Goal: Task Accomplishment & Management: Complete application form

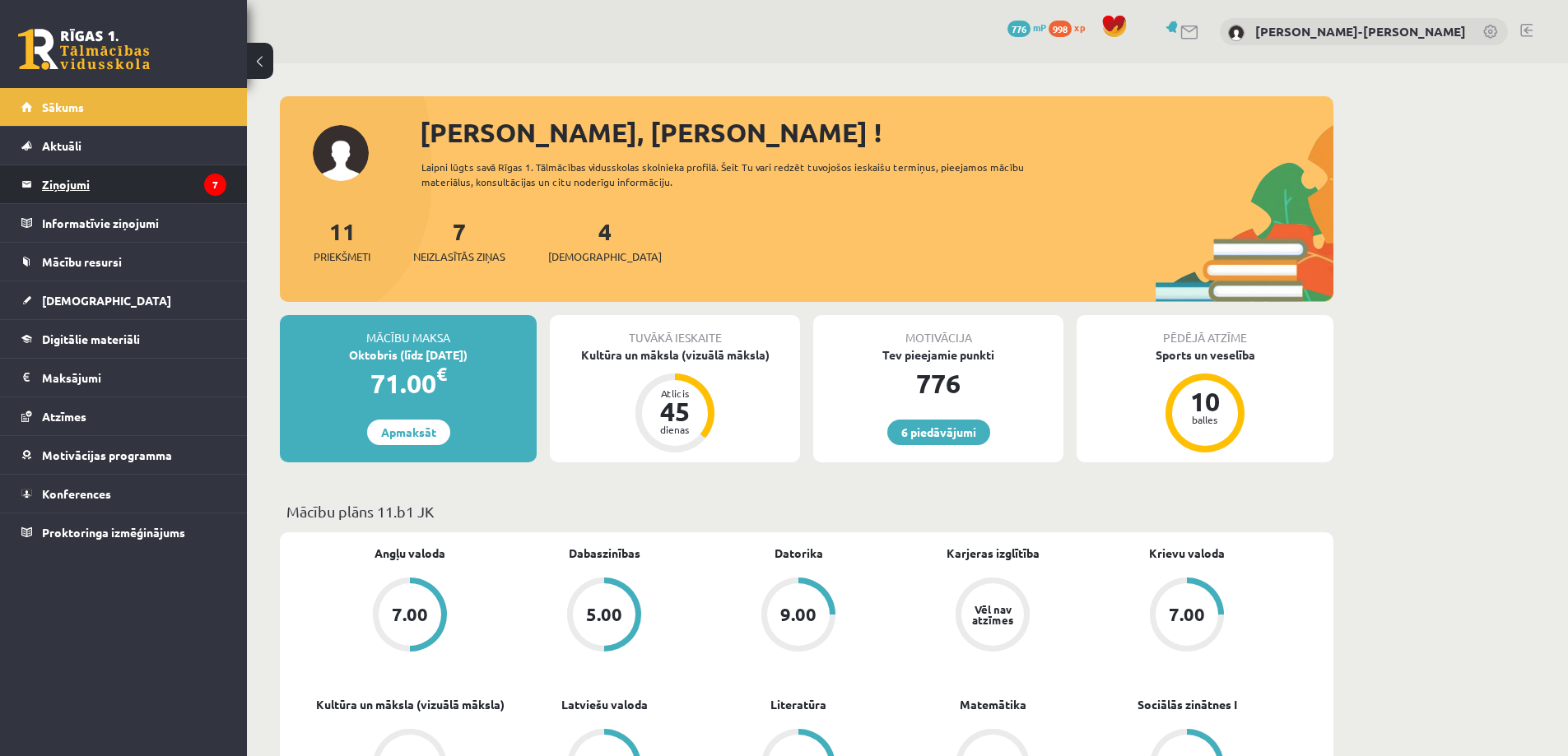
click at [119, 177] on legend "Ziņojumi 7" at bounding box center [134, 185] width 184 height 38
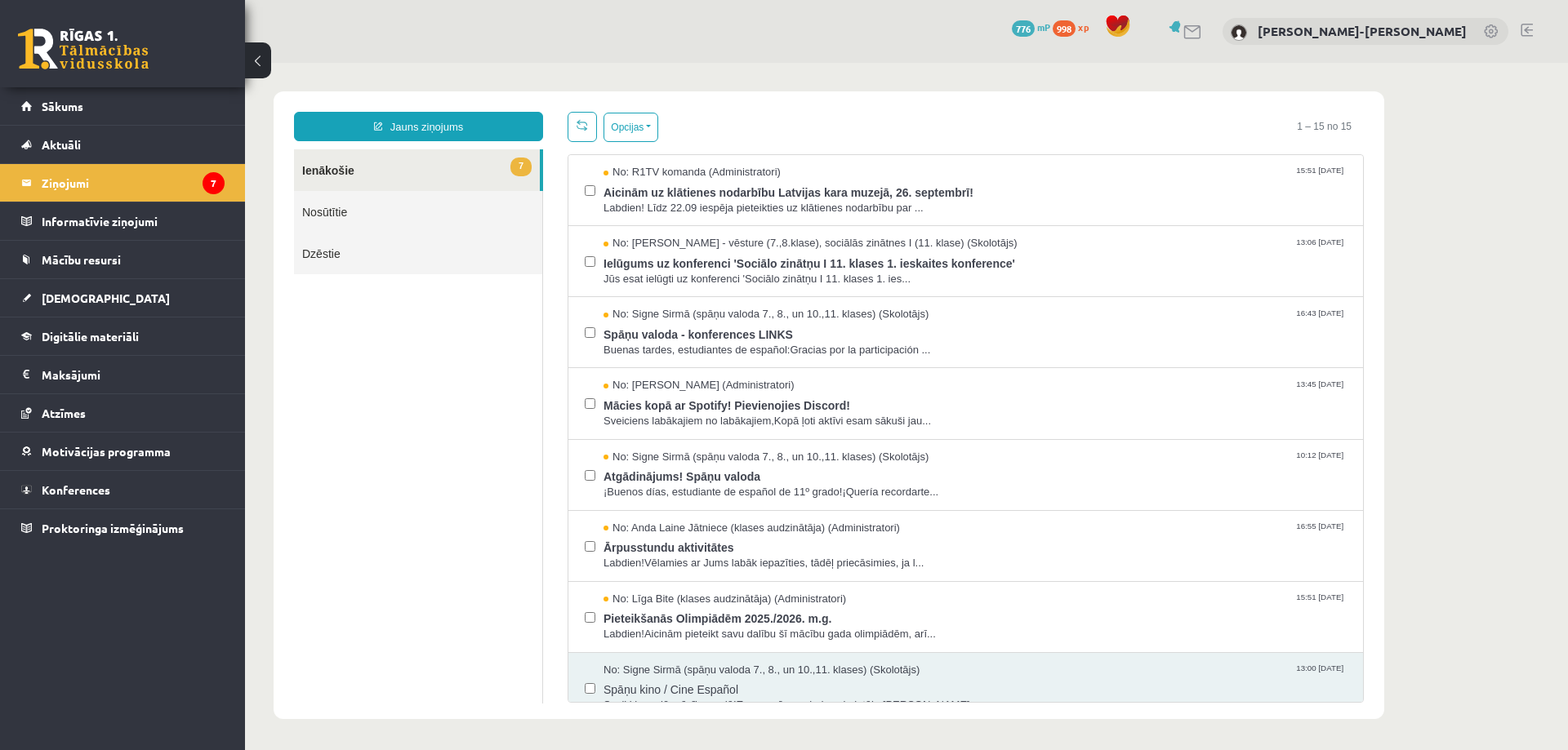
drag, startPoint x: 650, startPoint y: 222, endPoint x: 550, endPoint y: 331, distance: 147.9
click at [550, 331] on div "Jauns ziņojums 7 Ienākošie Nosūtītie Dzēstie * ********* ********* *******" at bounding box center [419, 407] width 274 height 591
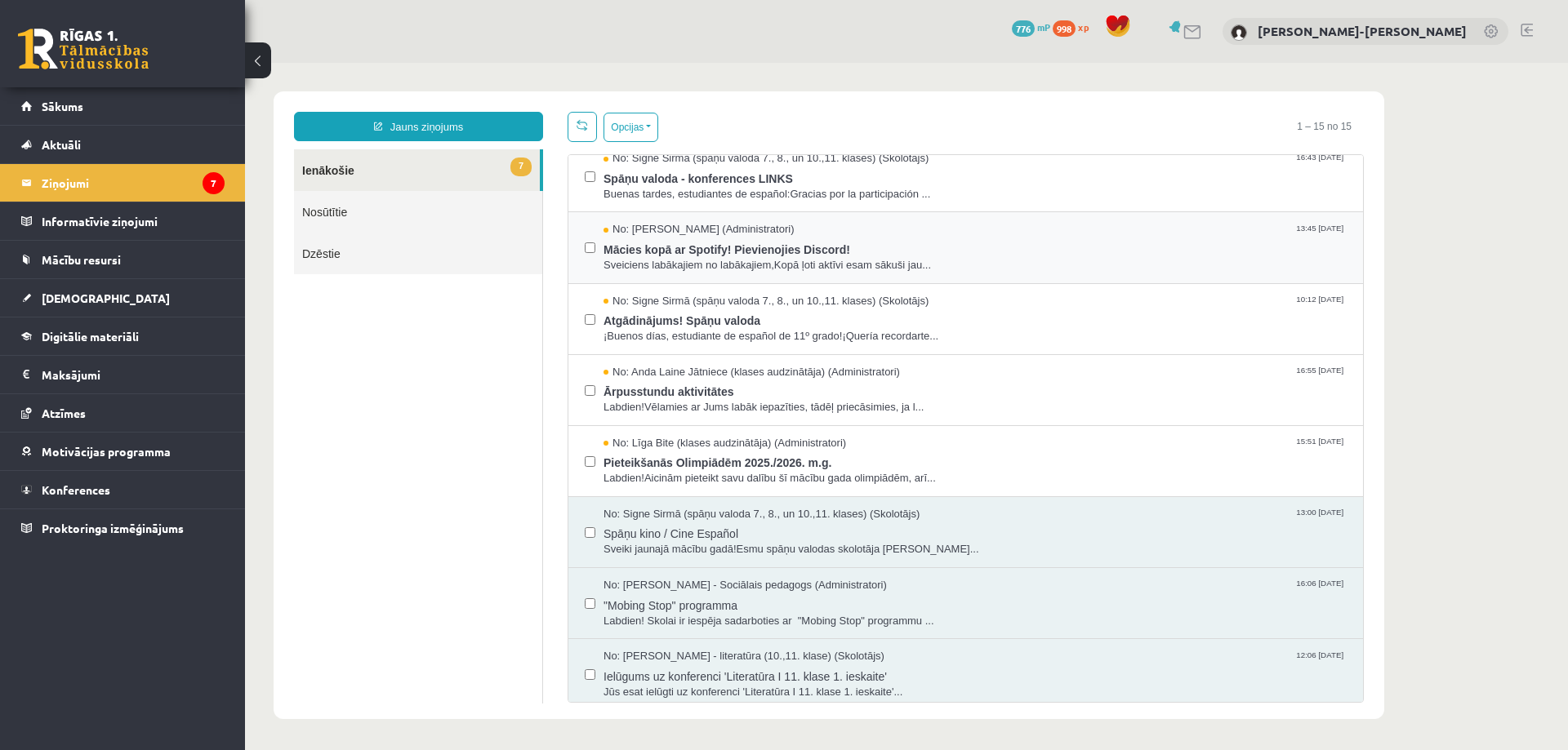
scroll to position [164, 0]
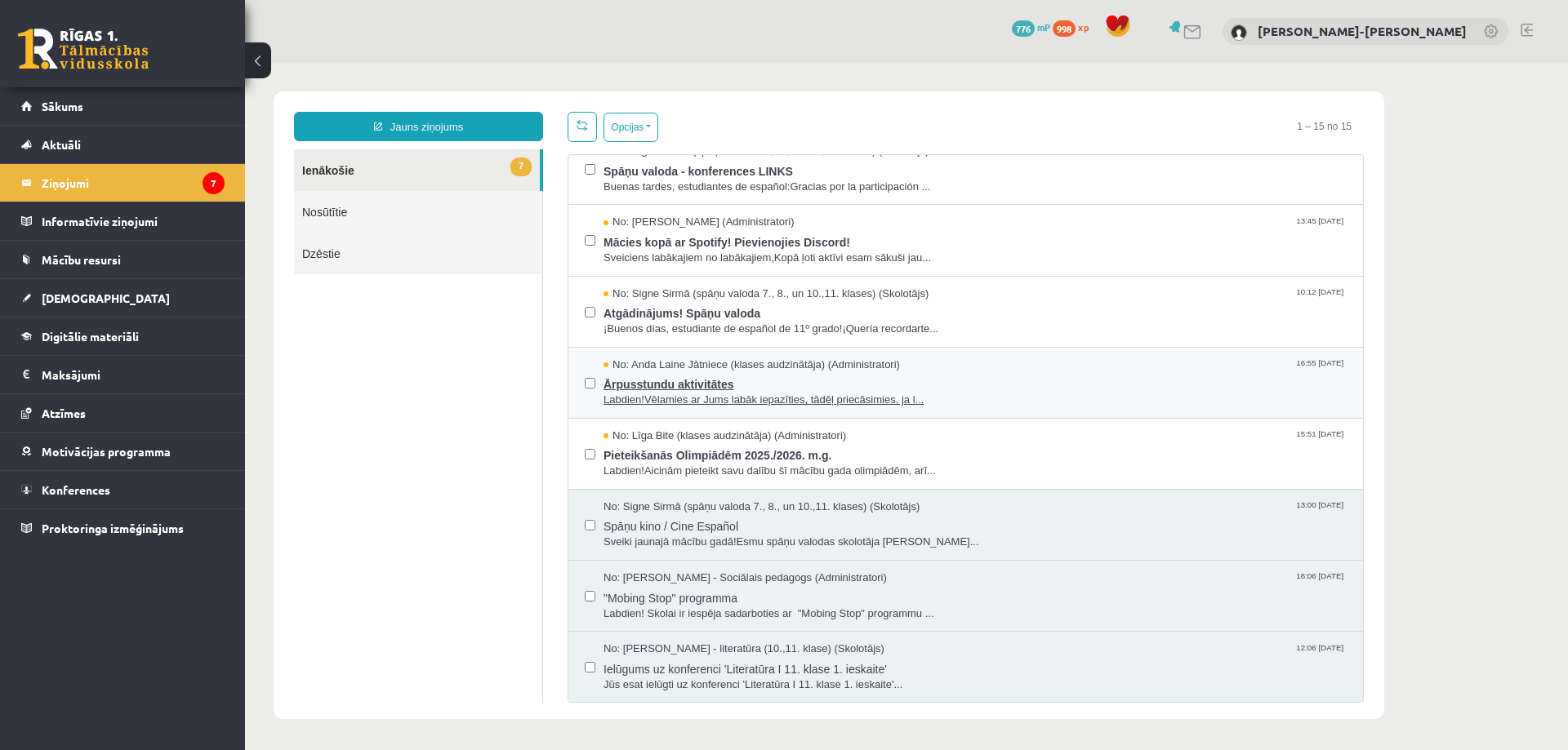
click at [648, 388] on span "Ārpusstundu aktivitātes" at bounding box center [976, 382] width 744 height 21
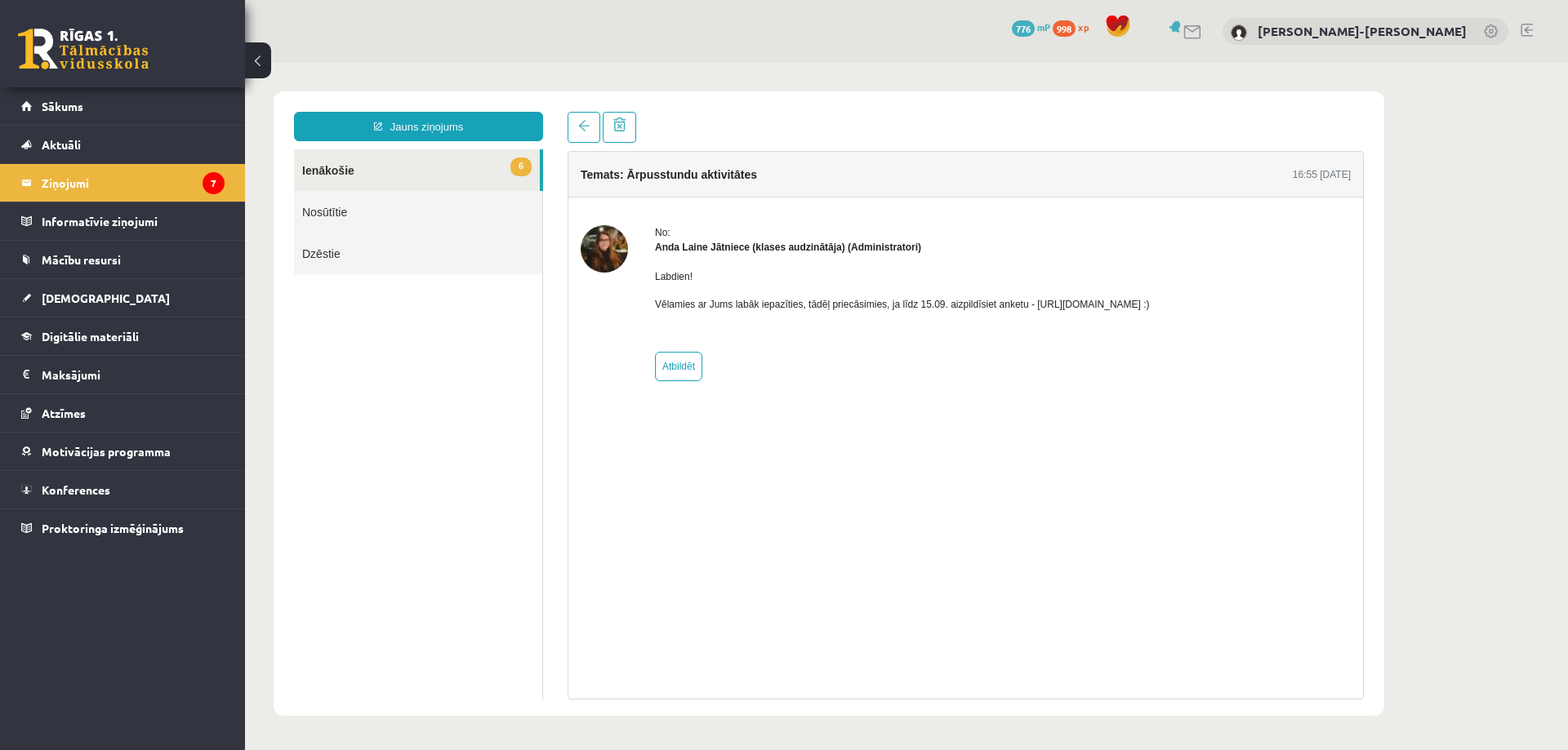
scroll to position [0, 0]
click at [202, 189] on legend "Ziņojumi 7" at bounding box center [133, 183] width 183 height 38
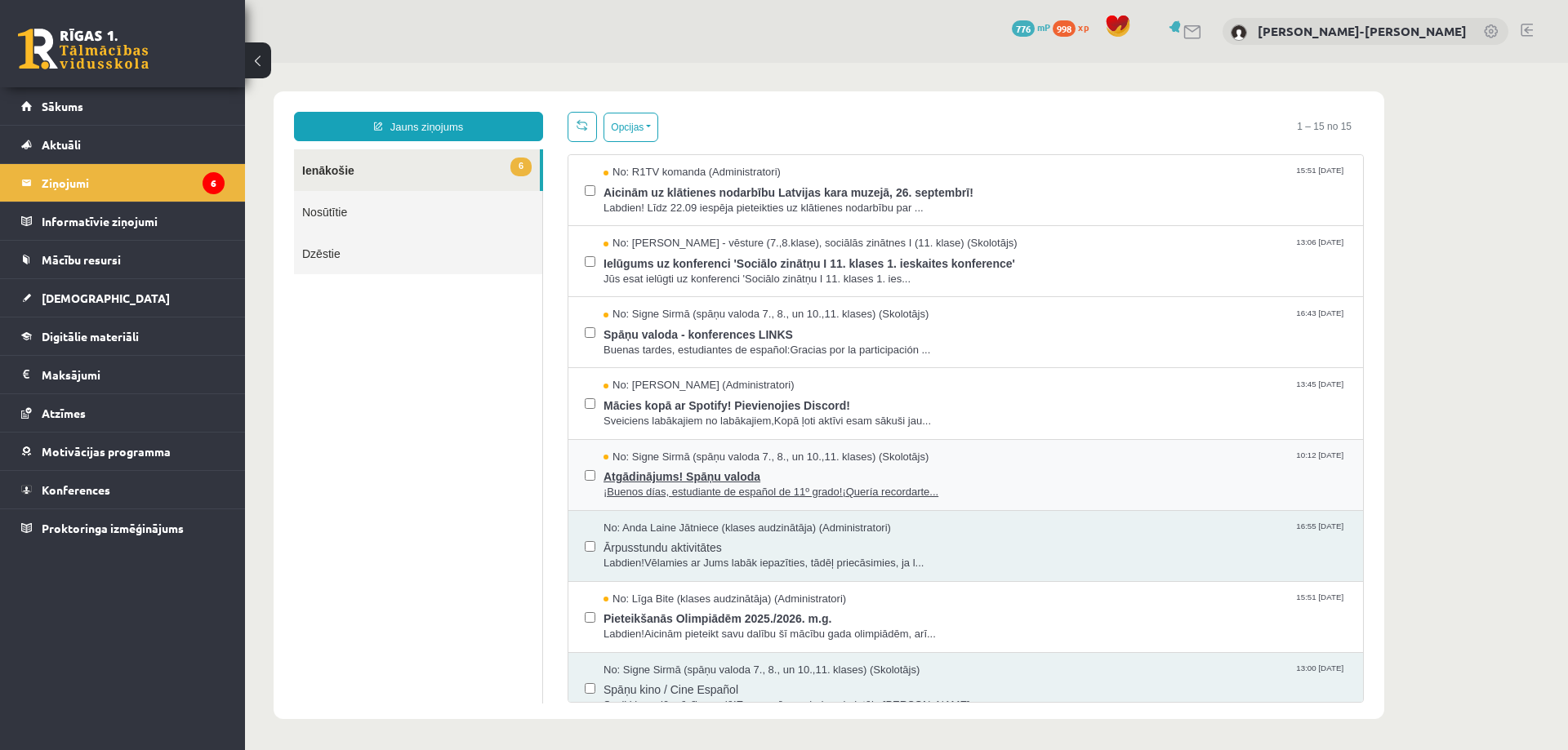
click at [711, 453] on span "No: Signe Sirmā (spāņu valoda 7., 8., un 10.,11. klases) (Skolotājs)" at bounding box center [766, 457] width 325 height 16
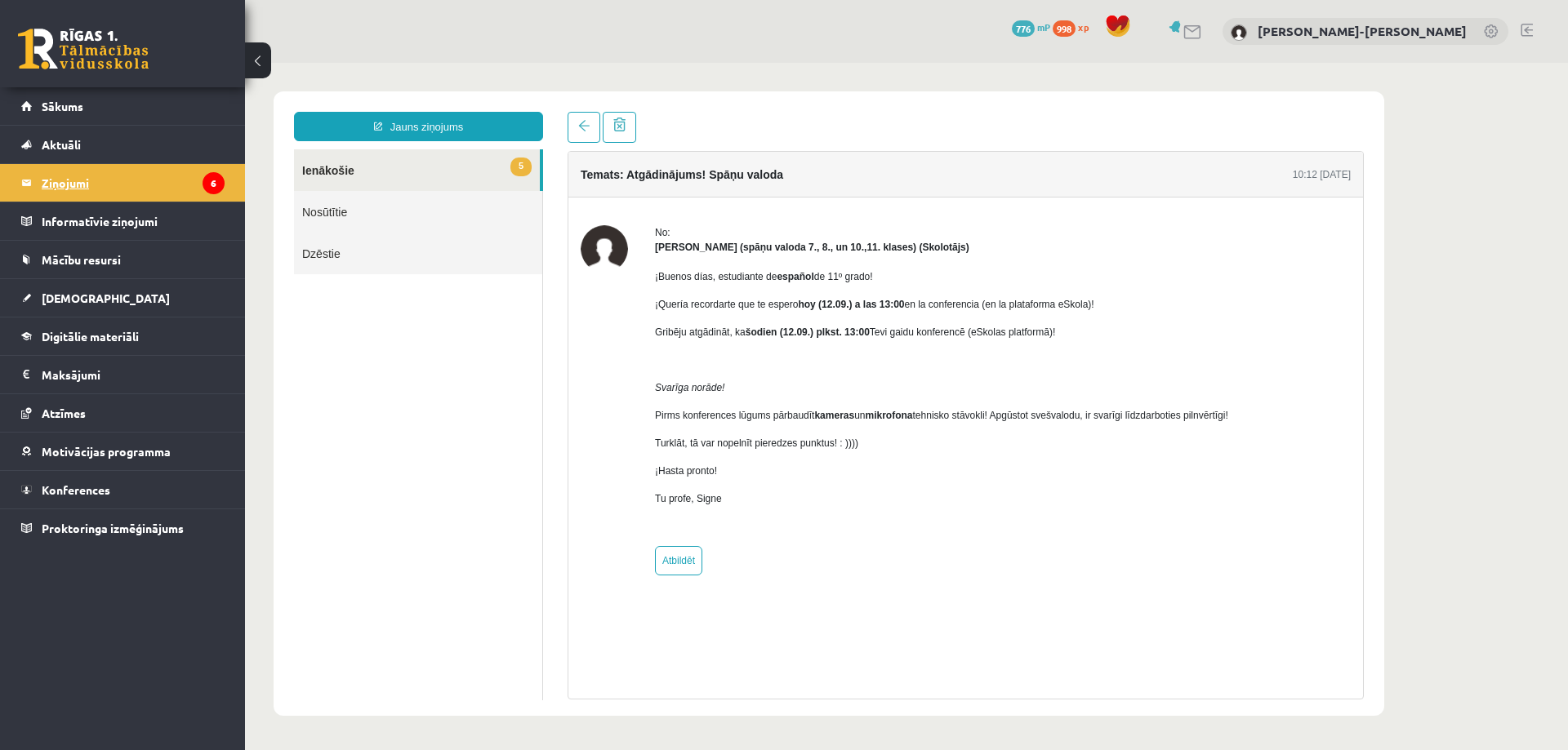
click at [179, 181] on legend "Ziņojumi 6" at bounding box center [133, 183] width 183 height 38
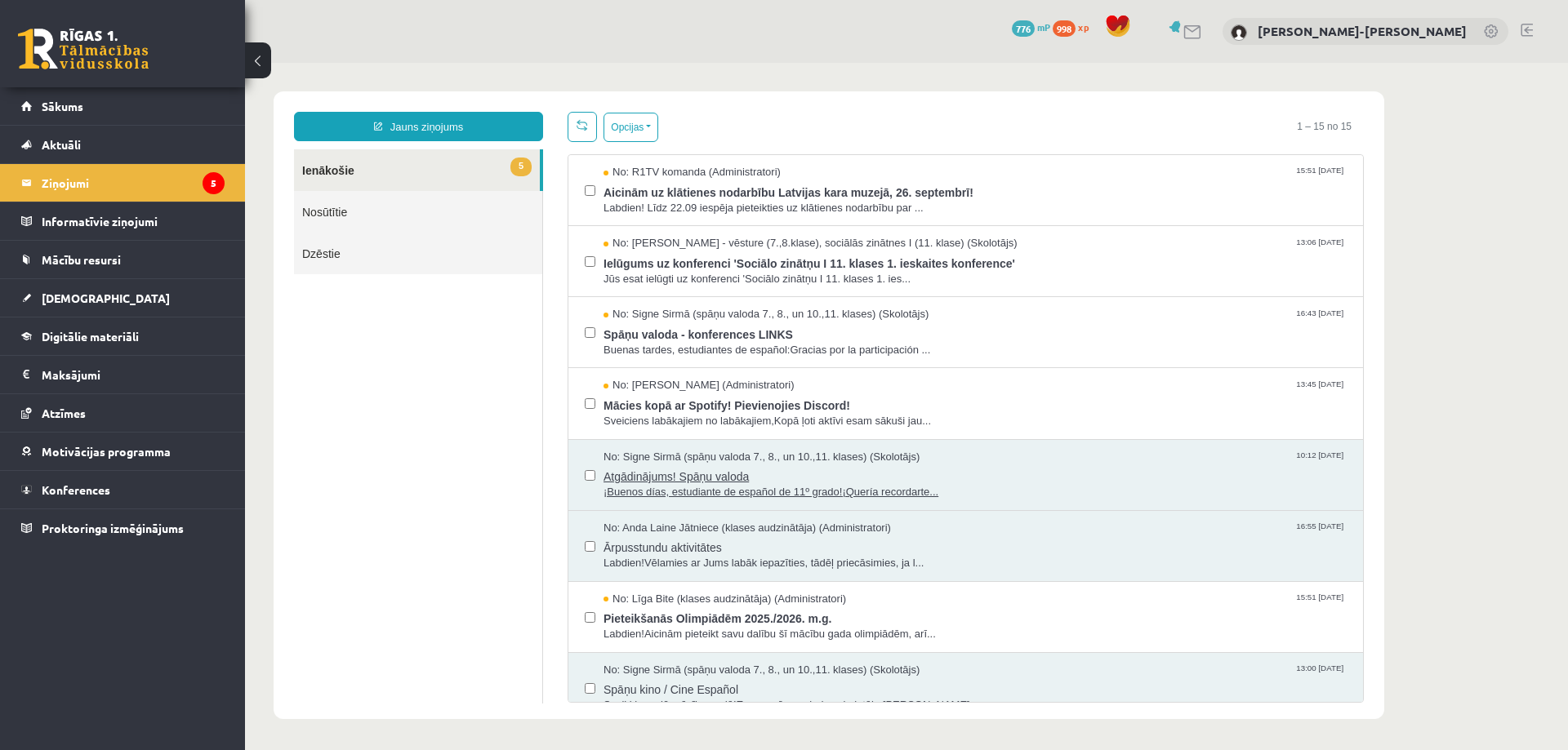
click at [718, 478] on span "Atgādinājums! Spāņu valoda" at bounding box center [976, 475] width 744 height 21
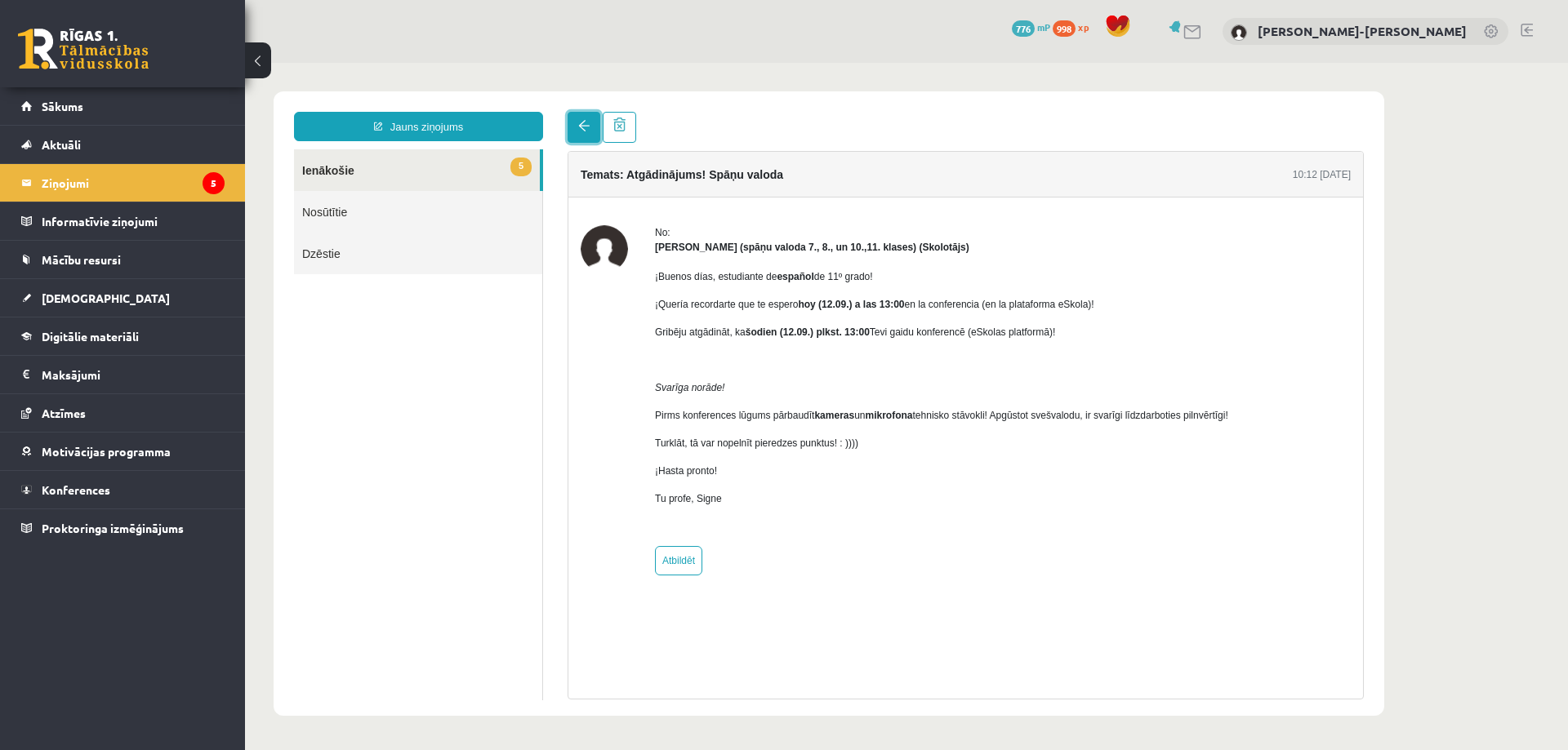
click at [599, 141] on link at bounding box center [584, 127] width 33 height 31
click at [591, 115] on link at bounding box center [584, 127] width 33 height 31
click at [388, 126] on link "Jauns ziņojums" at bounding box center [418, 127] width 249 height 30
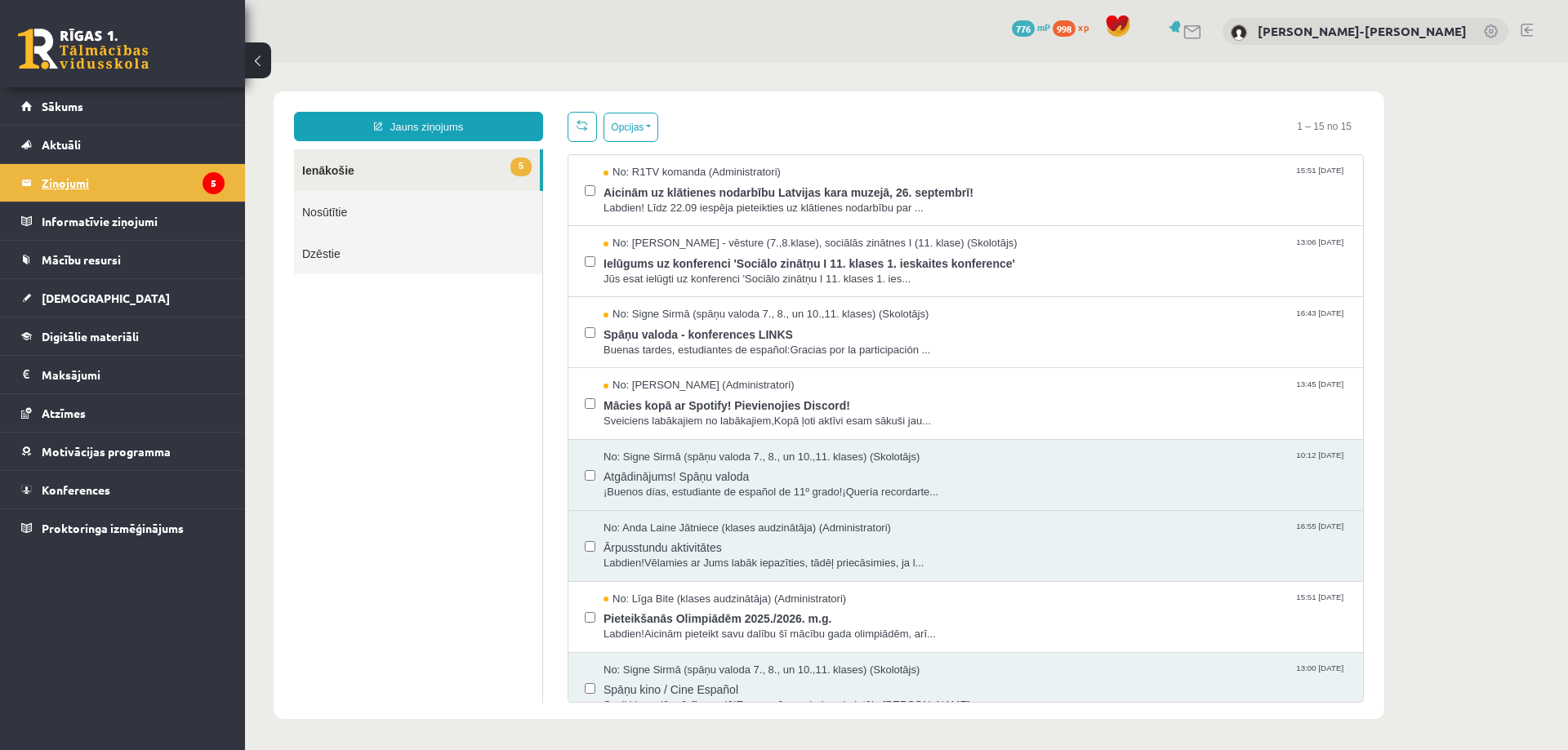
click at [116, 178] on legend "Ziņojumi 5" at bounding box center [133, 183] width 183 height 38
click at [646, 390] on span "No: [PERSON_NAME] (Administratori)" at bounding box center [699, 386] width 191 height 16
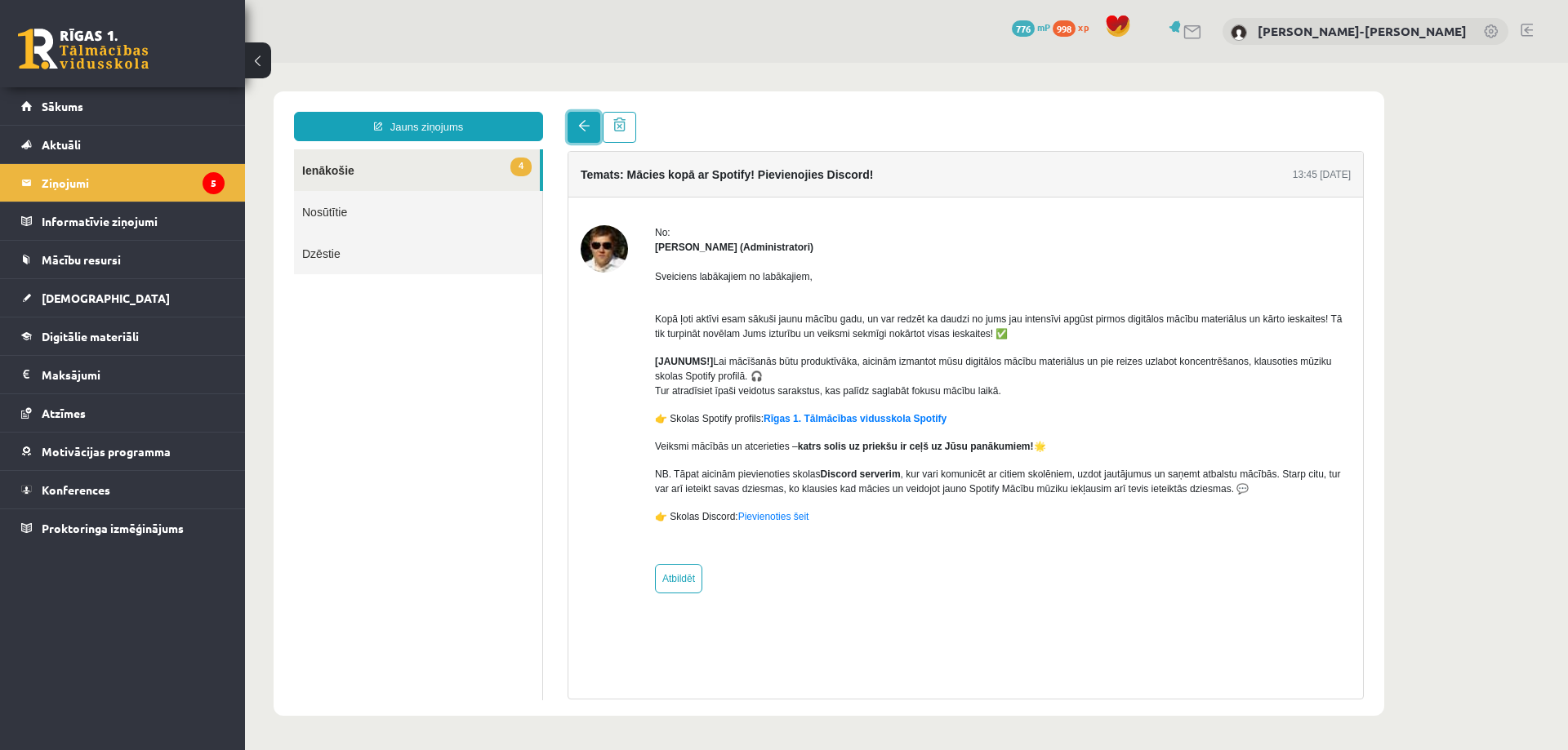
click at [579, 128] on span at bounding box center [584, 126] width 12 height 12
click at [348, 177] on link "4 Ienākošie" at bounding box center [416, 170] width 246 height 42
click at [345, 178] on link "4 Ienākošie" at bounding box center [416, 170] width 246 height 42
click at [179, 184] on legend "Ziņojumi 5" at bounding box center [133, 183] width 183 height 38
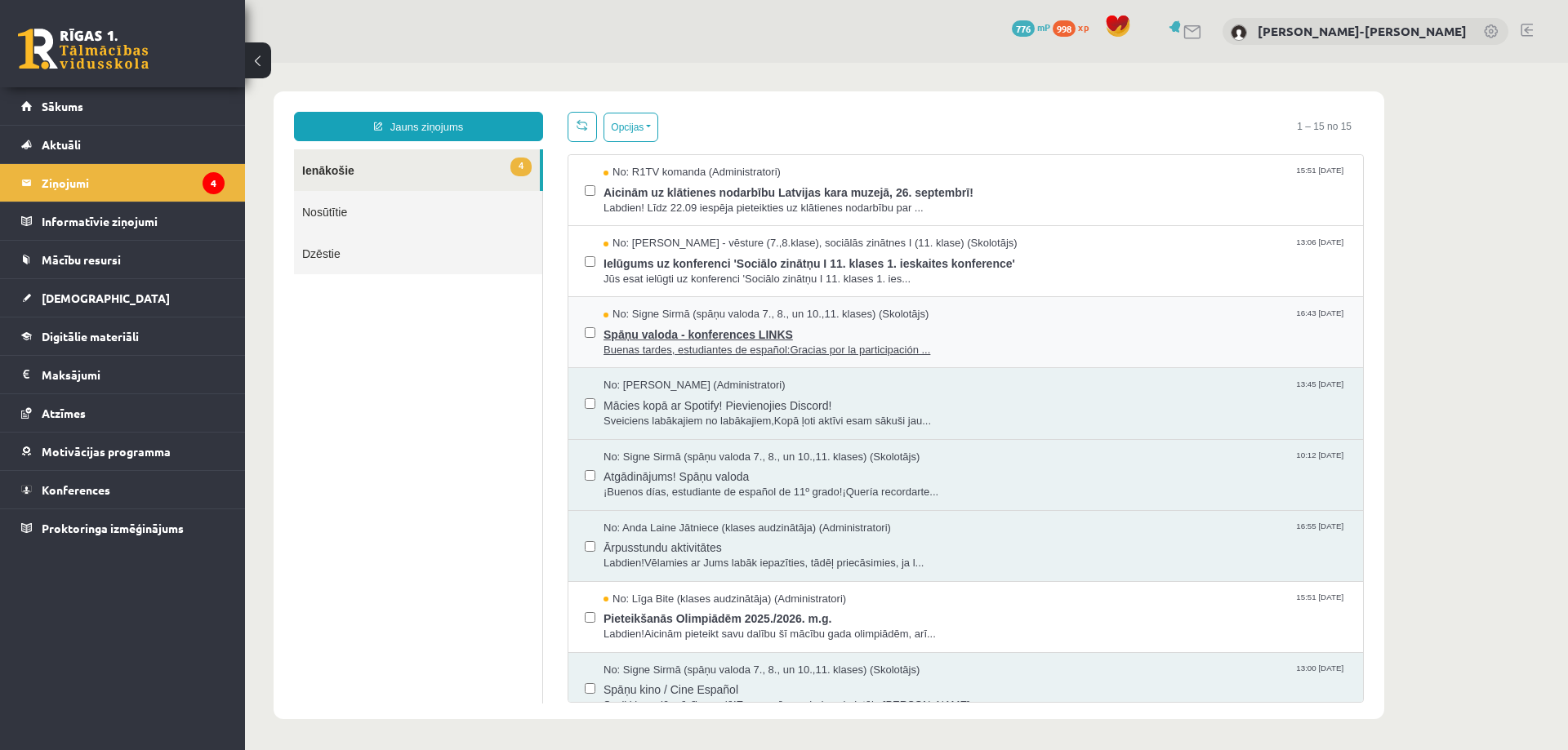
click at [754, 320] on span "No: Signe Sirmā (spāņu valoda 7., 8., un 10.,11. klases) (Skolotājs)" at bounding box center [766, 314] width 325 height 16
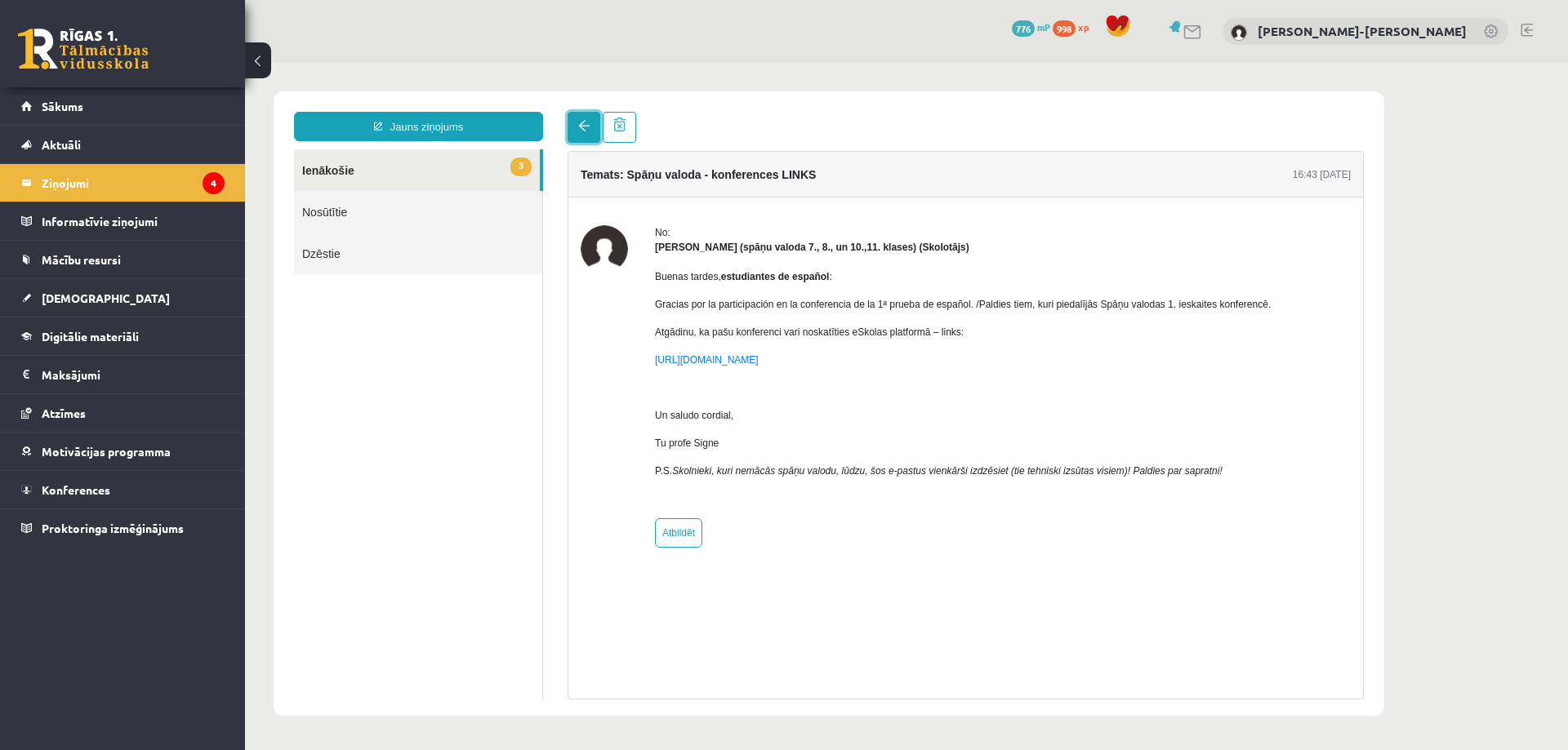
click at [576, 128] on link at bounding box center [584, 127] width 33 height 31
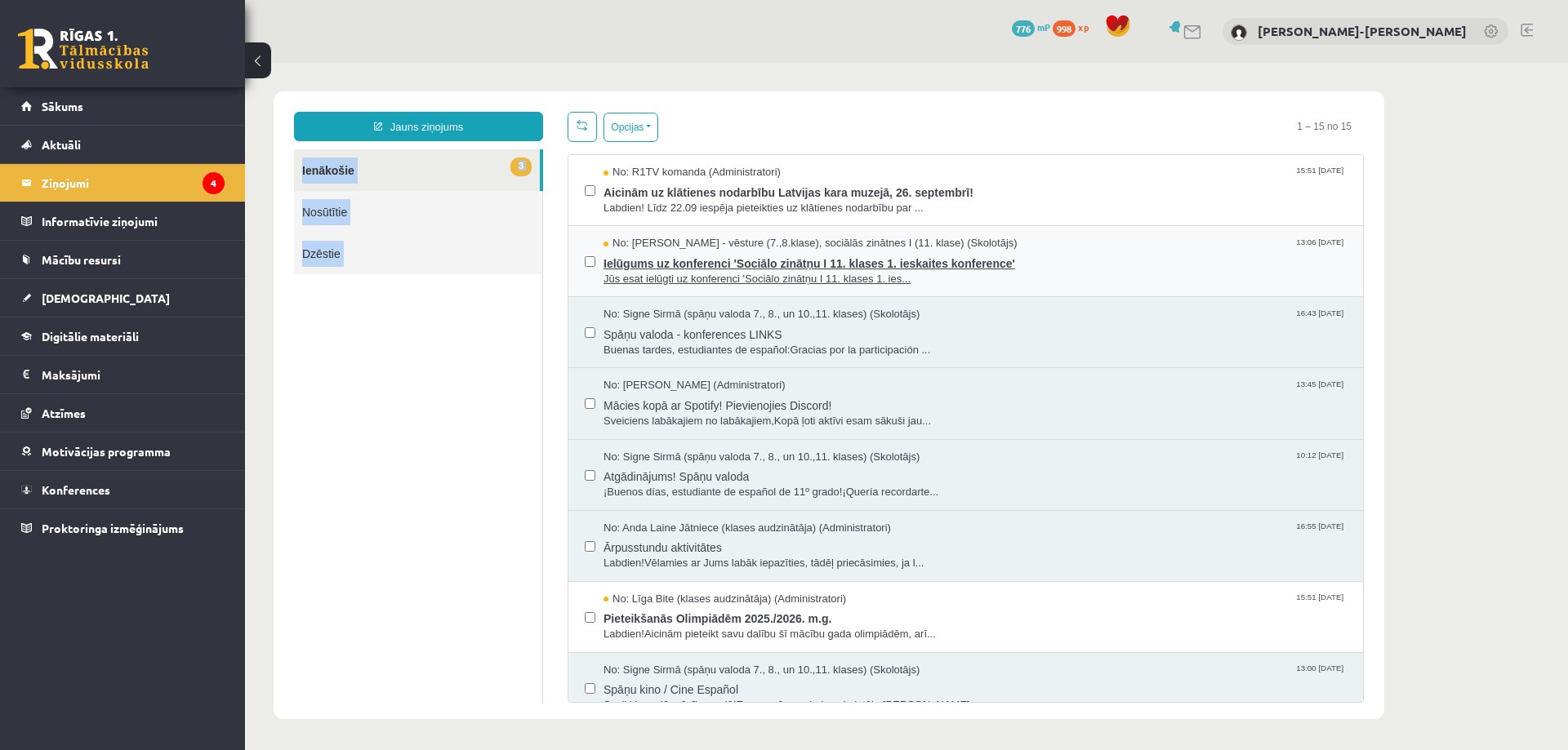
click at [672, 269] on span "Ielūgums uz konferenci 'Sociālo zinātņu I 11. klases 1. ieskaites konference'" at bounding box center [976, 262] width 744 height 21
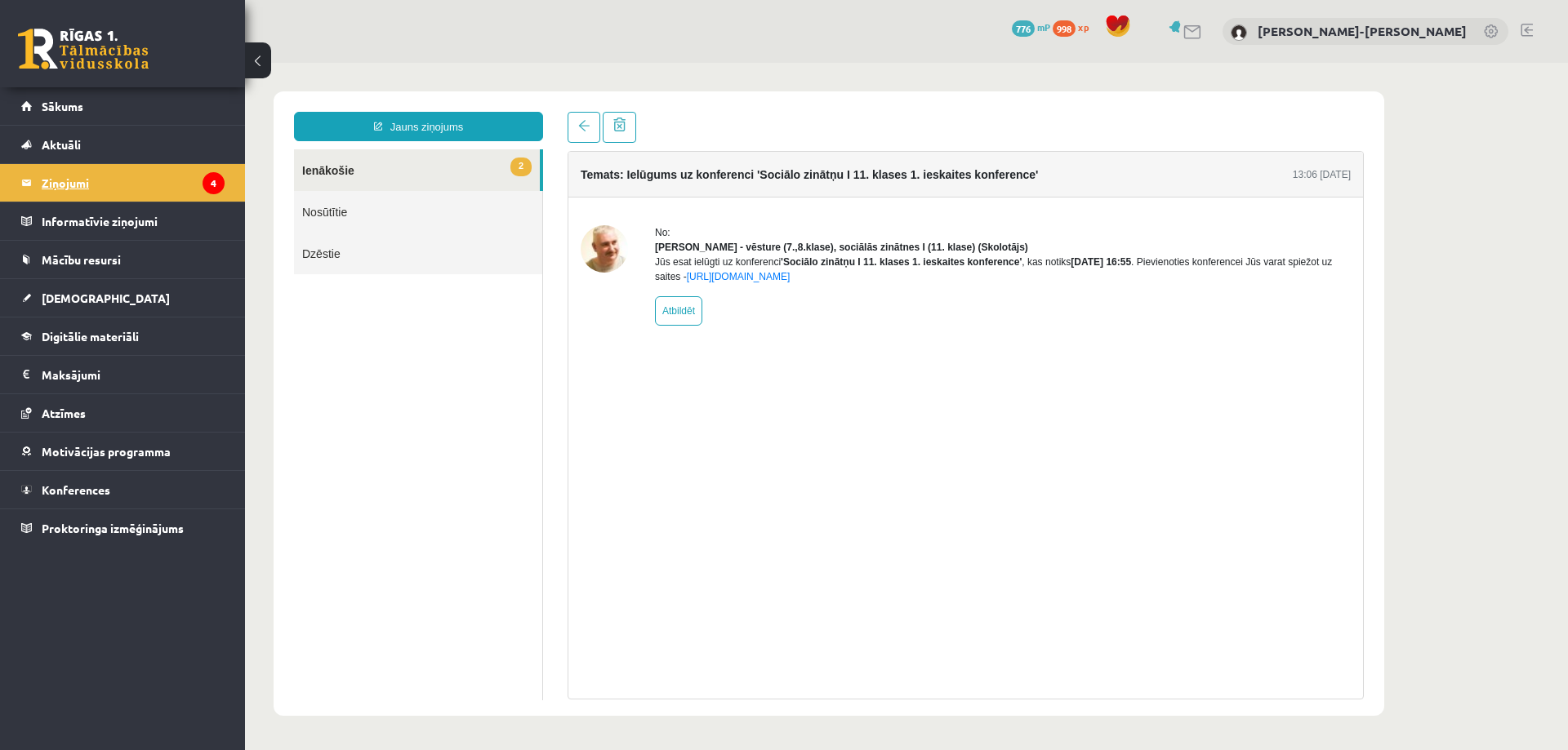
click at [149, 184] on legend "Ziņojumi 4" at bounding box center [133, 183] width 183 height 38
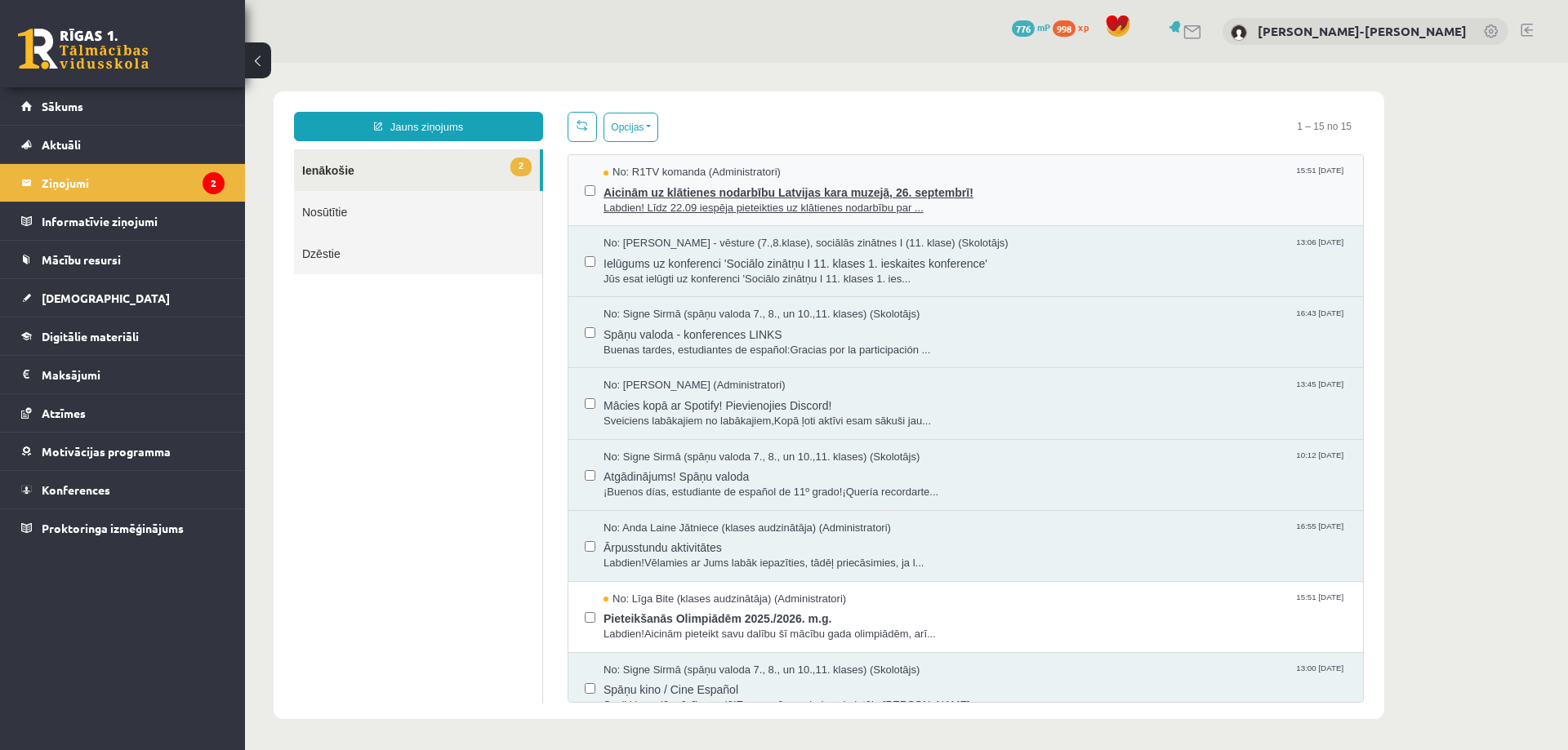
click at [647, 206] on span "Labdien! Līdz 22.09 iespēja pieteikties uz klātienes nodarbību par ..." at bounding box center [976, 208] width 744 height 16
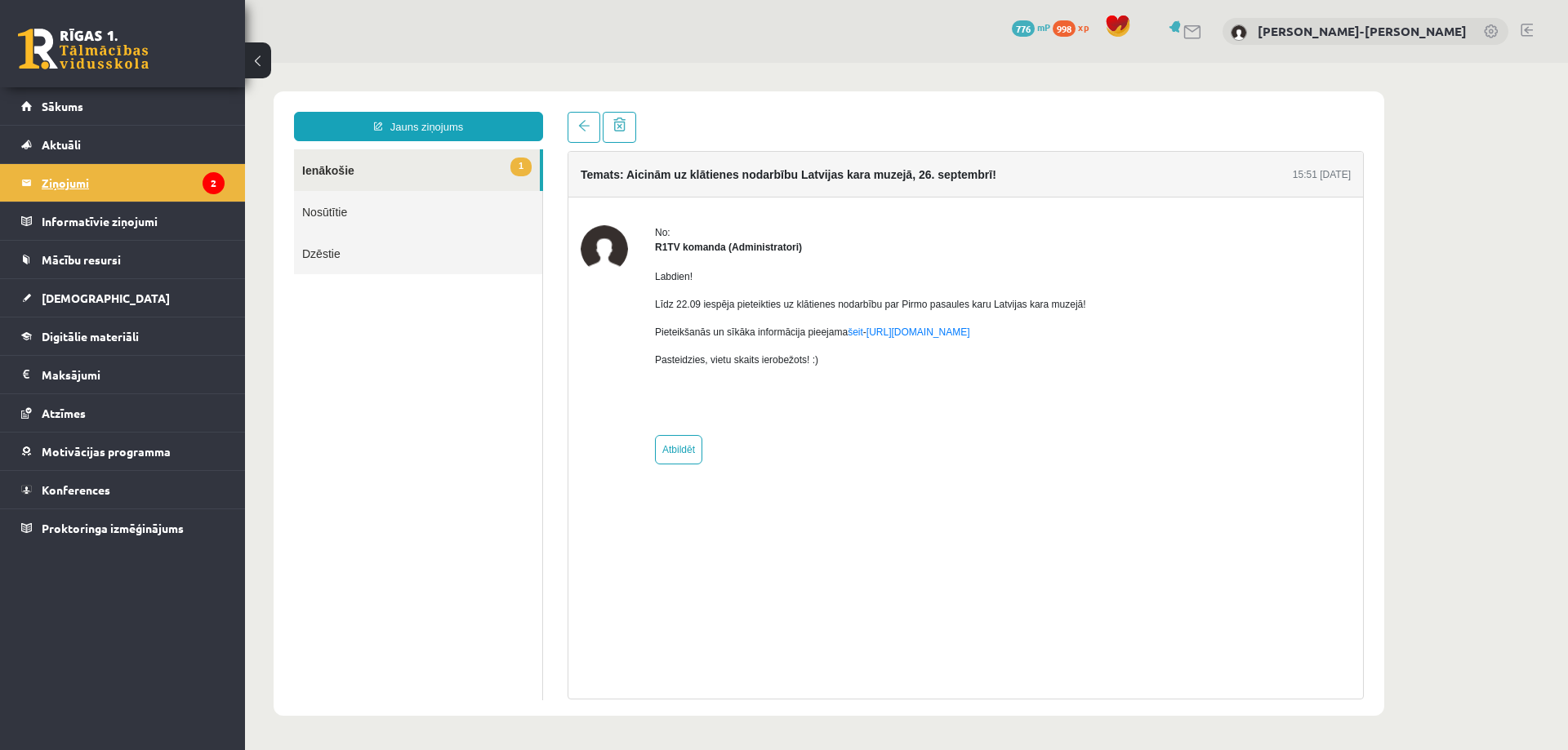
click at [152, 176] on legend "Ziņojumi 2" at bounding box center [133, 183] width 183 height 38
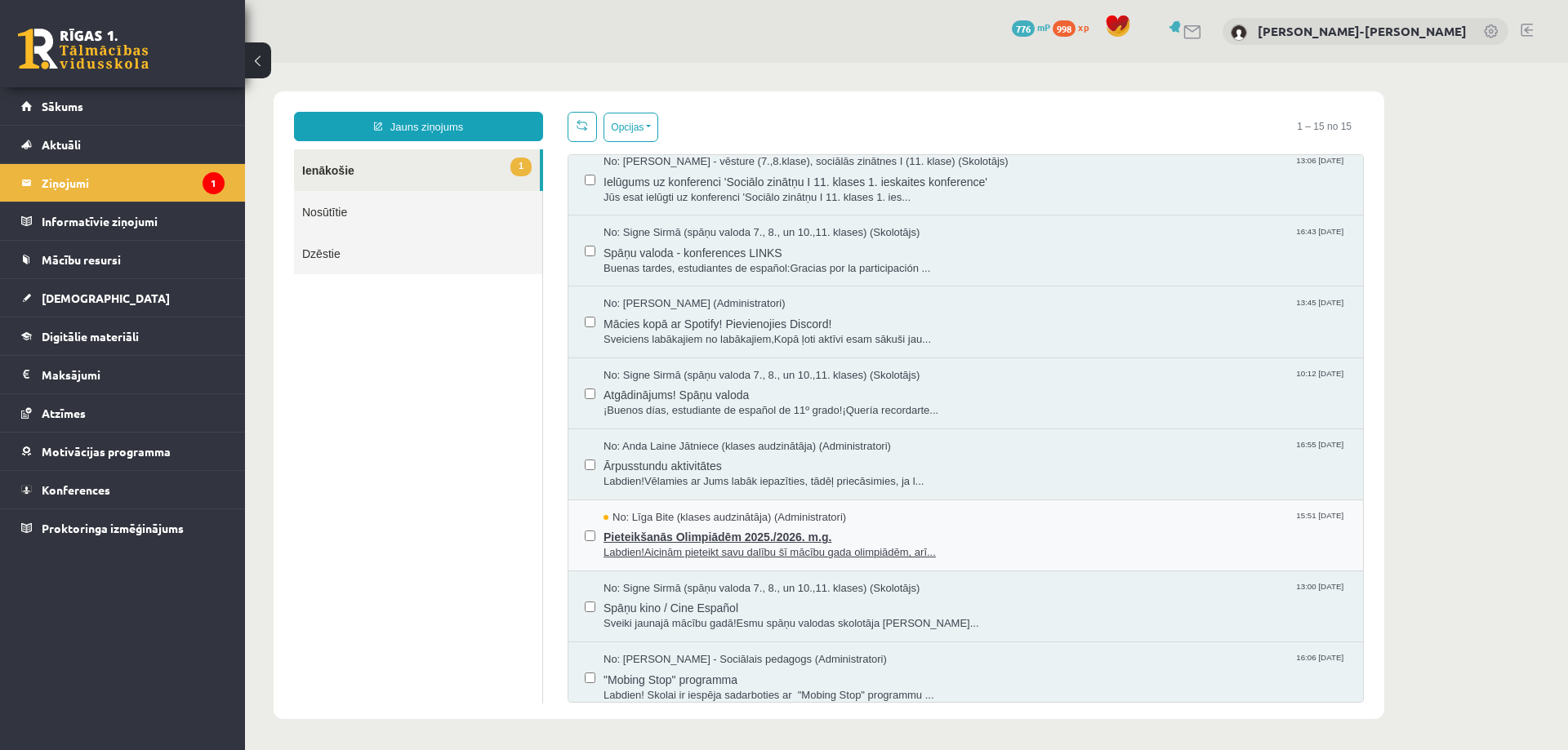
click at [727, 525] on span "Pieteikšanās Olimpiādēm 2025./2026. m.g." at bounding box center [976, 535] width 744 height 21
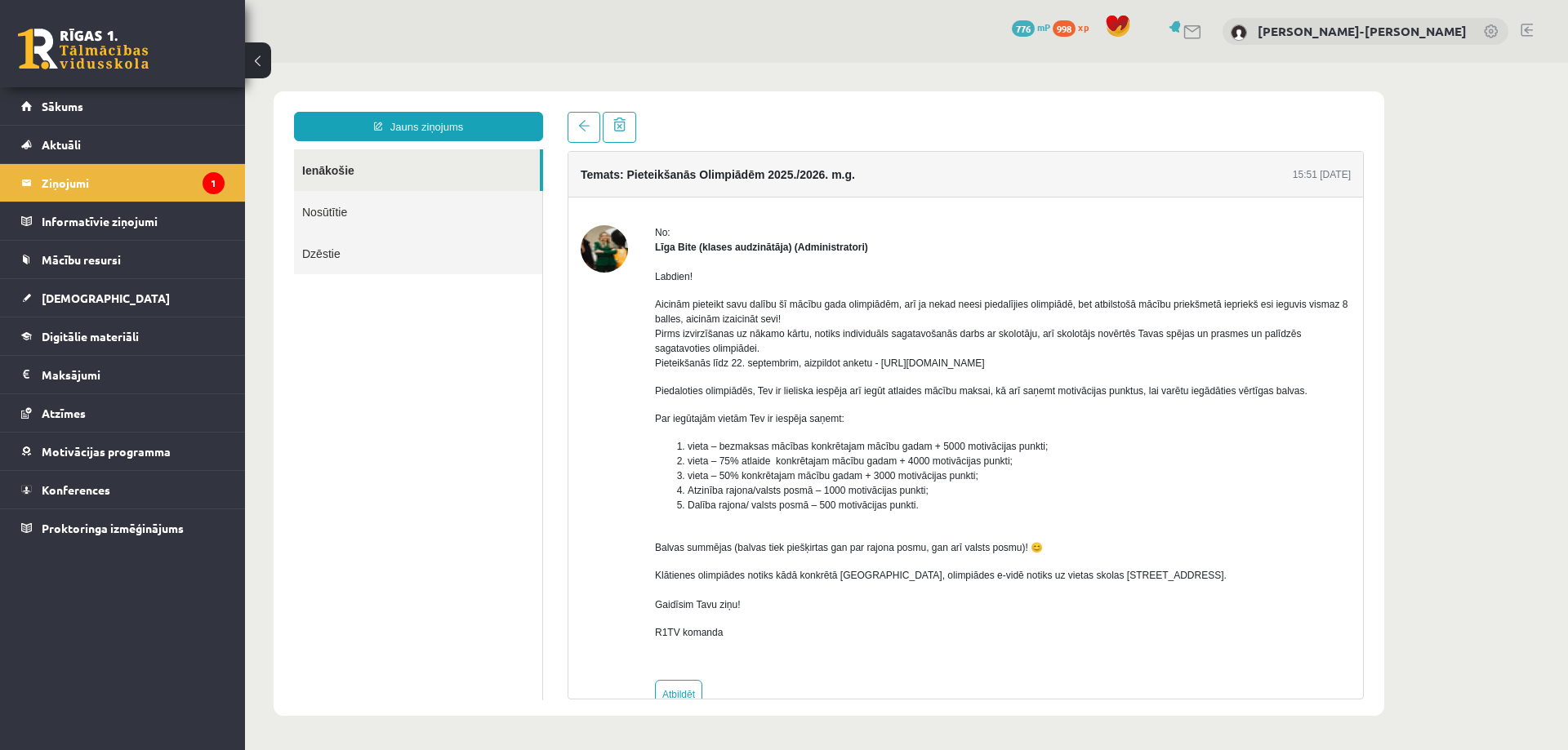
drag, startPoint x: 588, startPoint y: 336, endPoint x: 584, endPoint y: 362, distance: 26.3
click at [584, 362] on div at bounding box center [605, 467] width 48 height 484
click at [124, 183] on legend "Ziņojumi 1" at bounding box center [133, 183] width 183 height 38
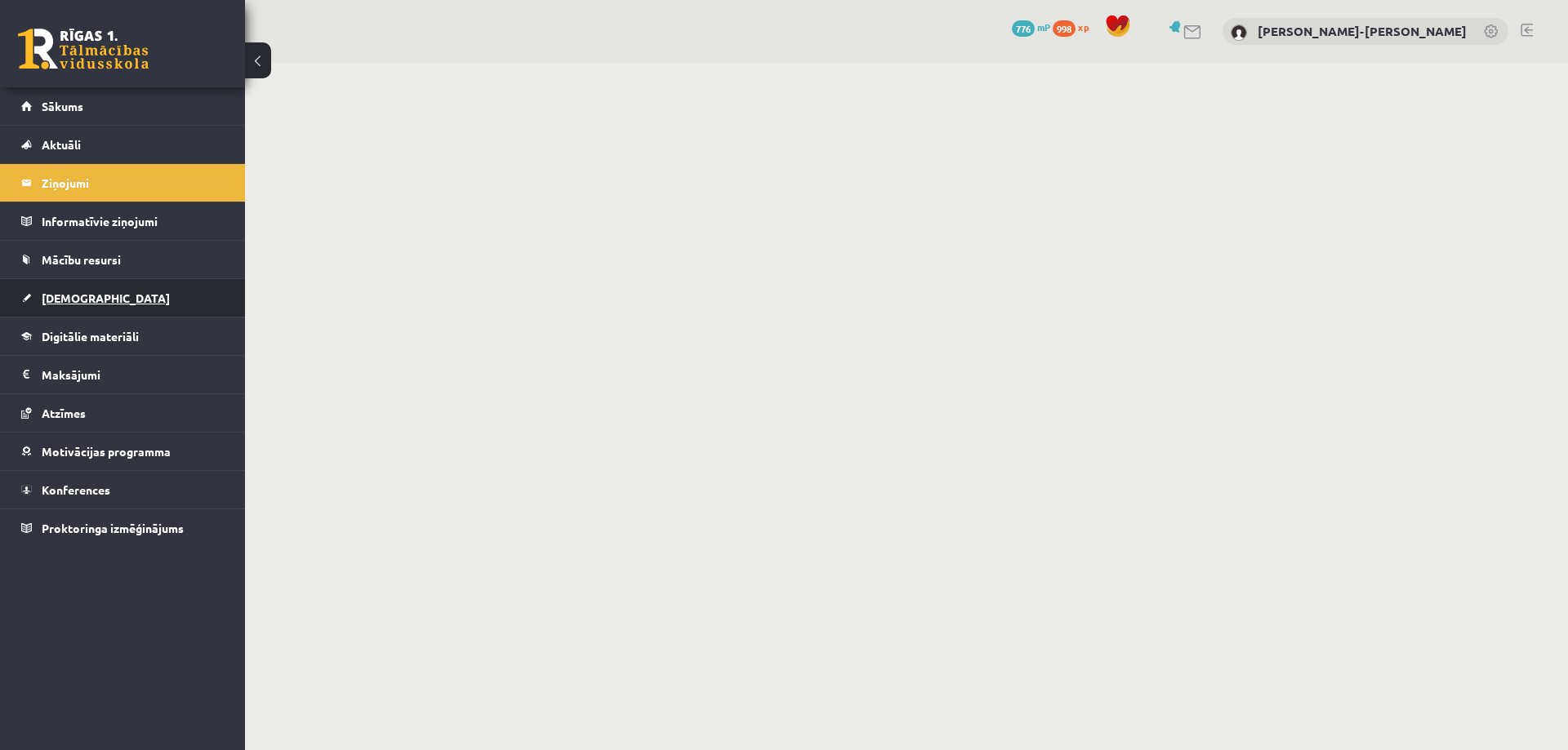
click at [94, 289] on link "[DEMOGRAPHIC_DATA]" at bounding box center [123, 299] width 203 height 38
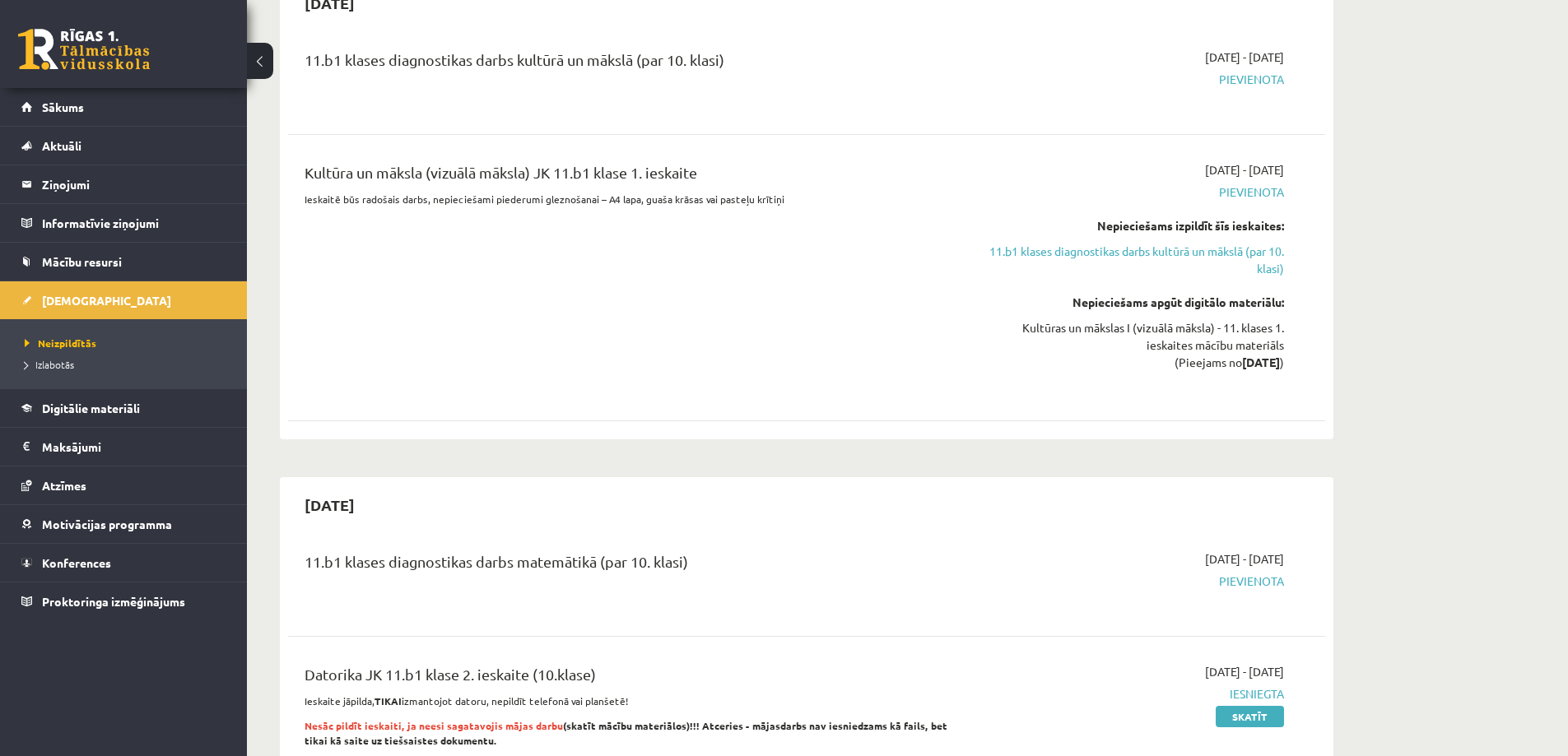
scroll to position [165, 0]
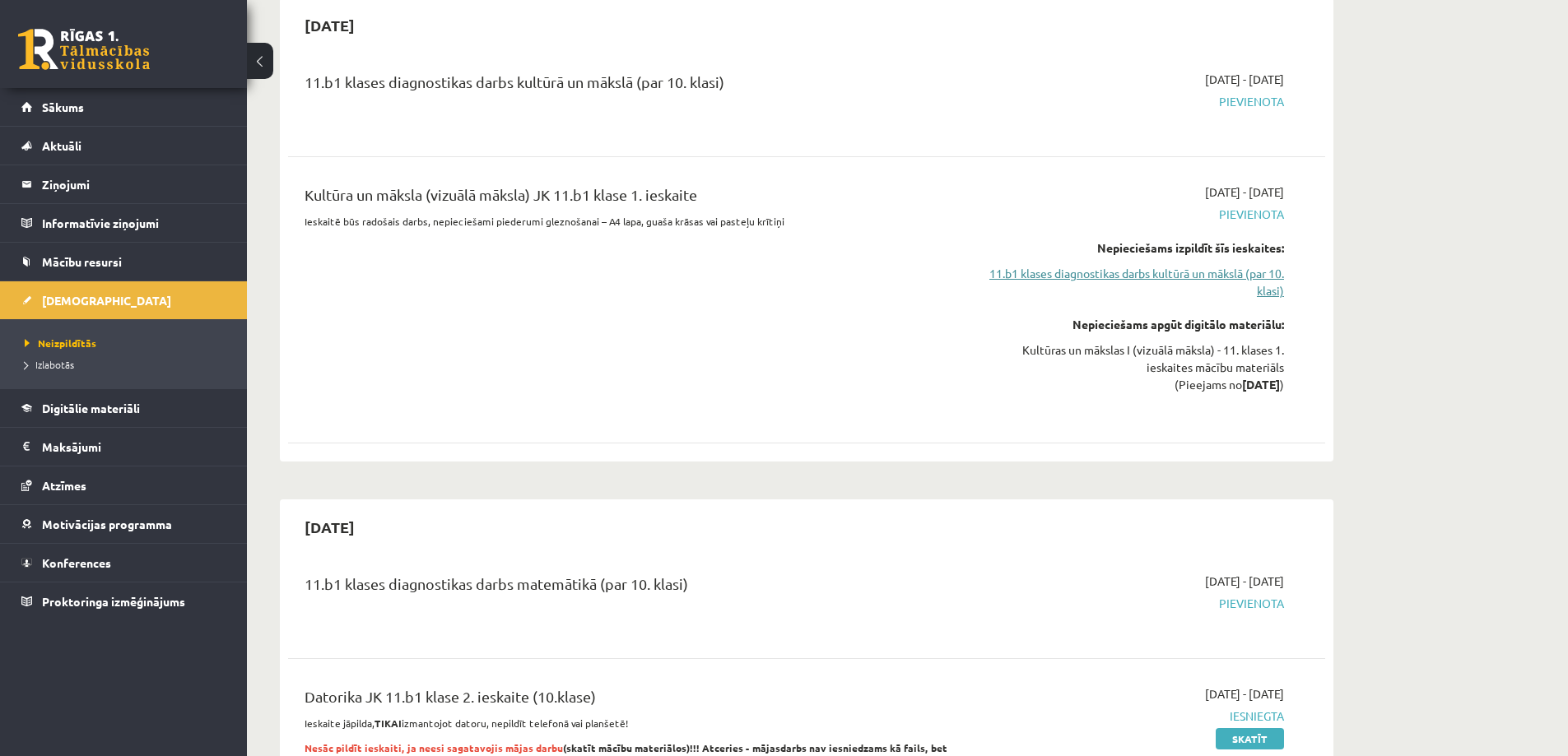
click at [1175, 282] on link "11.b1 klases diagnostikas darbs kultūrā un mākslā (par 10. klasi)" at bounding box center [1129, 283] width 310 height 35
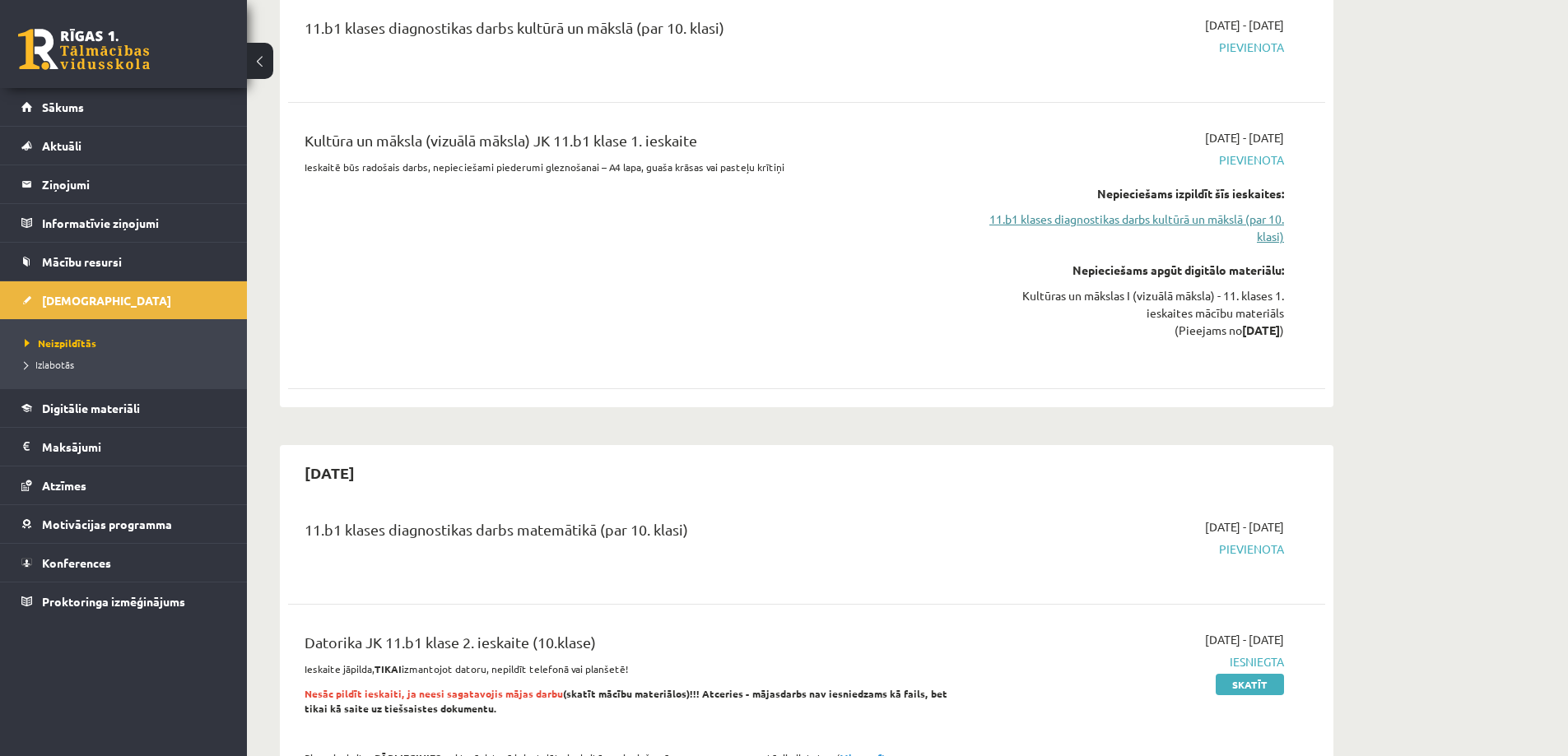
click at [1107, 222] on link "11.b1 klases diagnostikas darbs kultūrā un mākslā (par 10. klasi)" at bounding box center [1129, 228] width 310 height 35
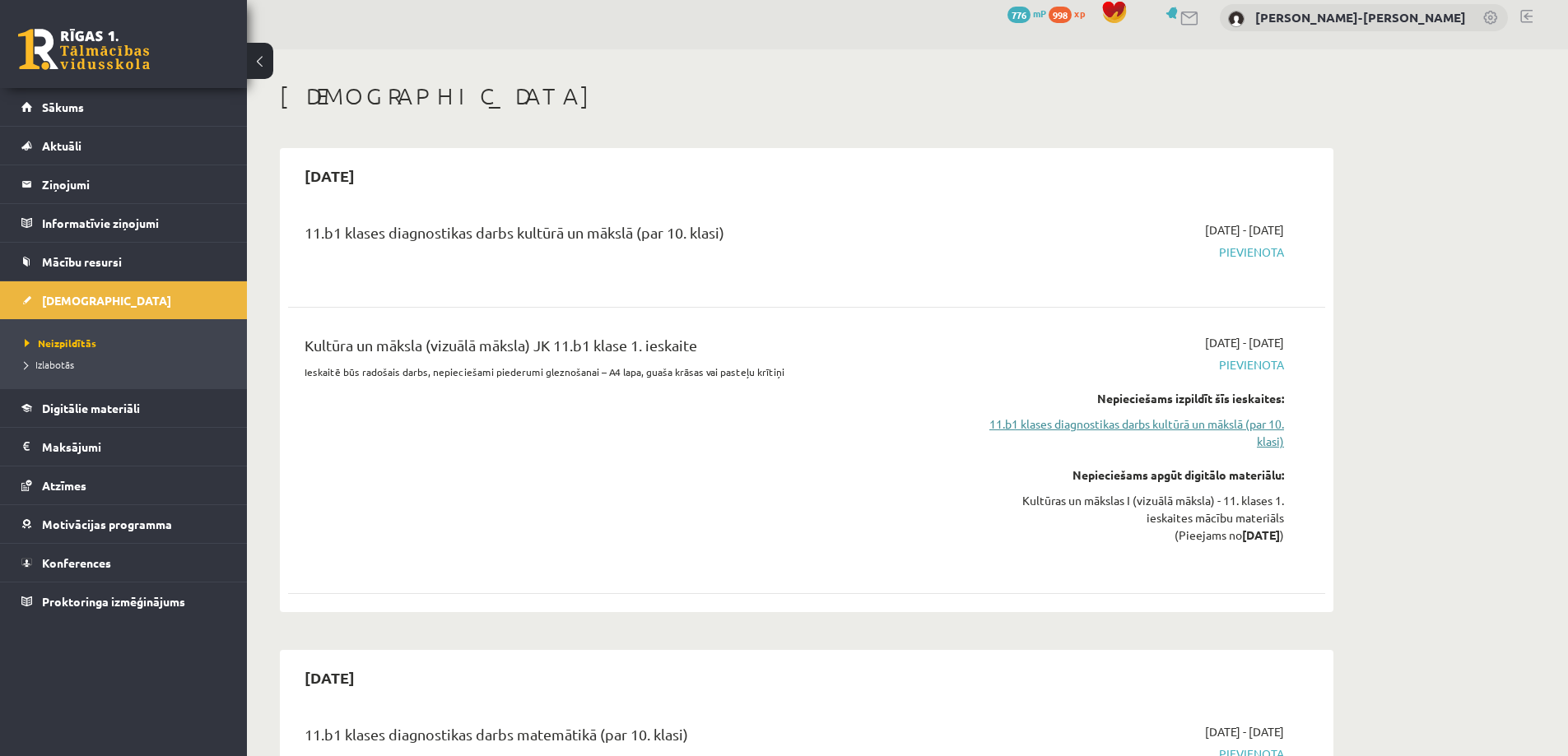
scroll to position [0, 0]
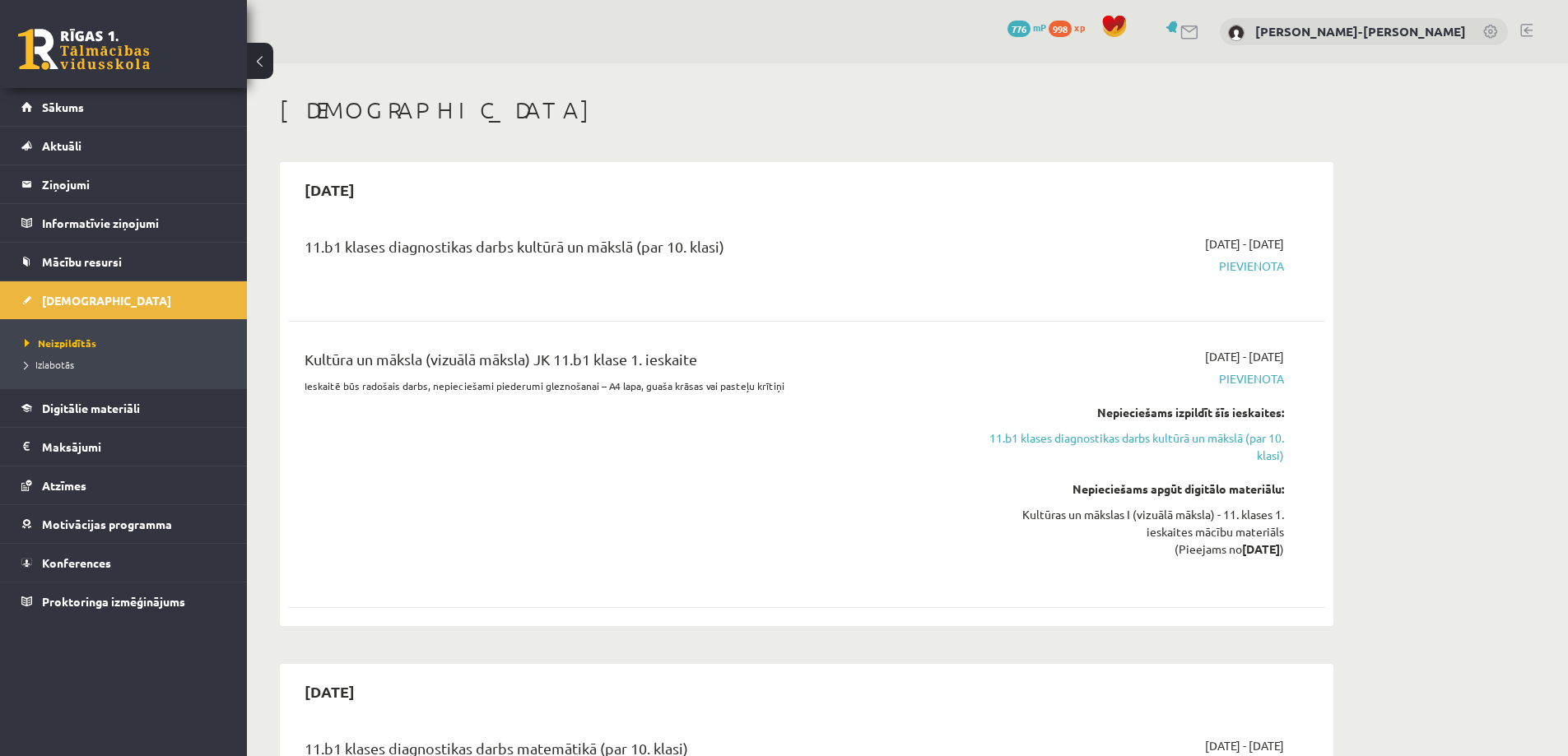
drag, startPoint x: 1103, startPoint y: 222, endPoint x: 1062, endPoint y: 220, distance: 41.0
click at [1062, 220] on div "11.b1 klases diagnostikas darbs kultūrā un mākslā (par 10. klasi) [DATE] - [DAT…" at bounding box center [807, 264] width 1037 height 92
click at [1232, 226] on div "11.b1 klases diagnostikas darbs kultūrā un mākslā (par 10. klasi) [DATE] - [DAT…" at bounding box center [807, 264] width 1037 height 92
click at [1237, 230] on div "11.b1 klases diagnostikas darbs kultūrā un mākslā (par 10. klasi) [DATE] - [DAT…" at bounding box center [807, 264] width 1037 height 92
click at [1253, 240] on span "[DATE] - [DATE]" at bounding box center [1245, 244] width 79 height 17
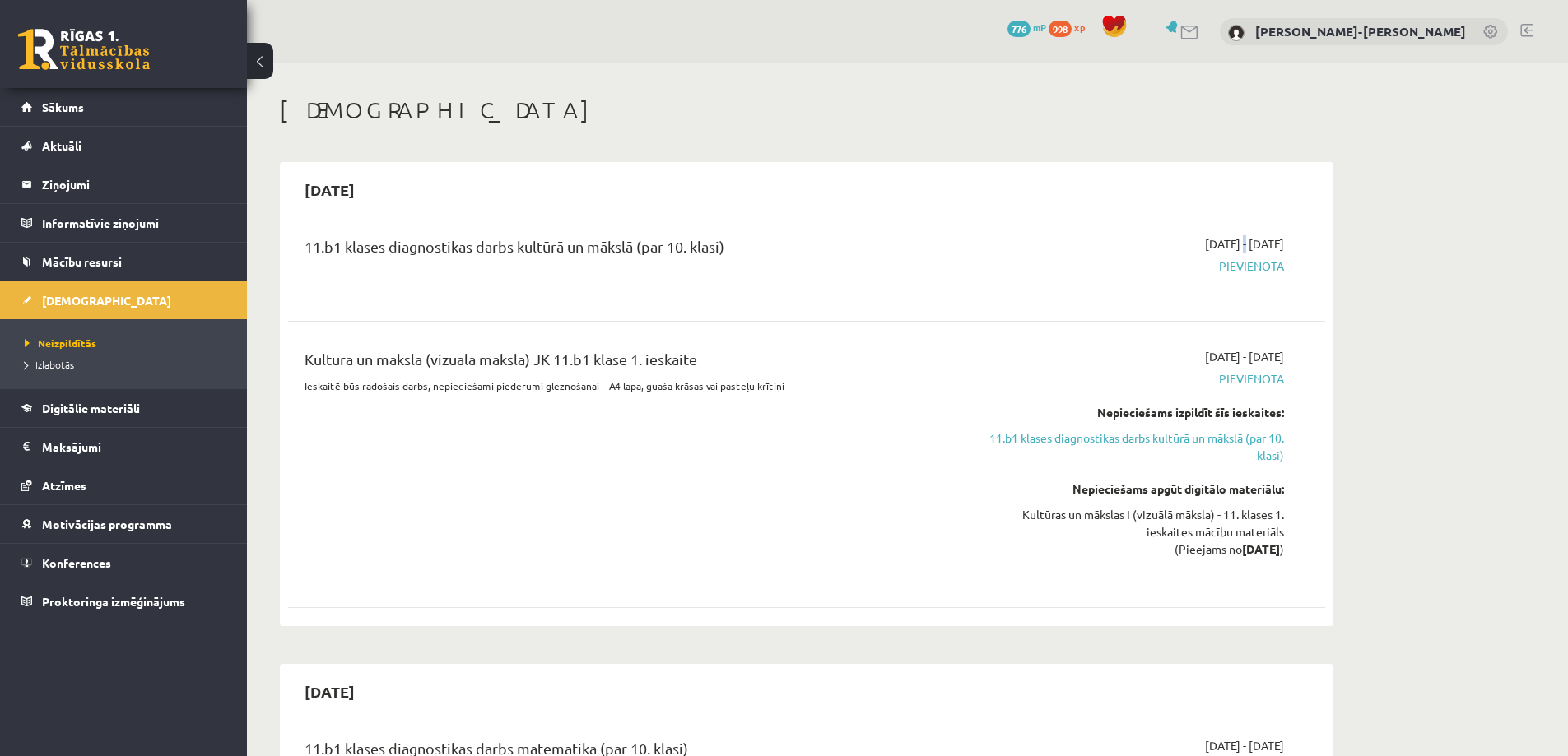
click at [1206, 247] on span "[DATE] - [DATE]" at bounding box center [1245, 244] width 79 height 17
click at [1166, 257] on div "[DATE] - [DATE] [GEOGRAPHIC_DATA]" at bounding box center [1129, 264] width 335 height 59
click at [78, 404] on span "Digitālie materiāli" at bounding box center [91, 409] width 98 height 15
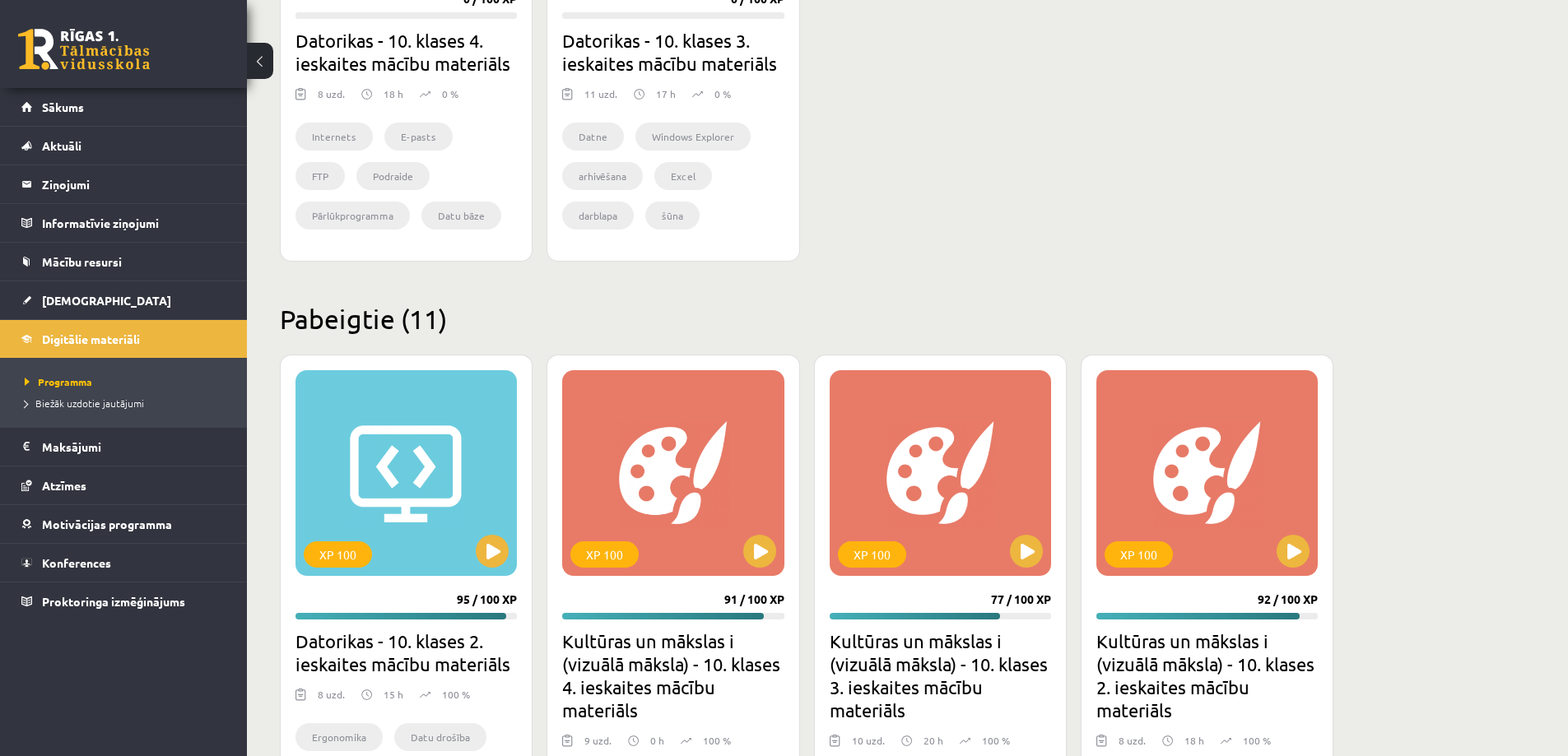
scroll to position [741, 0]
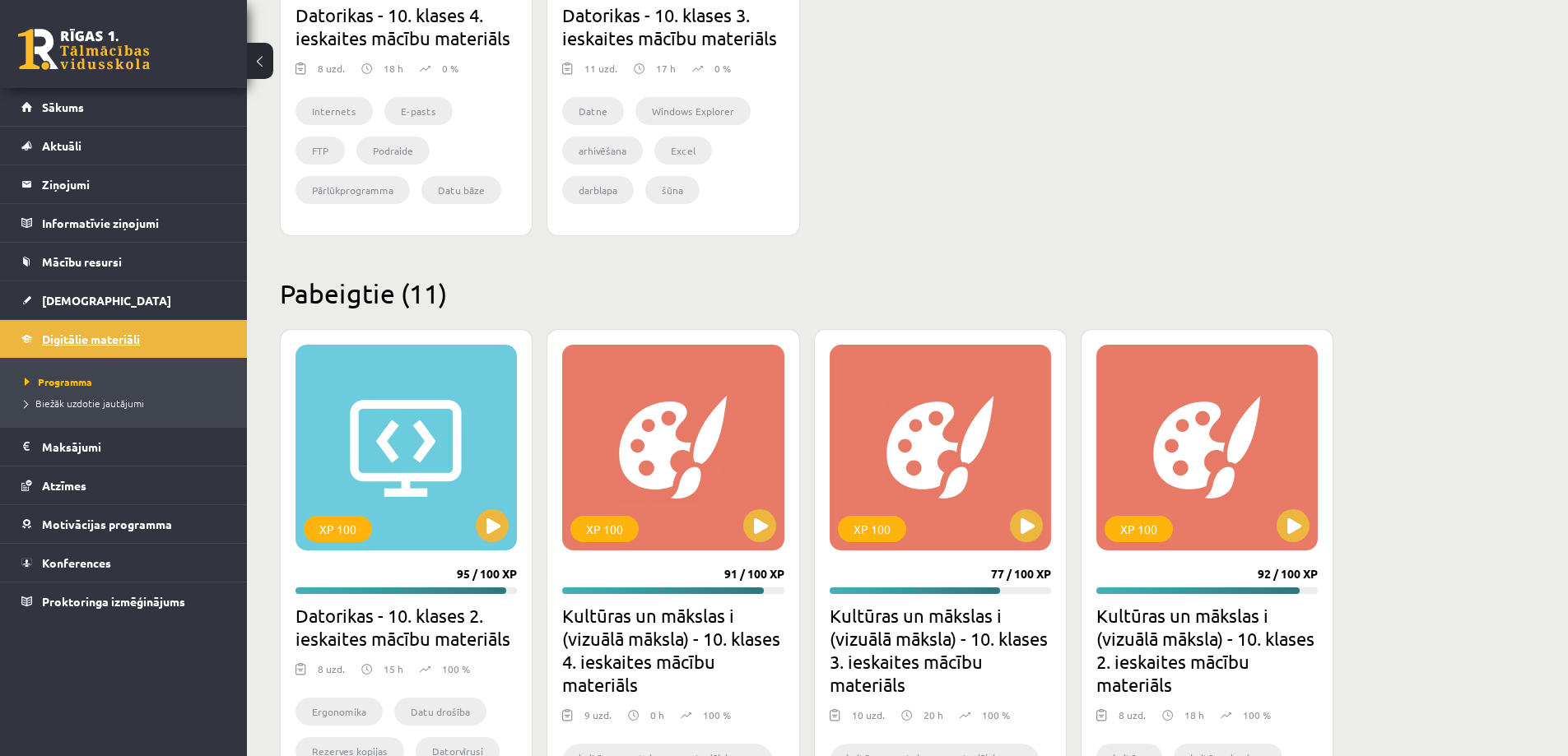
click at [90, 339] on span "Digitālie materiāli" at bounding box center [91, 339] width 98 height 15
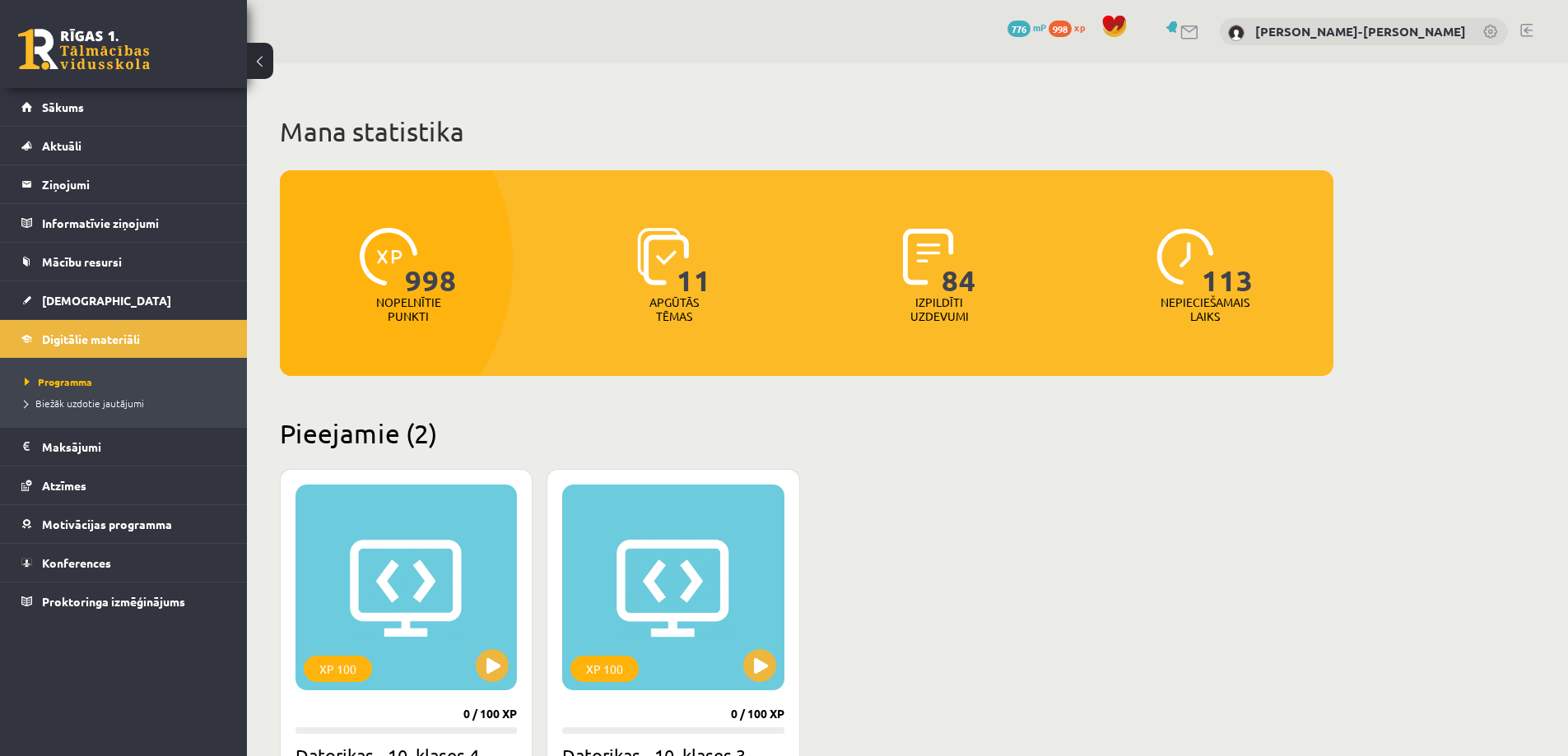
click at [76, 298] on span "[DEMOGRAPHIC_DATA]" at bounding box center [107, 300] width 129 height 15
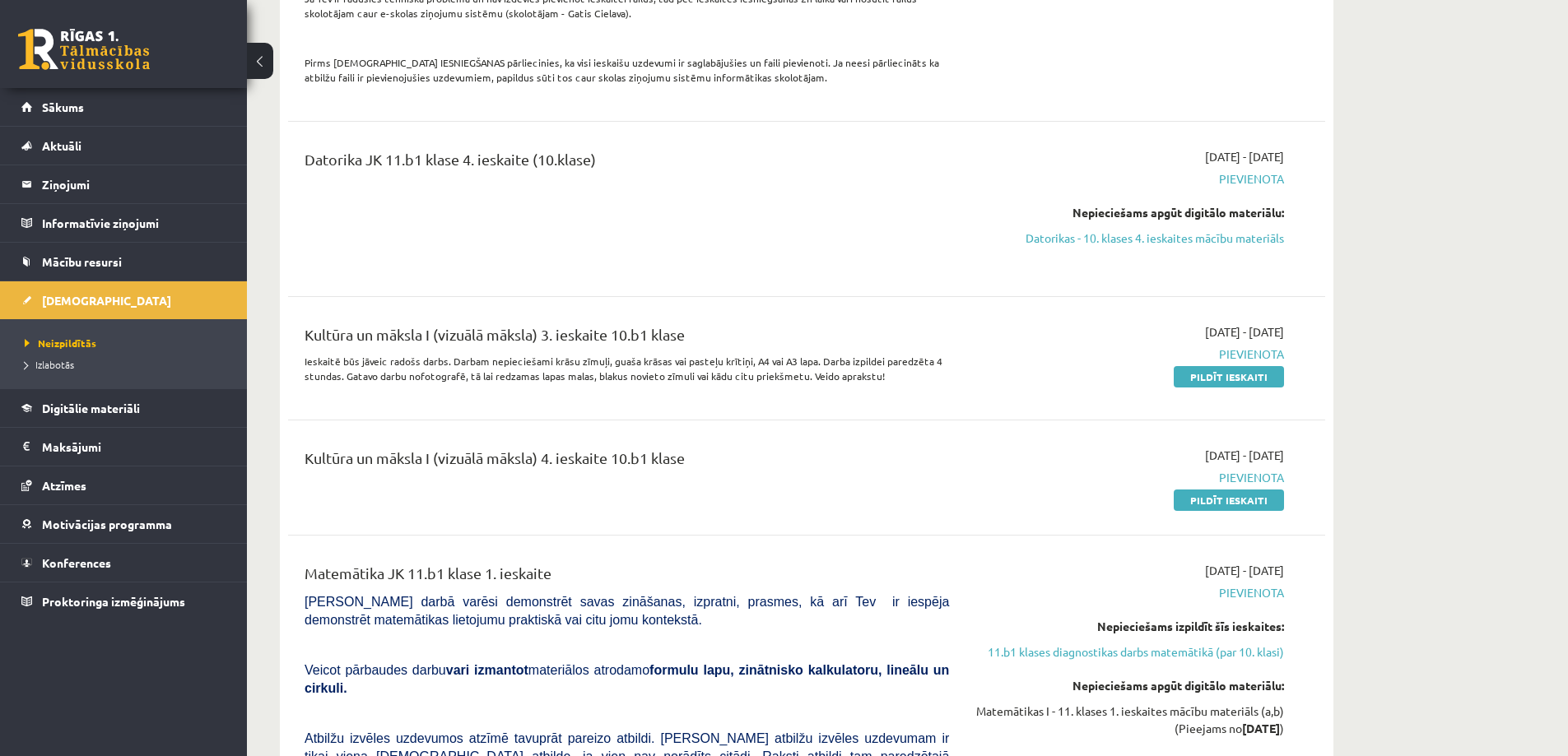
scroll to position [1399, 0]
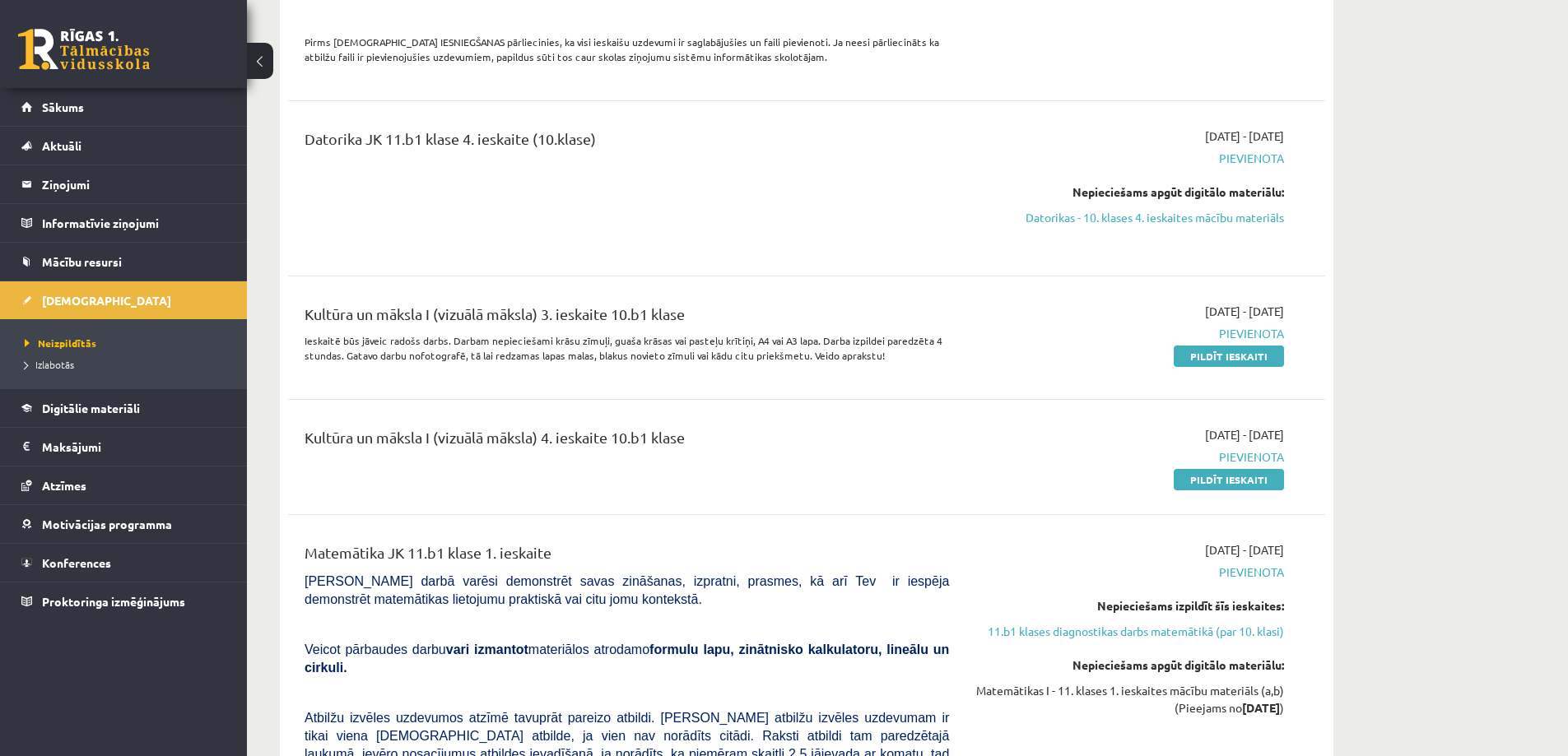
drag, startPoint x: 1231, startPoint y: 351, endPoint x: 1143, endPoint y: 342, distance: 88.5
click at [1143, 342] on div "[DATE] - [DATE] [GEOGRAPHIC_DATA] Pildīt ieskaiti" at bounding box center [1129, 337] width 335 height 70
click at [1207, 346] on link "Pildīt ieskaiti" at bounding box center [1229, 356] width 110 height 22
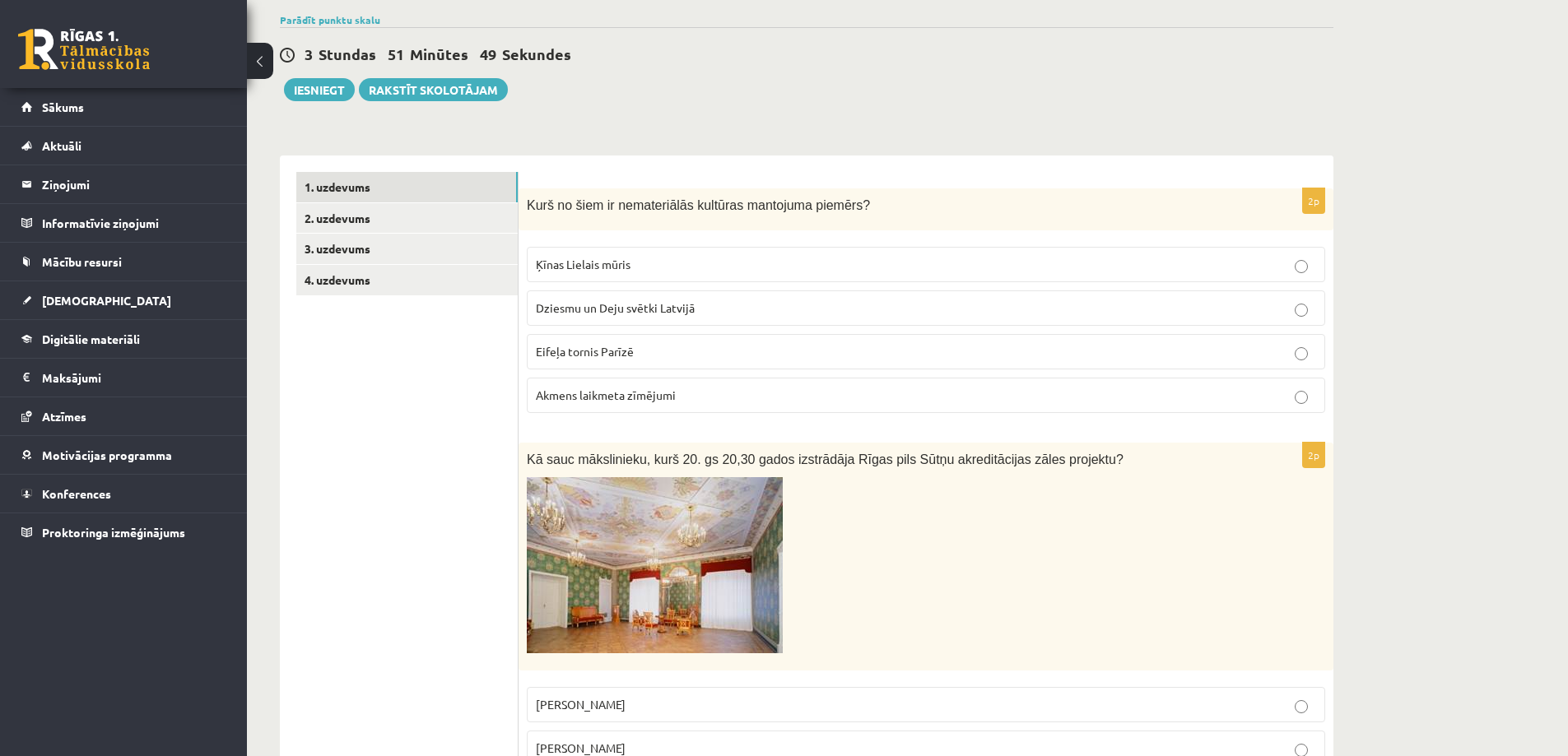
scroll to position [165, 0]
click at [736, 300] on p "Dziesmu un Deju svētki Latvijā" at bounding box center [925, 306] width 780 height 17
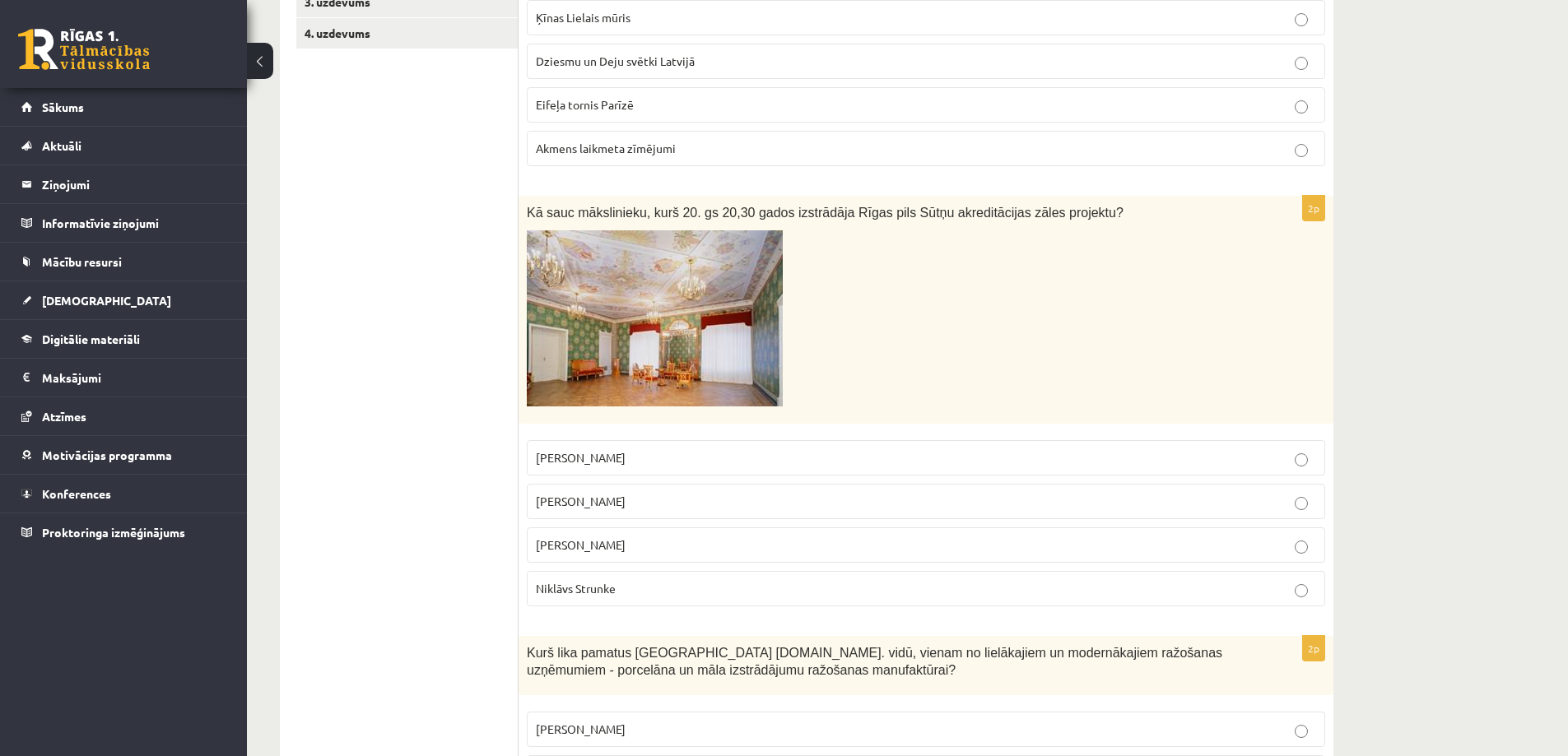
scroll to position [411, 0]
drag, startPoint x: 528, startPoint y: 205, endPoint x: 930, endPoint y: 540, distance: 523.3
click at [931, 542] on div "2p Kā sauc mākslinieku, kurš 20. gs 20,30 gados izstrādāja Rīgas pils Sūtņu akr…" at bounding box center [926, 405] width 815 height 424
click at [930, 557] on label "Sigismunds Vidbergs" at bounding box center [925, 543] width 799 height 36
click at [899, 446] on label "Romāns Suta" at bounding box center [925, 456] width 799 height 36
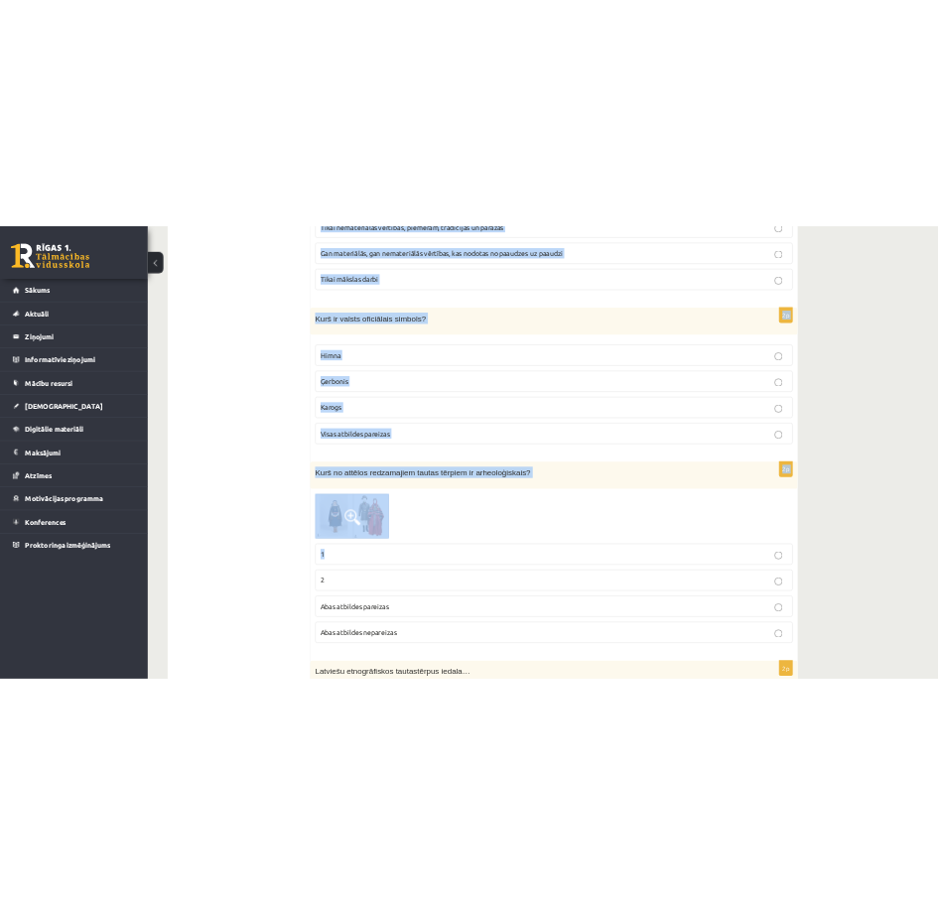
scroll to position [4752, 0]
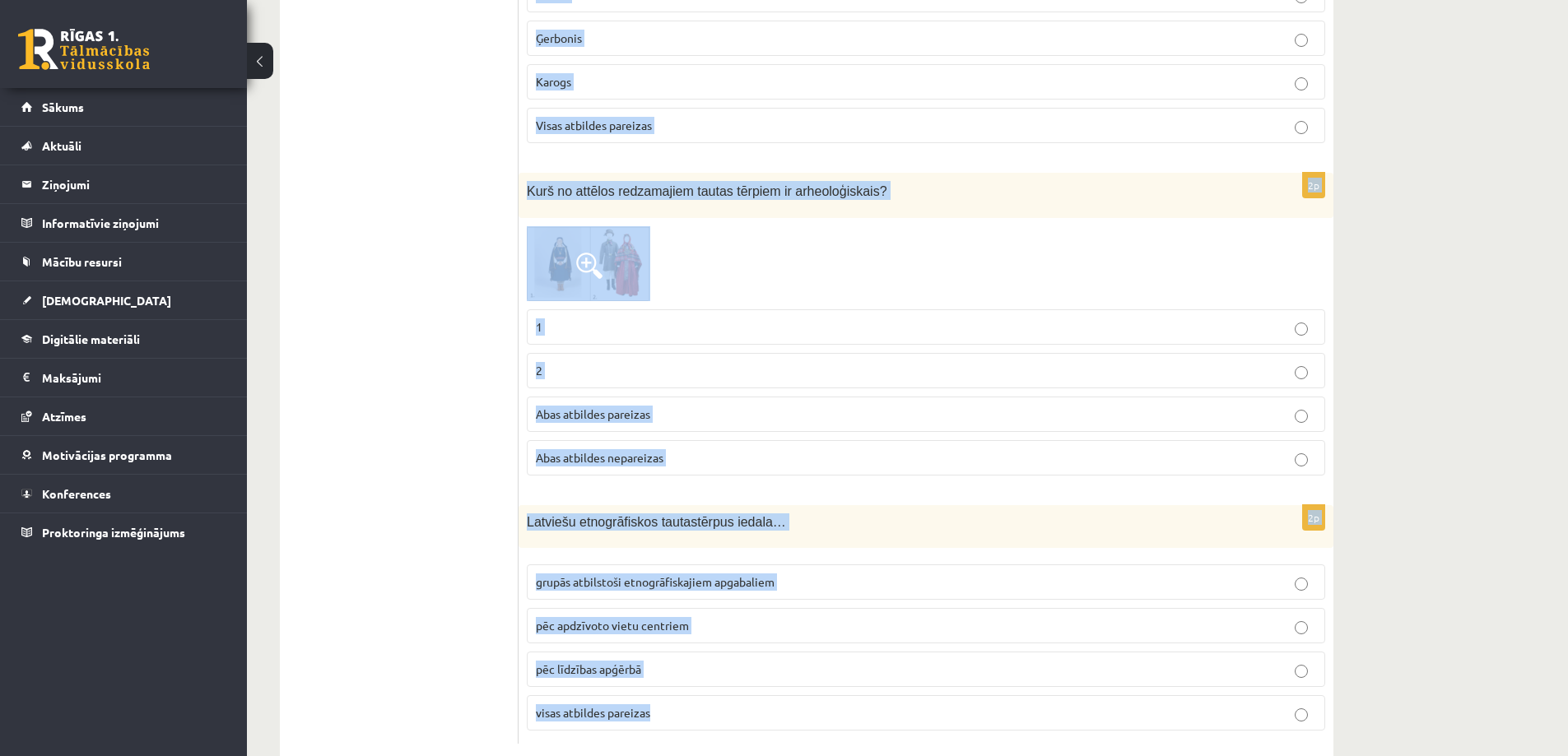
drag, startPoint x: 512, startPoint y: 190, endPoint x: 1026, endPoint y: 700, distance: 724.1
copy form "Kā sauc mākslinieku, kurš 20. gs 20,30 gados izstrādāja Rīgas pils Sūtņu akredi…"
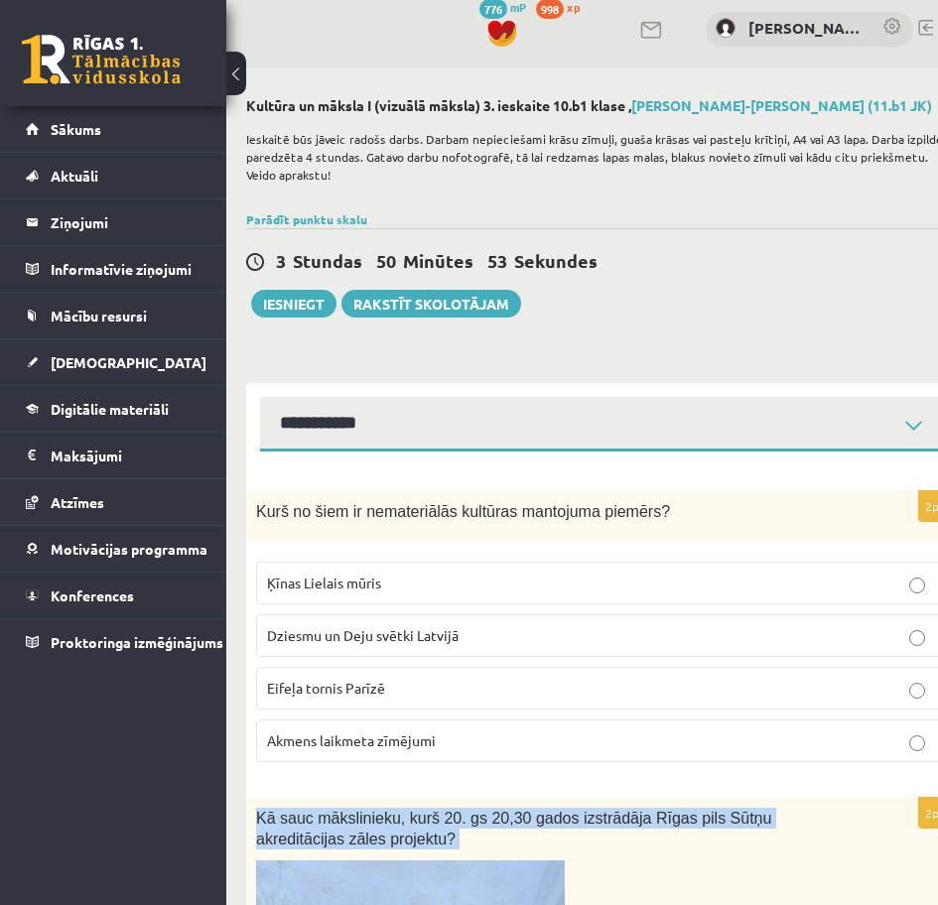
scroll to position [0, 0]
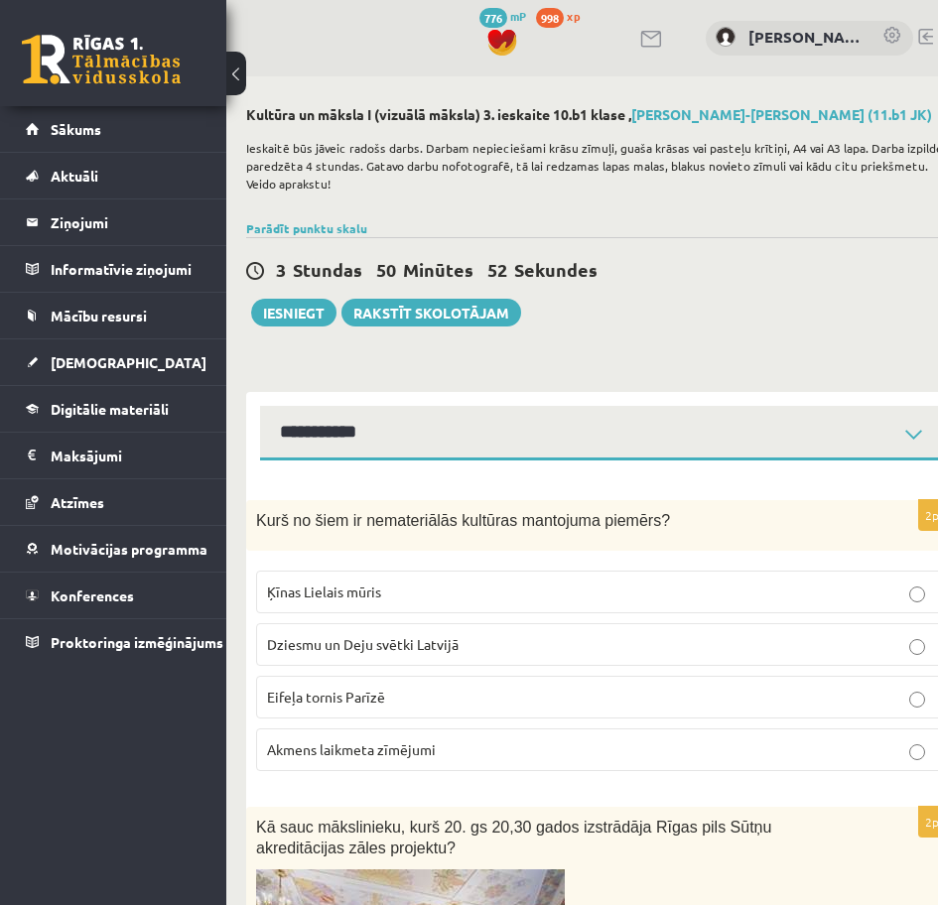
click at [749, 319] on div "3 Stundas 50 Minūtes 52 Sekundes Ieskaite saglabāta! Iesniegt Rakstīt skolotājam" at bounding box center [601, 281] width 710 height 89
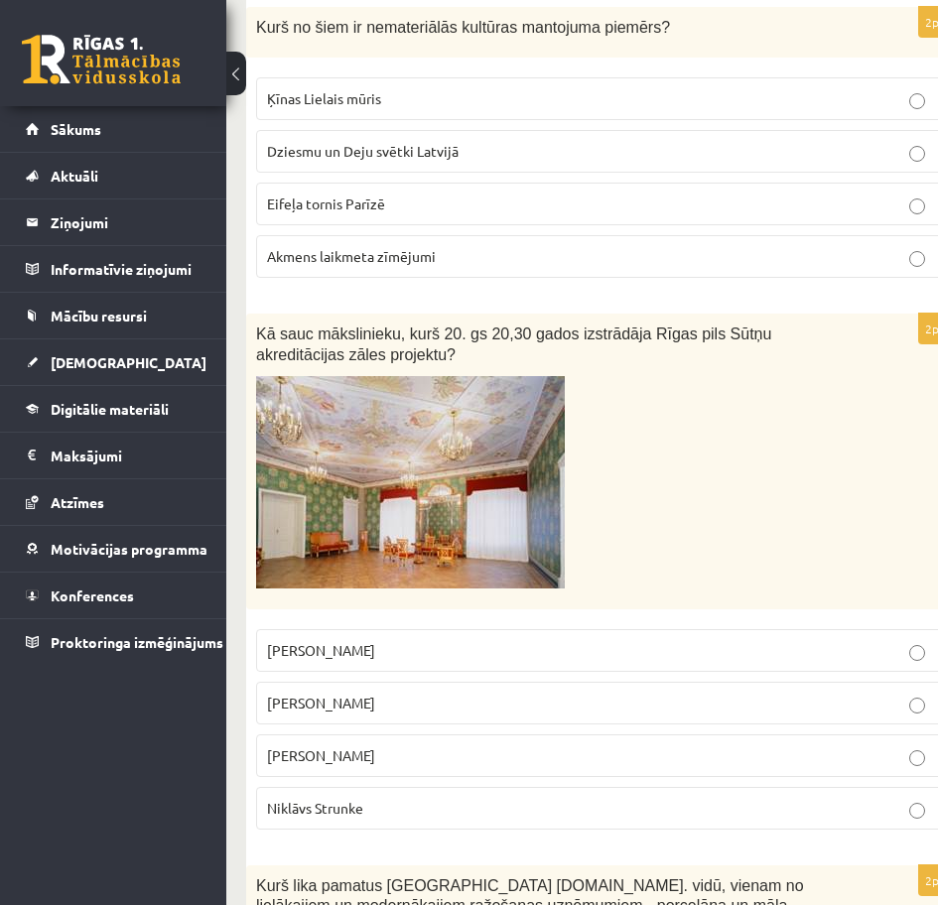
scroll to position [894, 0]
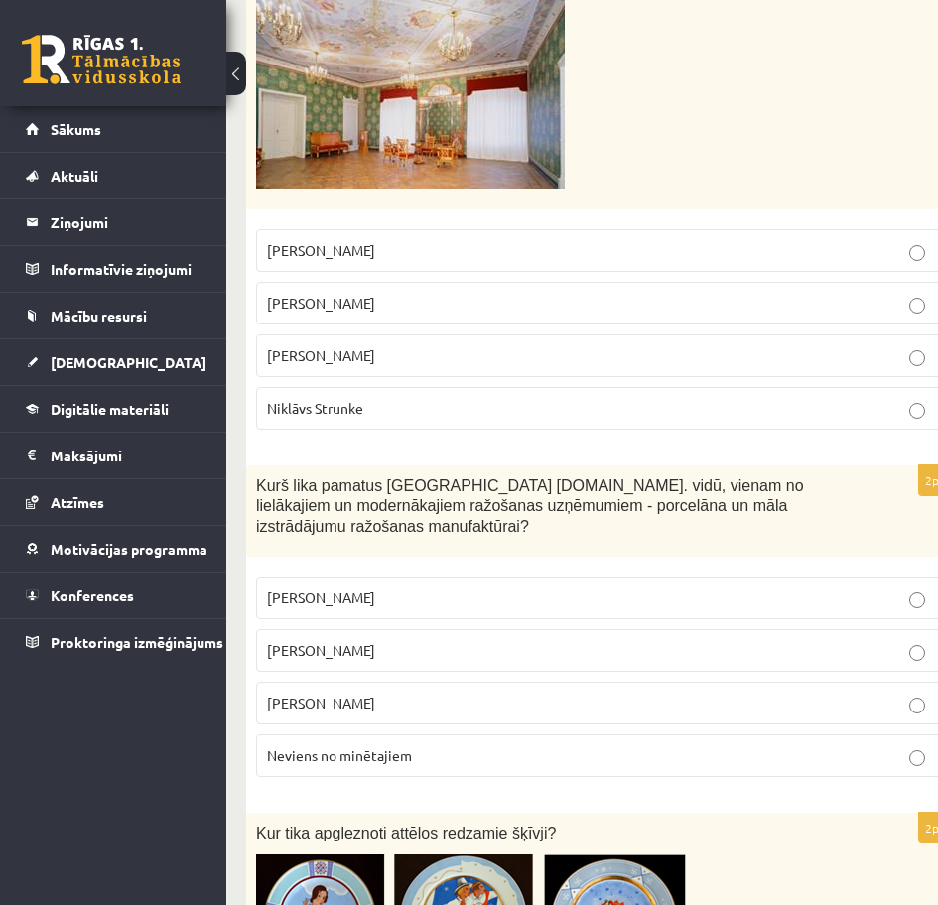
click at [470, 305] on p "Ansis Cīrulis" at bounding box center [601, 303] width 668 height 21
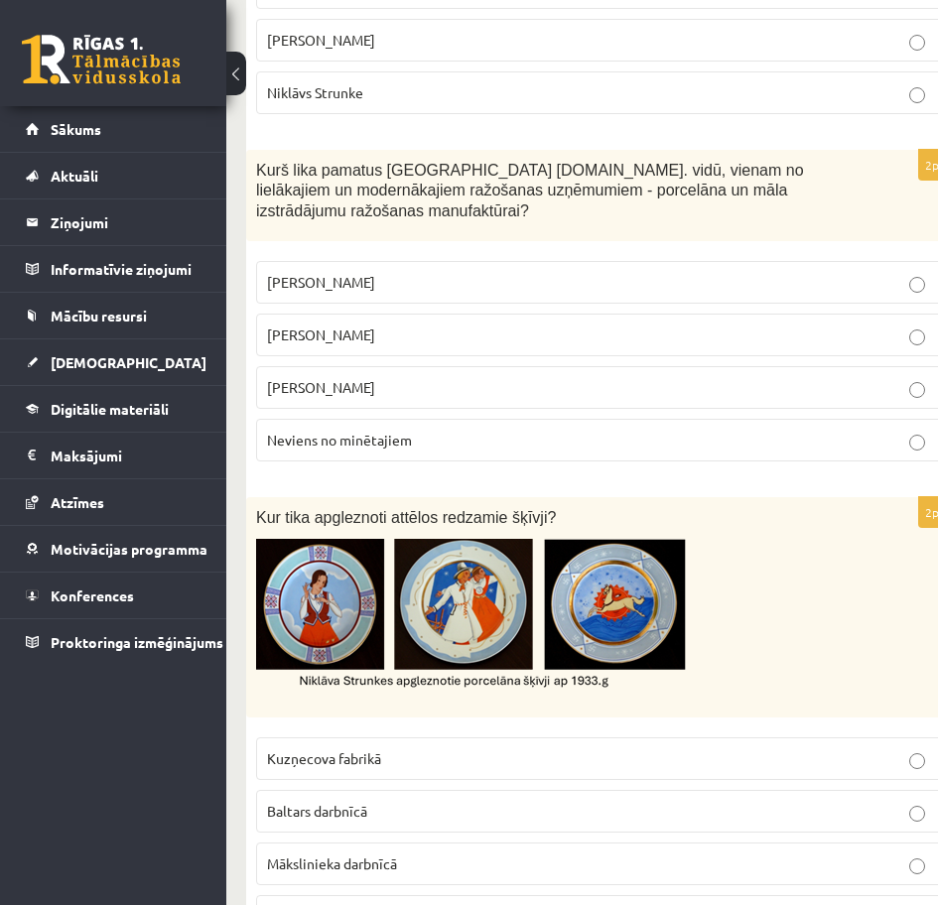
scroll to position [1291, 0]
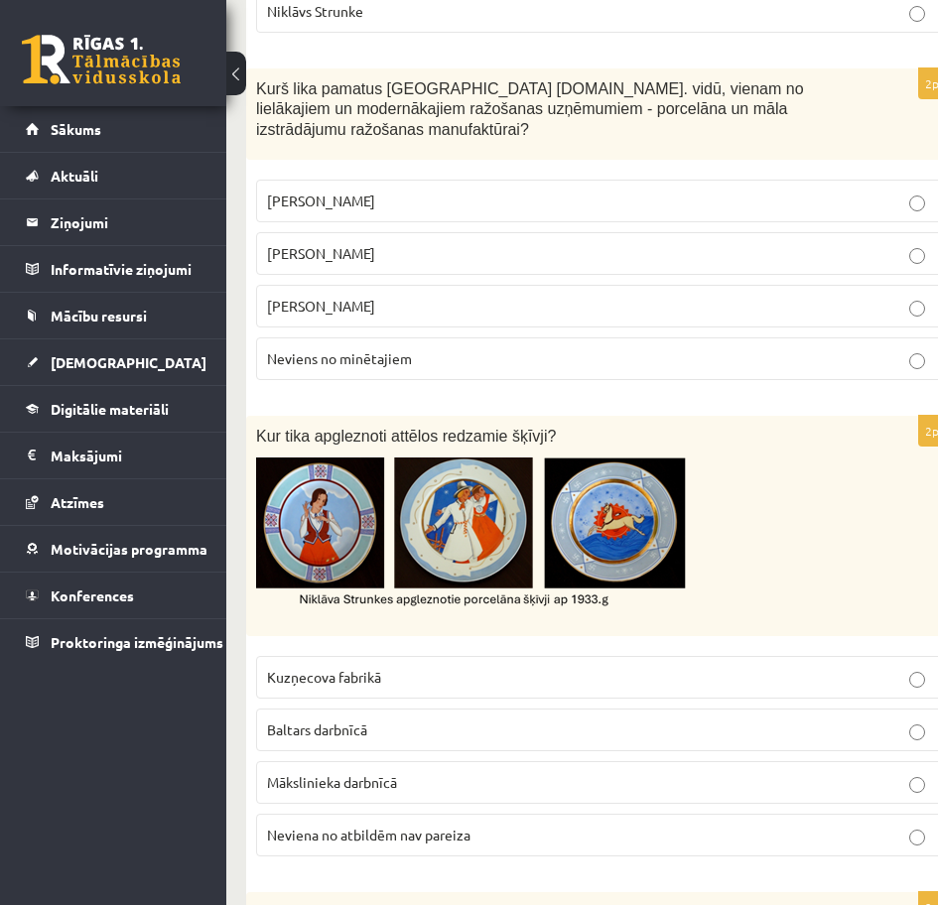
click at [452, 191] on p "Sidors Kuzņecovs" at bounding box center [601, 201] width 668 height 21
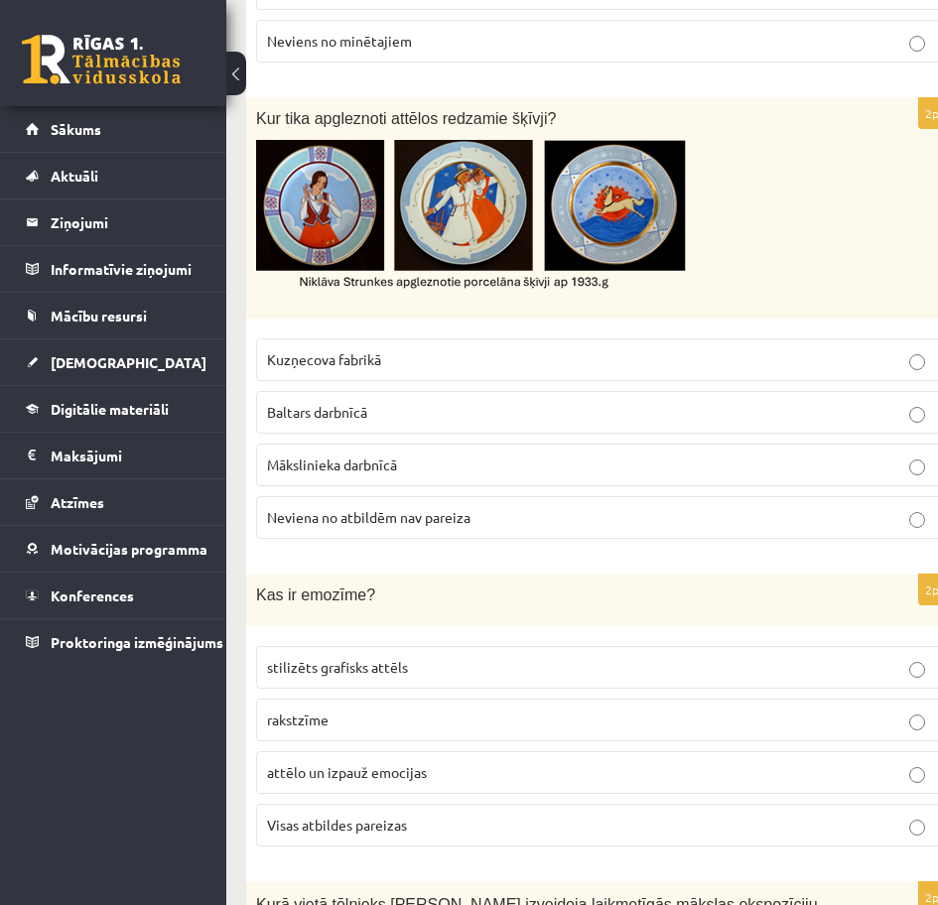
scroll to position [1688, 0]
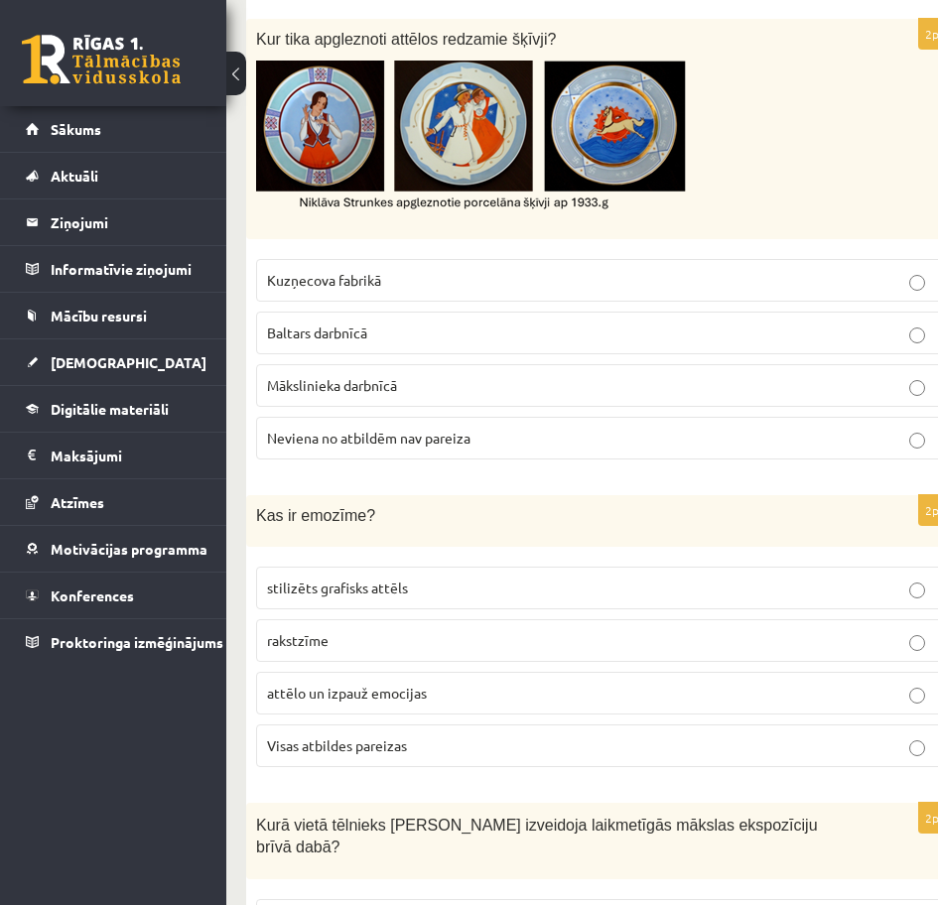
click at [469, 323] on p "Baltars darbnīcā" at bounding box center [601, 333] width 668 height 21
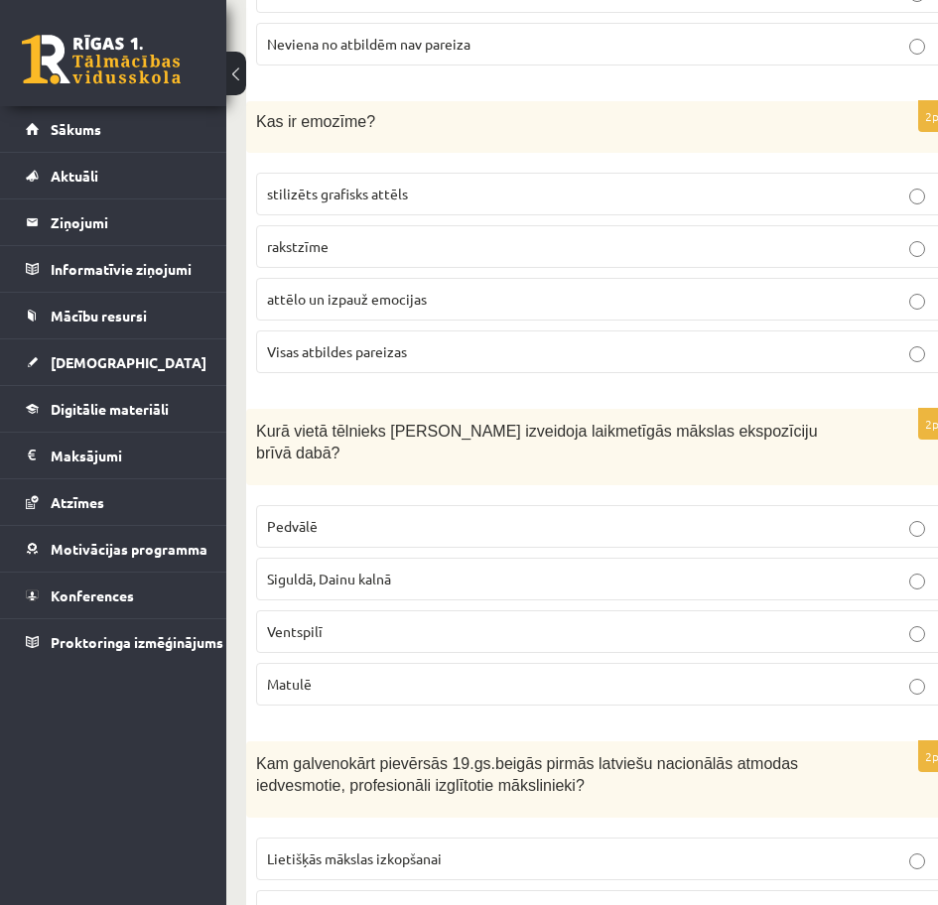
scroll to position [2085, 0]
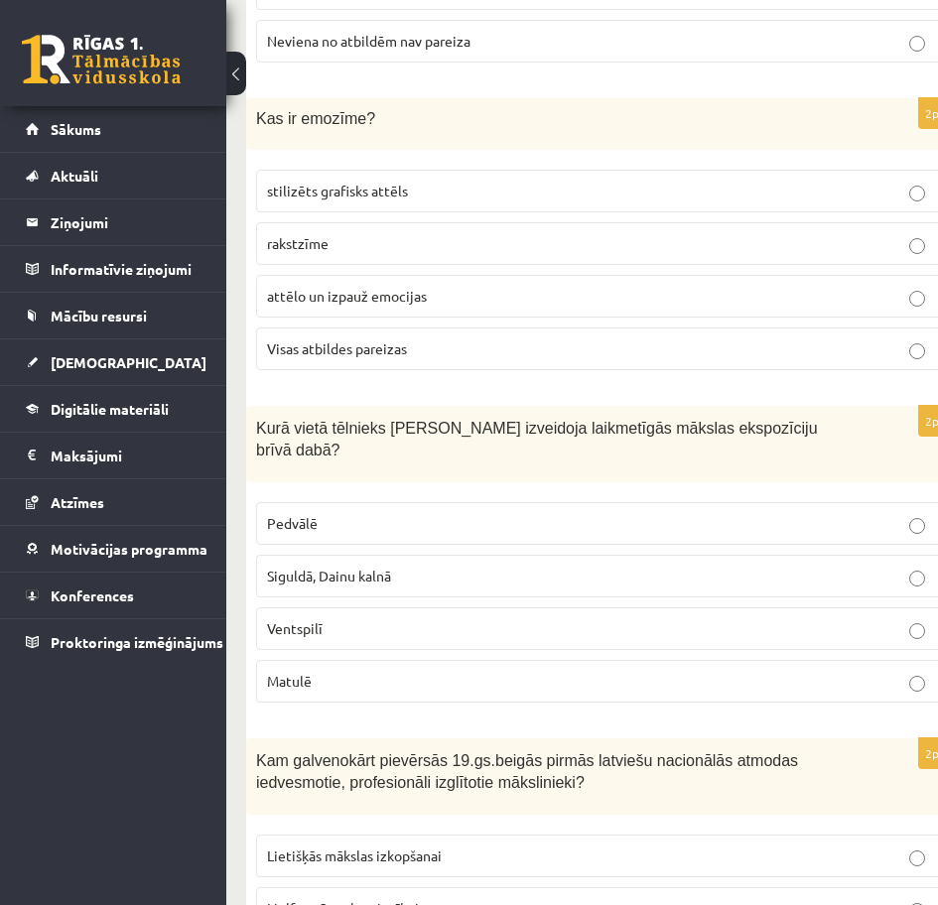
click at [463, 328] on label "Visas atbildes pareizas" at bounding box center [601, 349] width 690 height 43
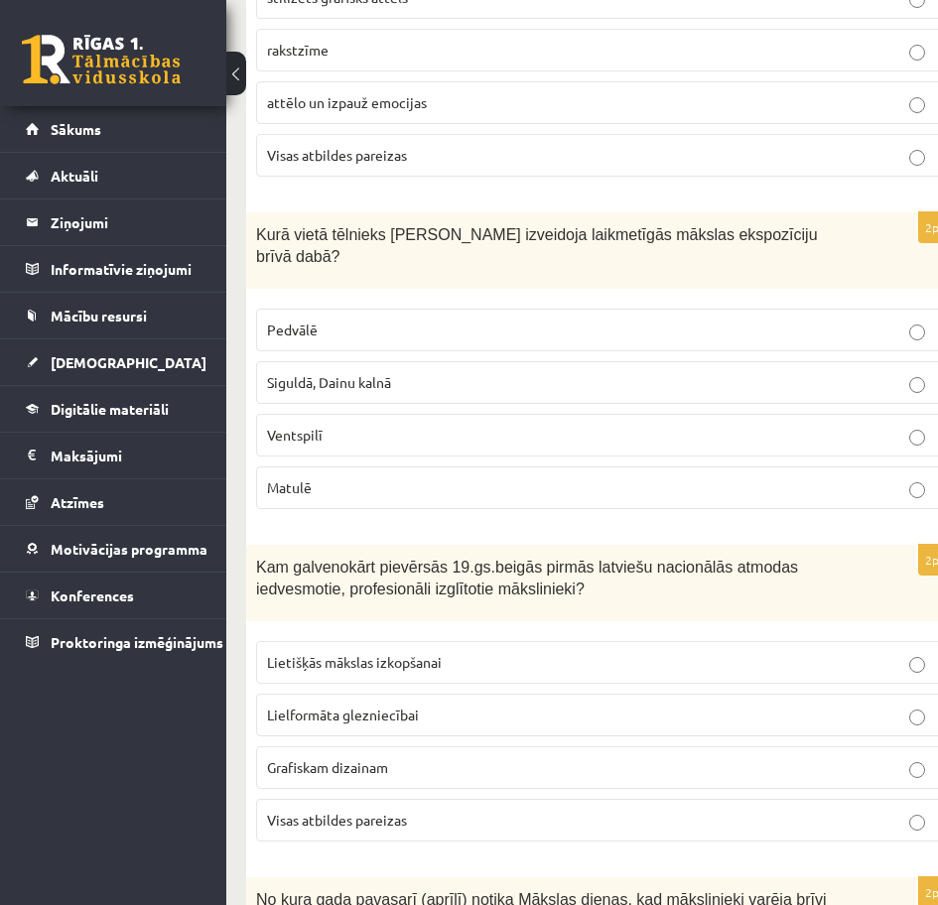
scroll to position [2284, 0]
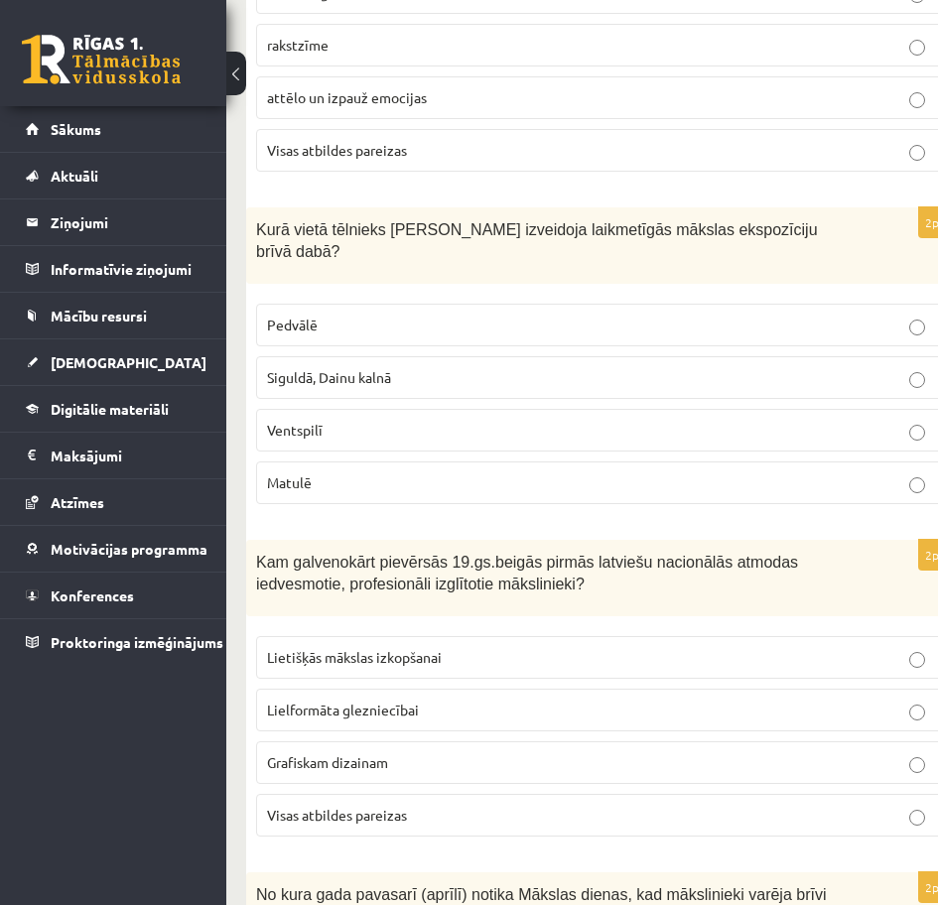
click at [462, 315] on p "Pedvālē" at bounding box center [601, 325] width 668 height 21
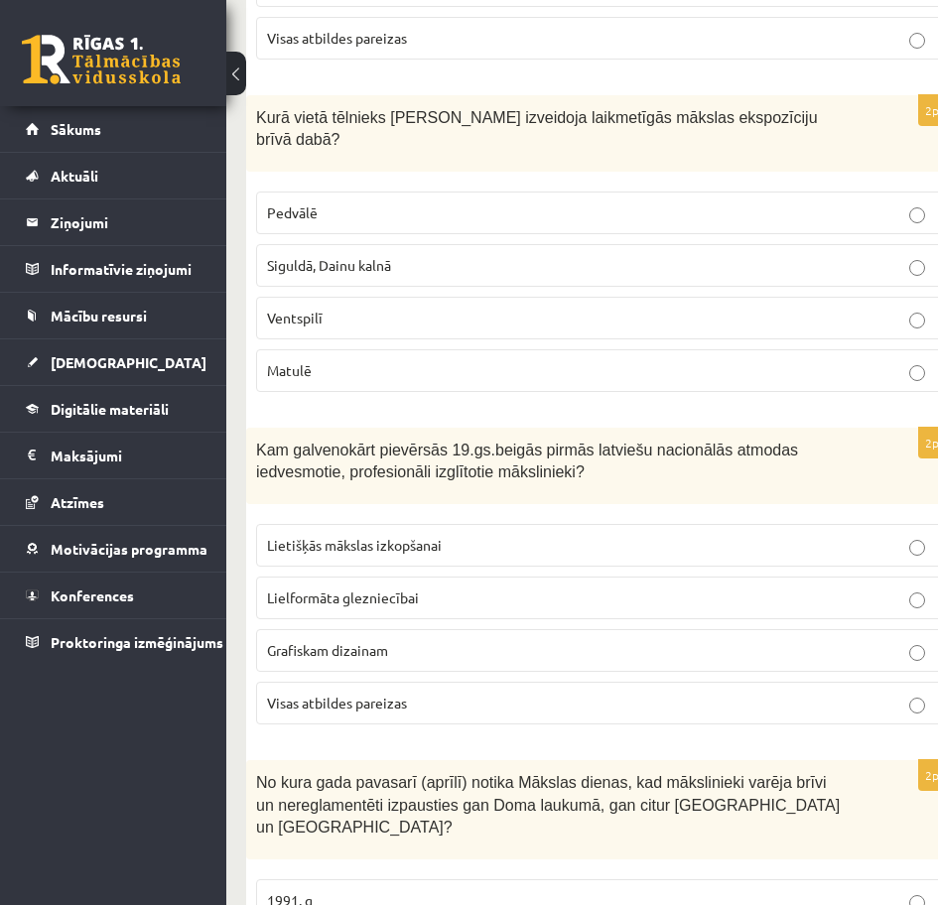
scroll to position [2780, 0]
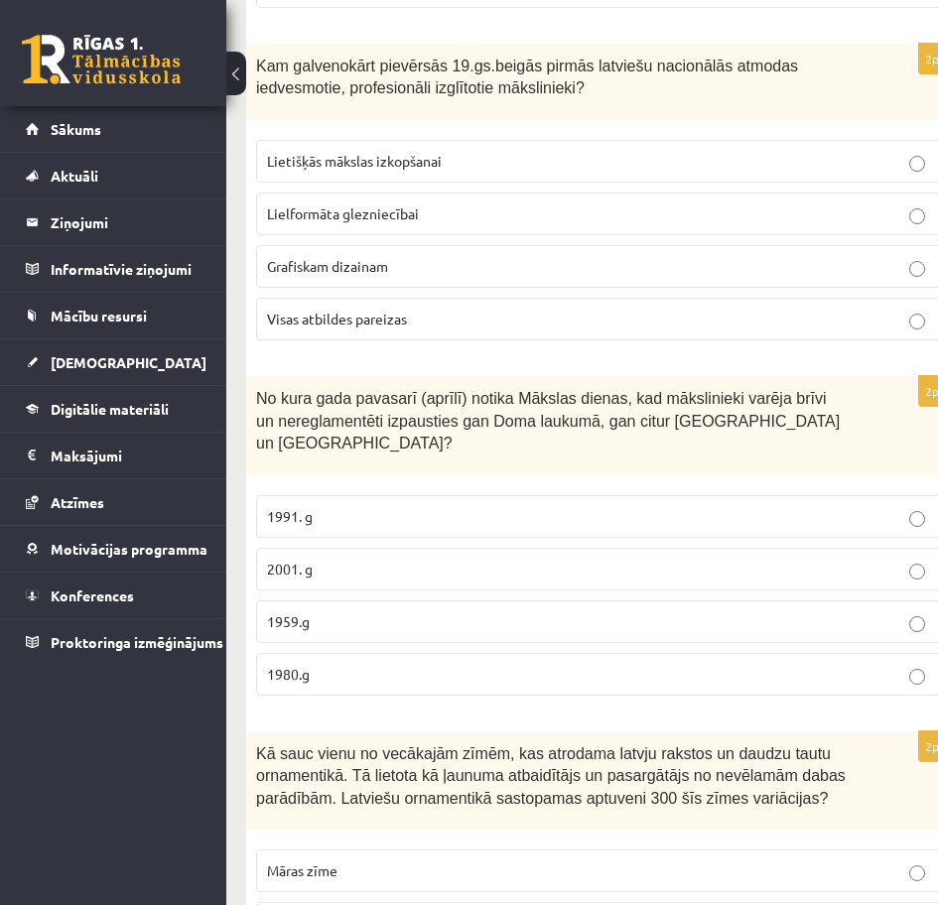
click at [459, 298] on label "Visas atbildes pareizas" at bounding box center [601, 319] width 690 height 43
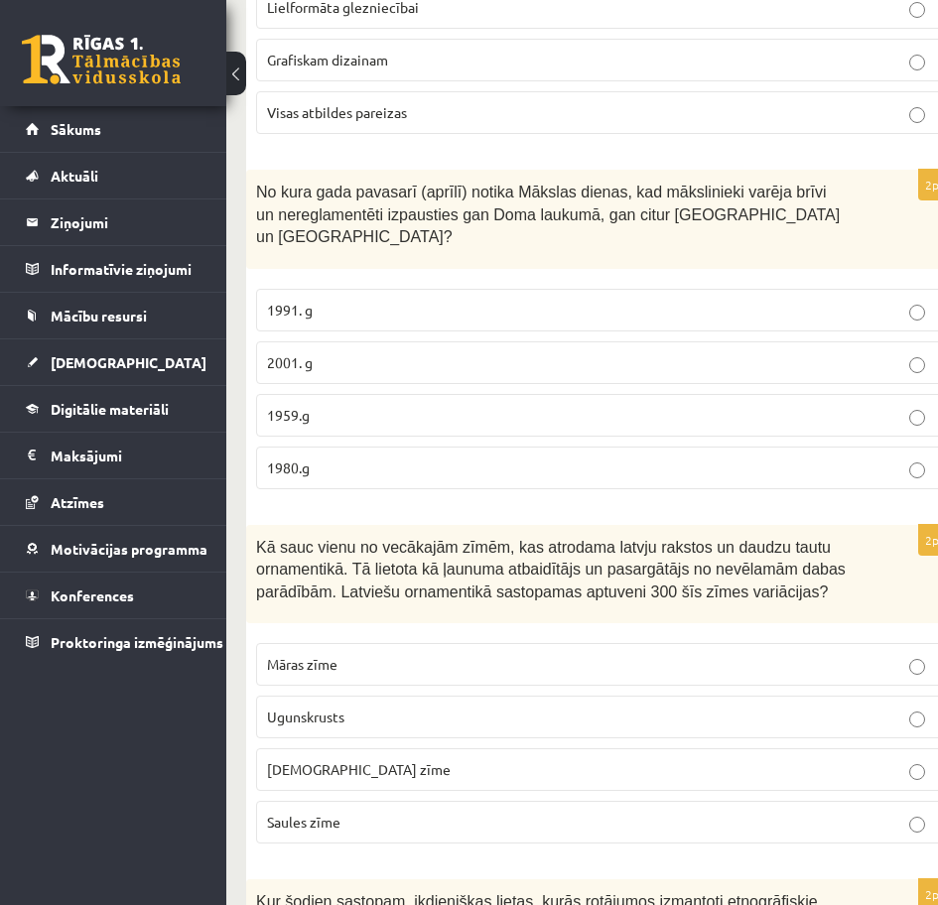
scroll to position [2979, 0]
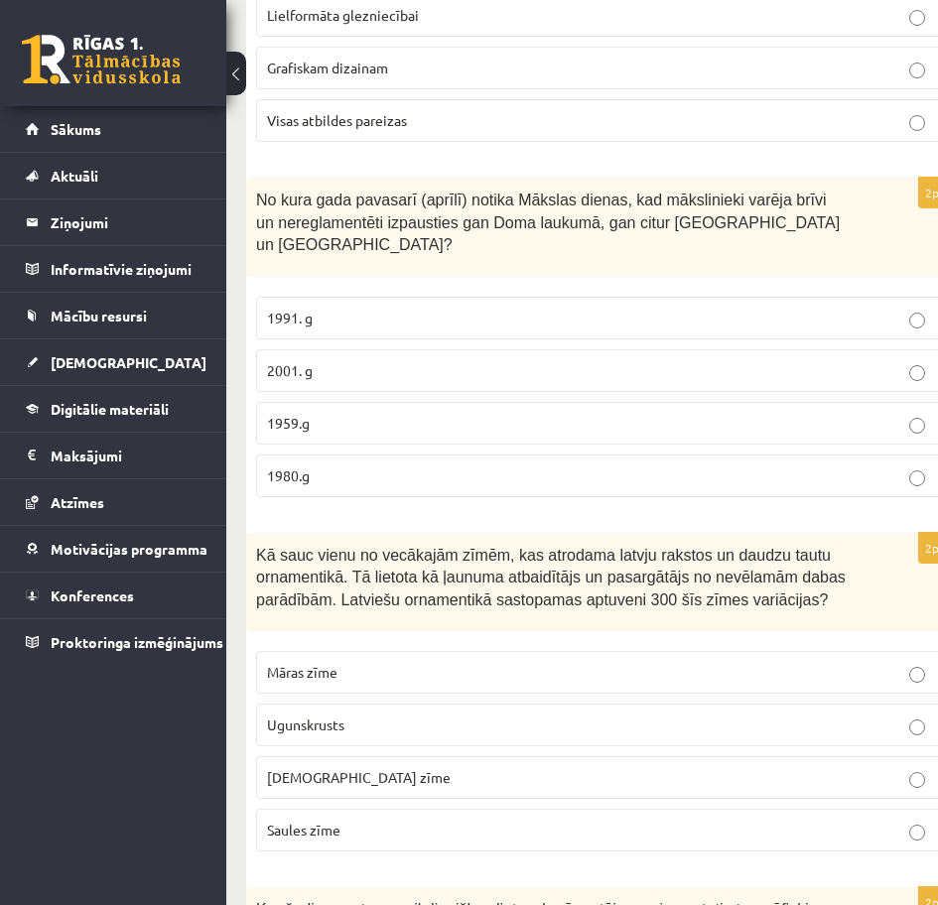
click at [441, 455] on label "1980.g" at bounding box center [601, 476] width 690 height 43
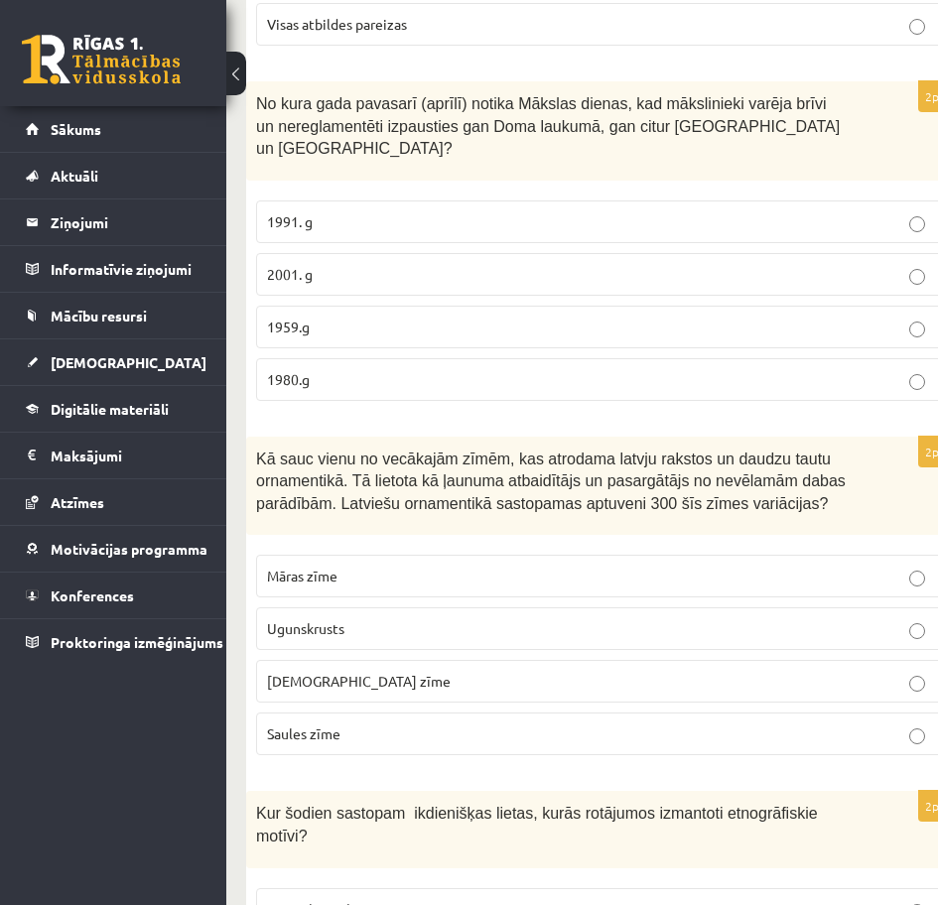
scroll to position [3078, 0]
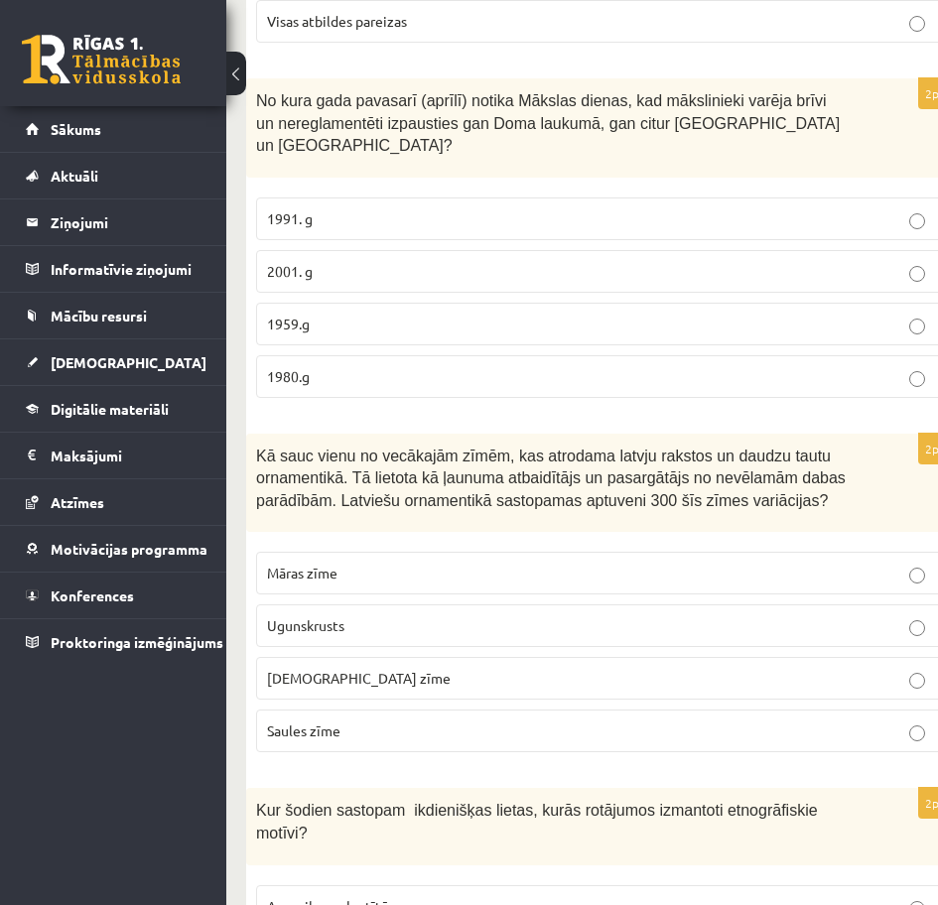
click at [471, 616] on p "Ugunskrusts" at bounding box center [601, 626] width 668 height 21
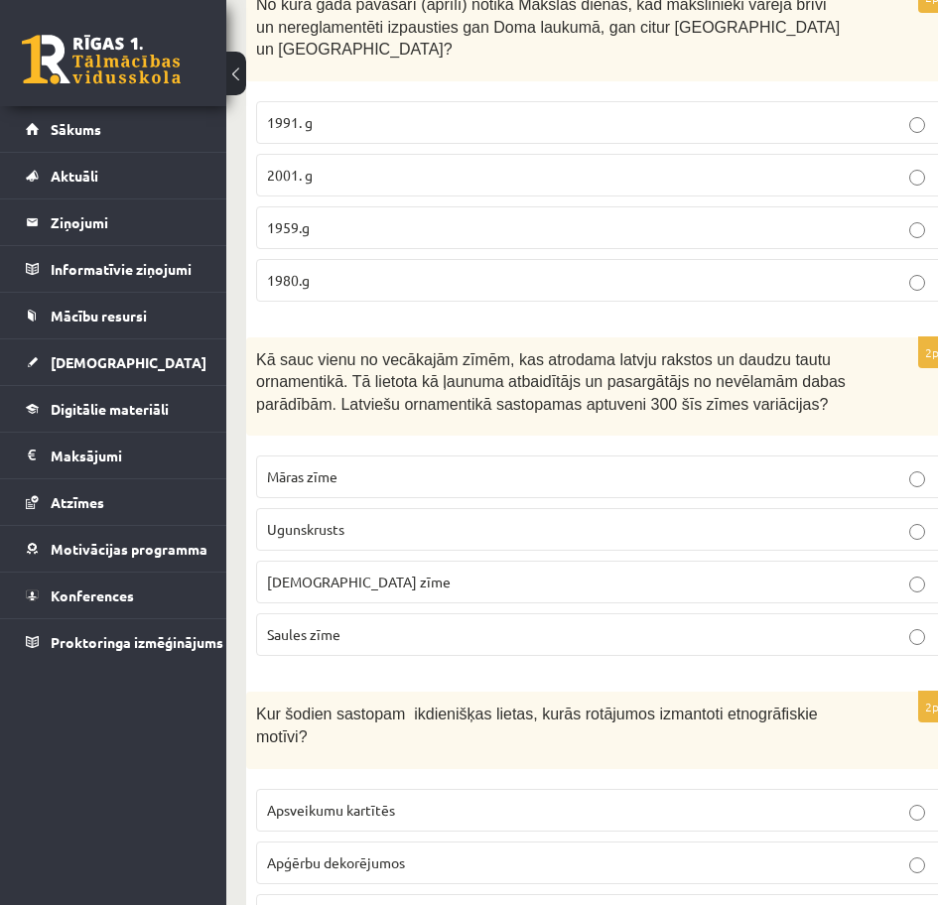
scroll to position [3177, 0]
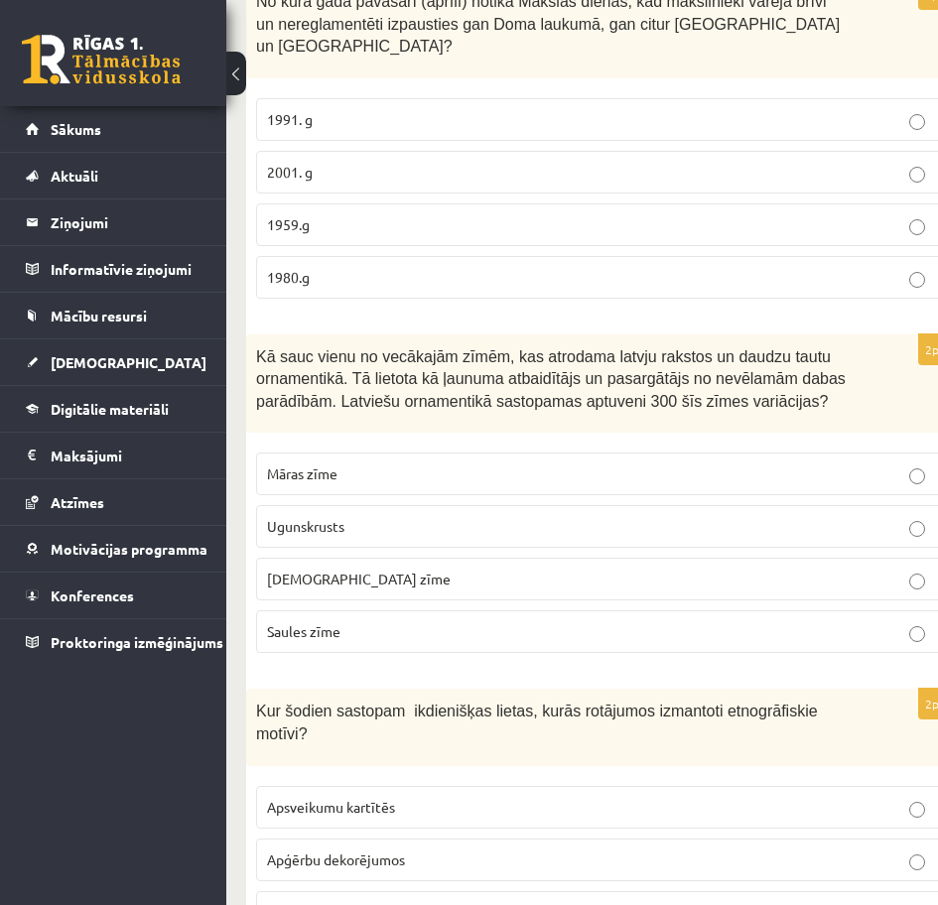
drag, startPoint x: 355, startPoint y: 340, endPoint x: 725, endPoint y: 369, distance: 370.5
click at [725, 369] on div "2p Kā sauc vienu no vecākajām zīmēm, kas atrodama latvju rakstos un daudzu taut…" at bounding box center [601, 503] width 710 height 336
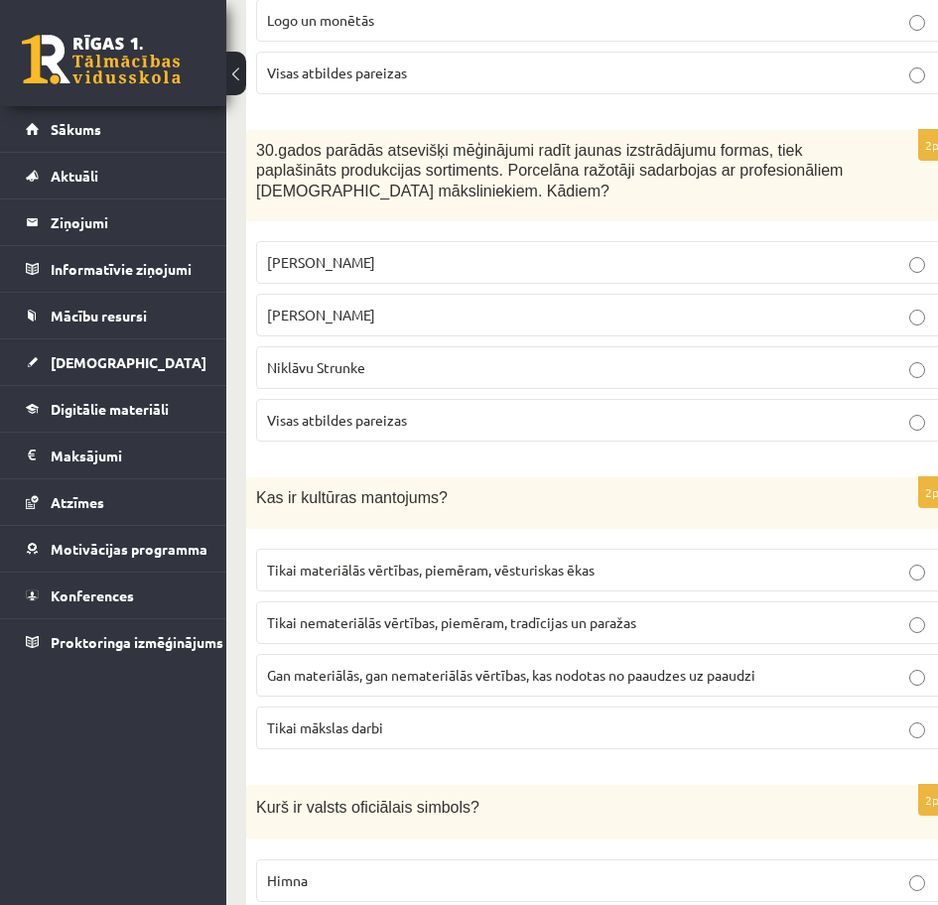
scroll to position [4071, 0]
click at [545, 665] on span "Gan materiālās, gan nemateriālās vērtības, kas nodotas no paaudzes uz paaudzi" at bounding box center [511, 674] width 488 height 18
click at [523, 409] on p "Visas atbildes pareizas" at bounding box center [601, 419] width 668 height 21
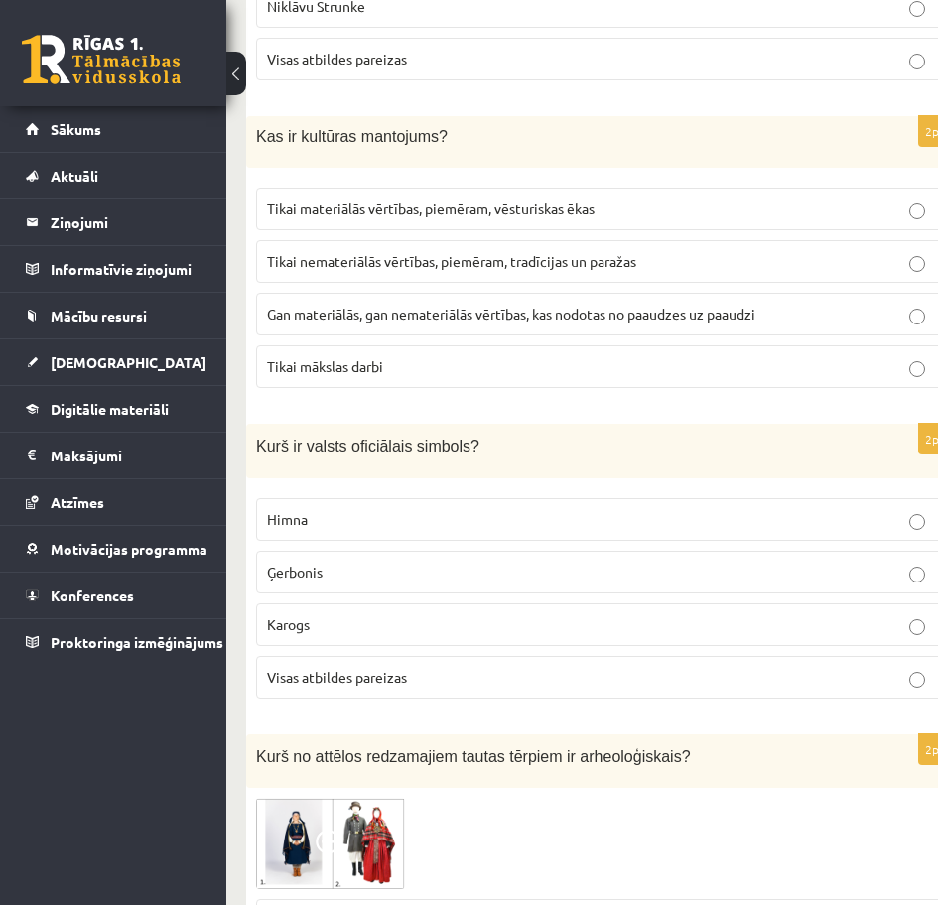
scroll to position [4468, 0]
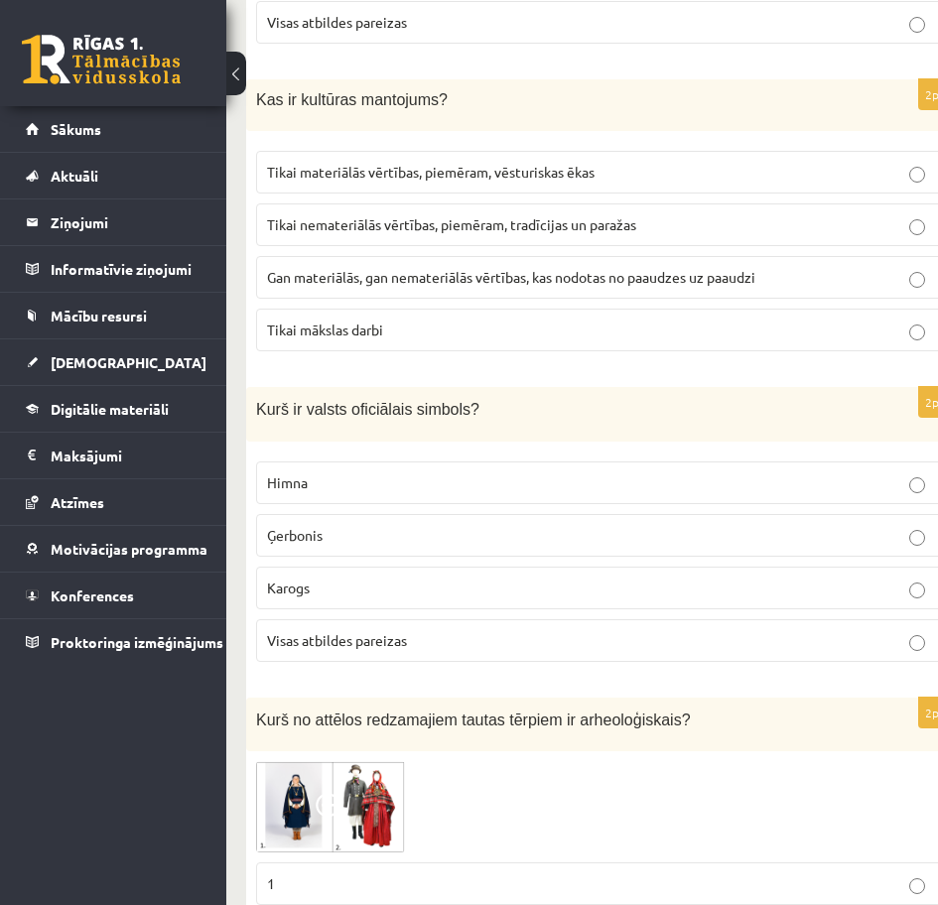
click at [425, 620] on label "Visas atbildes pareizas" at bounding box center [601, 641] width 690 height 43
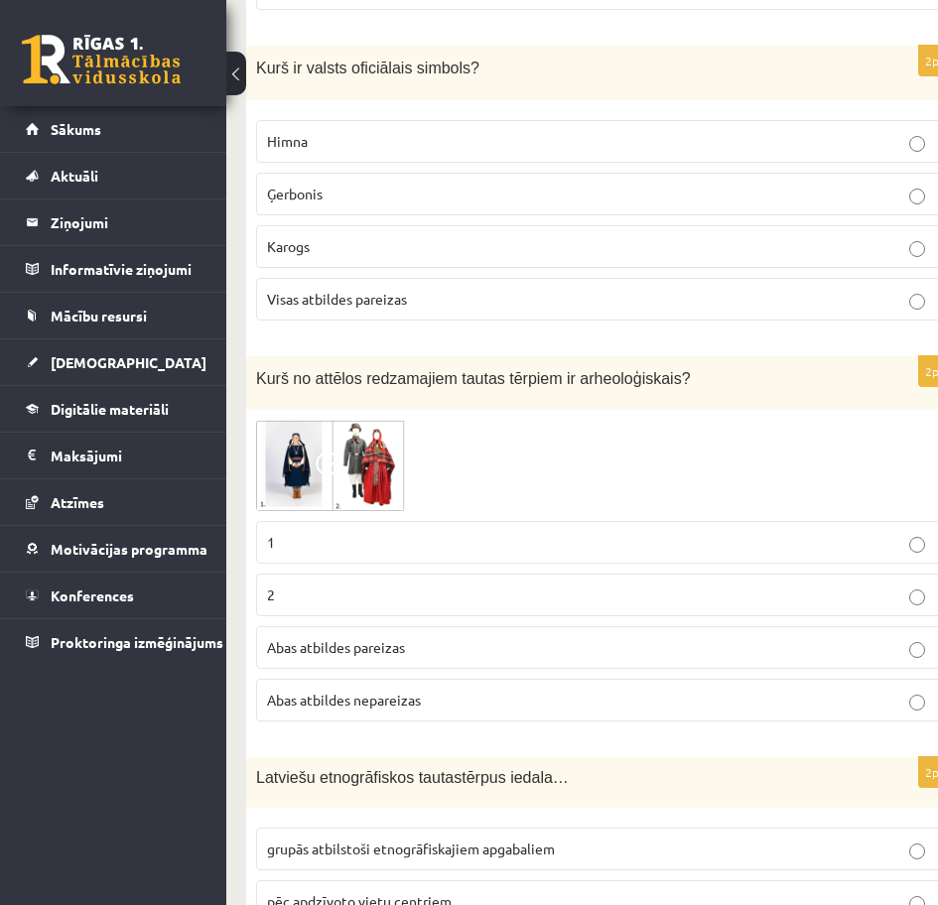
scroll to position [4865, 0]
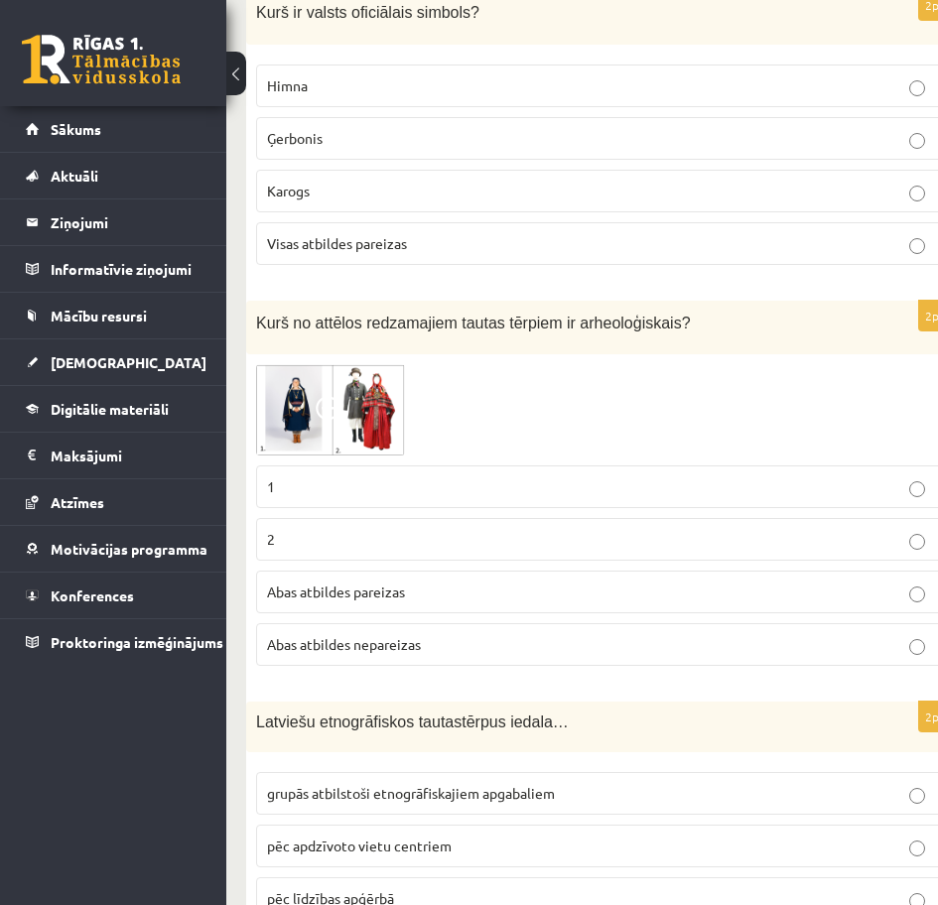
drag, startPoint x: 351, startPoint y: 297, endPoint x: 700, endPoint y: 327, distance: 349.8
click at [700, 364] on div at bounding box center [601, 409] width 690 height 90
click at [496, 477] on p "1" at bounding box center [601, 487] width 668 height 21
click at [317, 529] on p "2" at bounding box center [601, 539] width 668 height 21
click at [305, 477] on p "1" at bounding box center [601, 487] width 668 height 21
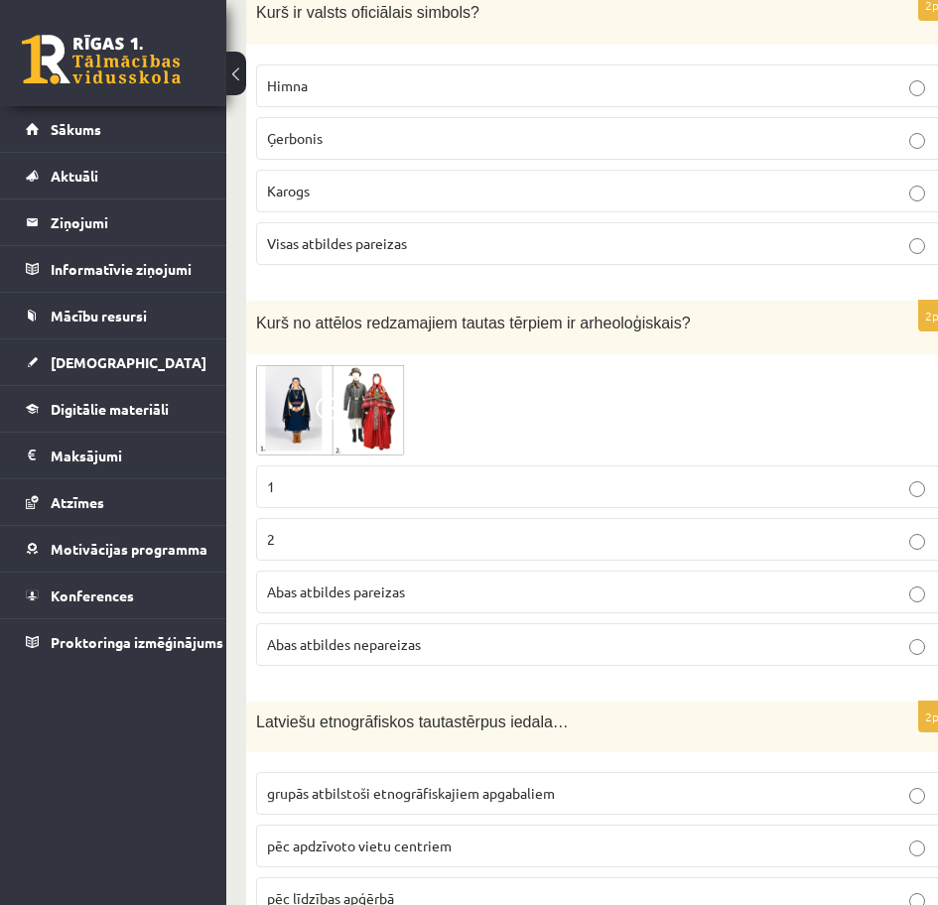
click at [348, 529] on p "2" at bounding box center [601, 539] width 668 height 21
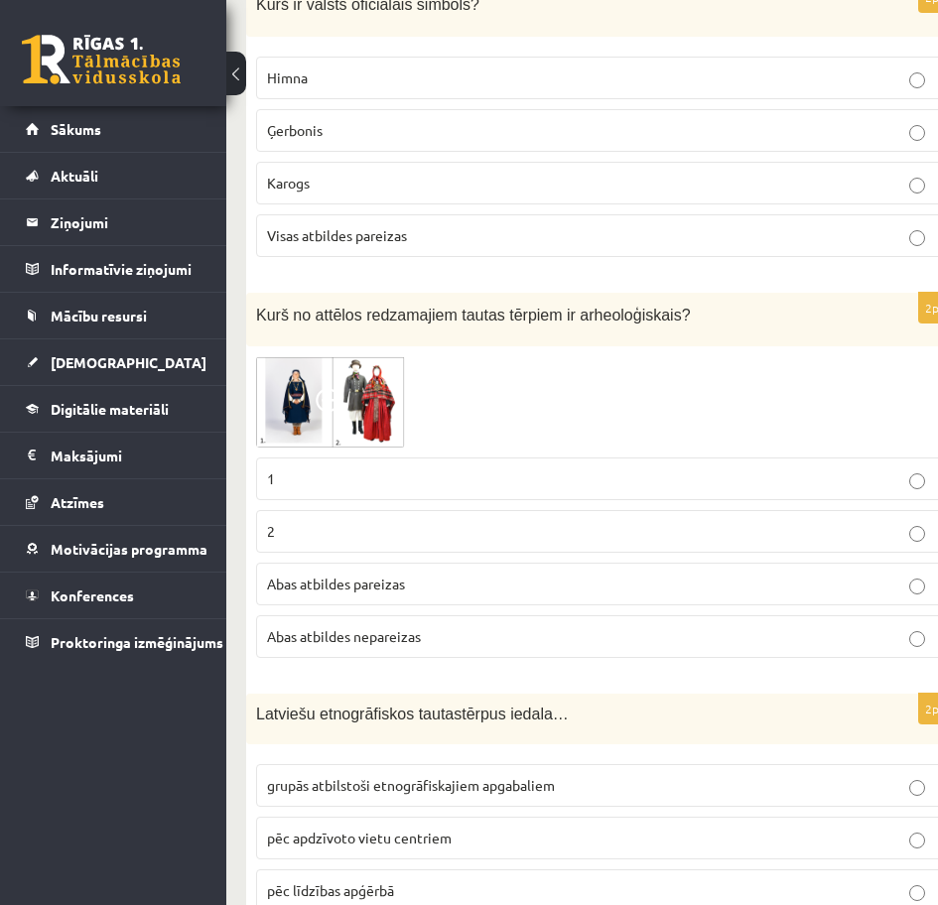
scroll to position [4912, 0]
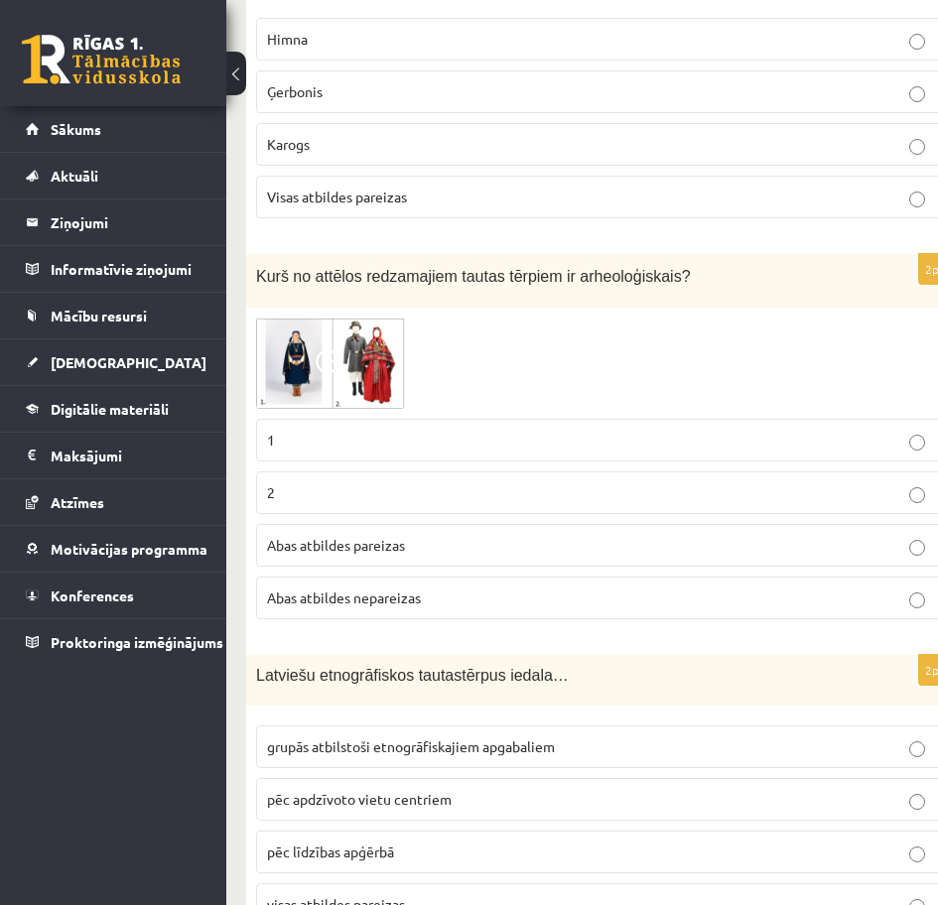
click at [438, 737] on p "grupās atbilstoši etnogrāfiskajiem apgabaliem" at bounding box center [601, 747] width 668 height 21
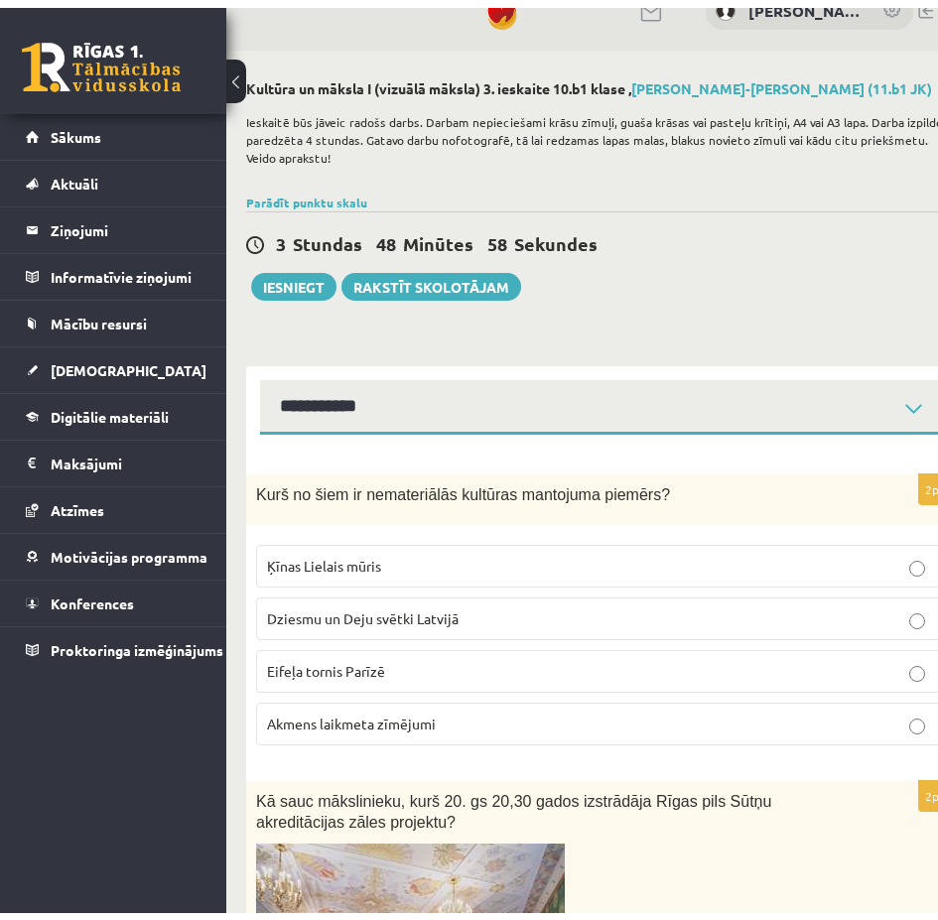
scroll to position [0, 0]
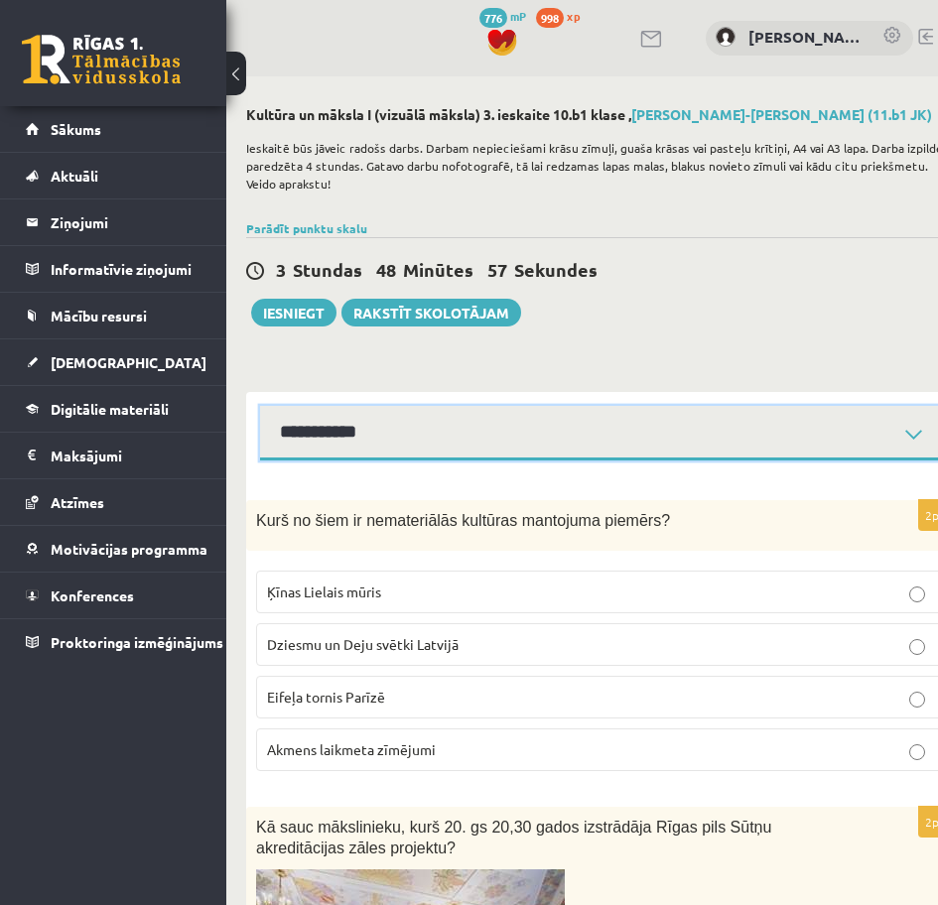
click at [520, 441] on select "**********" at bounding box center [601, 433] width 682 height 55
click at [260, 406] on select "**********" at bounding box center [601, 433] width 682 height 55
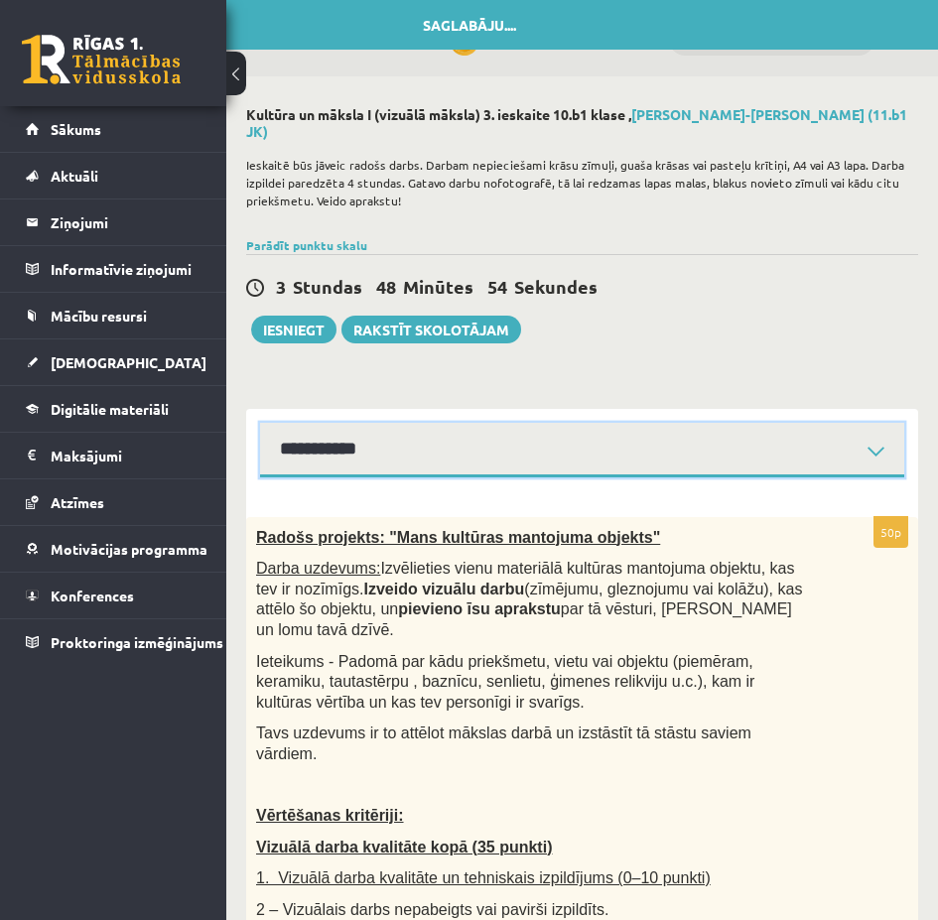
click at [405, 438] on select "**********" at bounding box center [582, 450] width 644 height 55
click at [260, 423] on select "**********" at bounding box center [582, 450] width 644 height 55
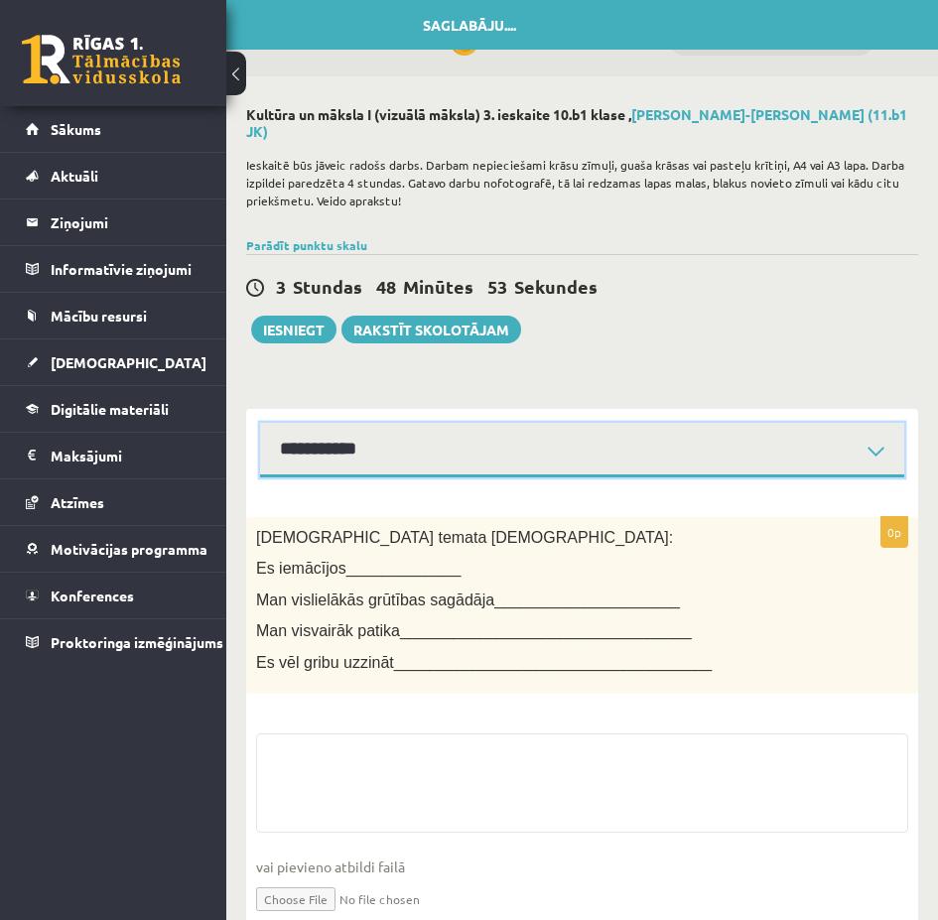
click at [388, 438] on select "**********" at bounding box center [582, 450] width 644 height 55
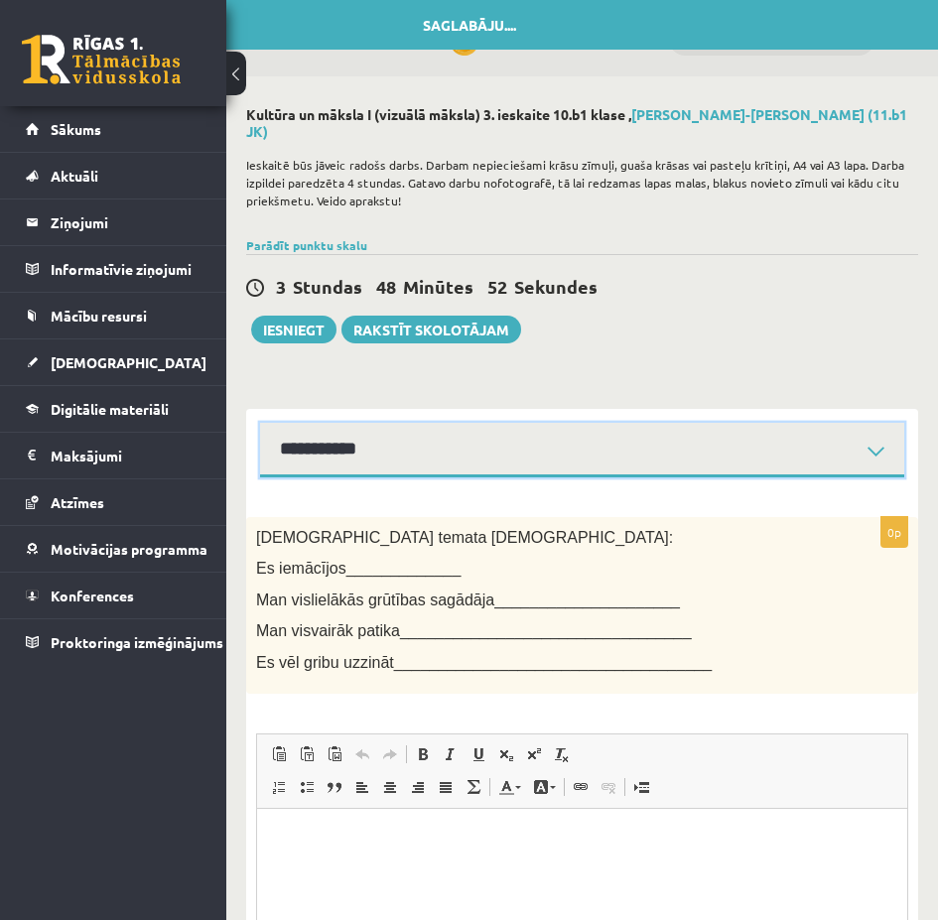
click at [260, 423] on select "**********" at bounding box center [582, 450] width 644 height 55
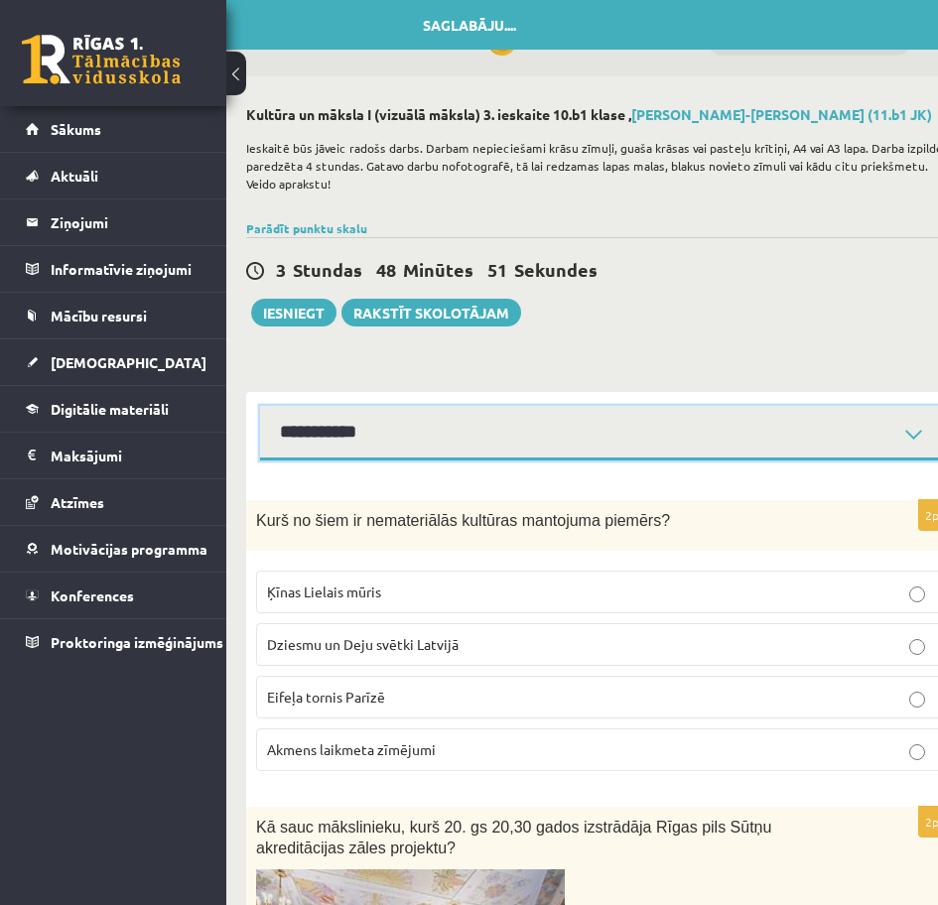
click at [384, 439] on select "**********" at bounding box center [601, 433] width 682 height 55
click at [260, 406] on select "**********" at bounding box center [601, 433] width 682 height 55
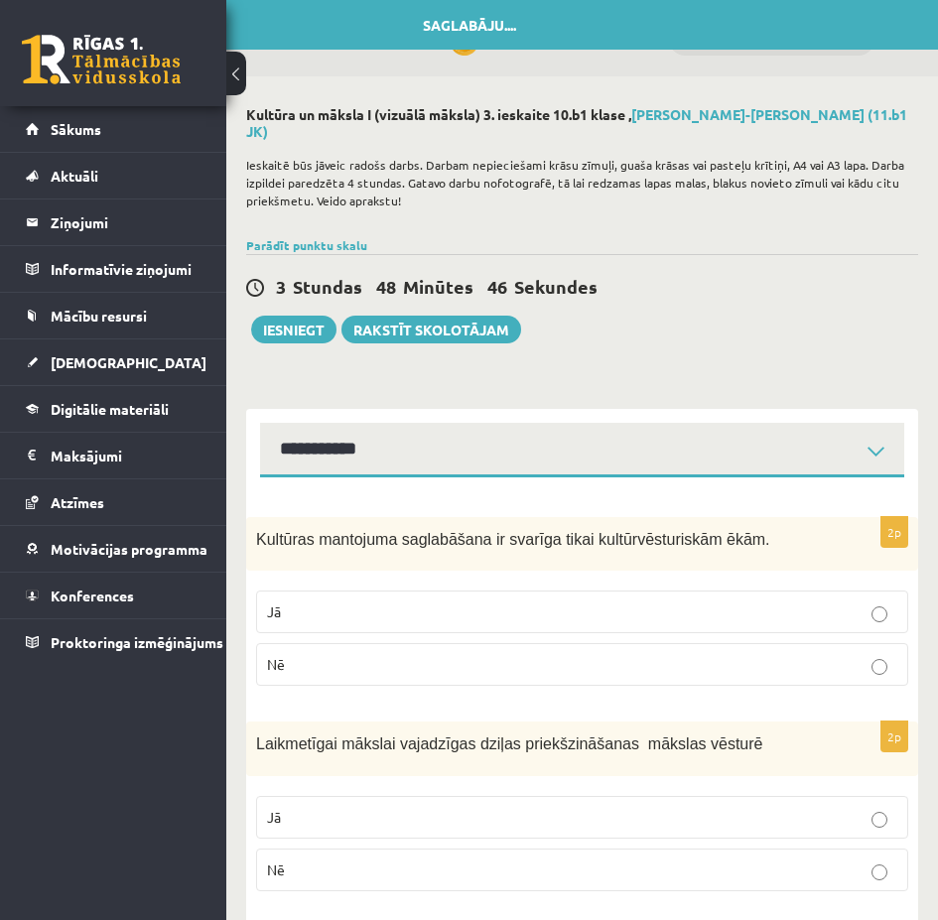
click at [427, 654] on p "Nē" at bounding box center [582, 664] width 630 height 21
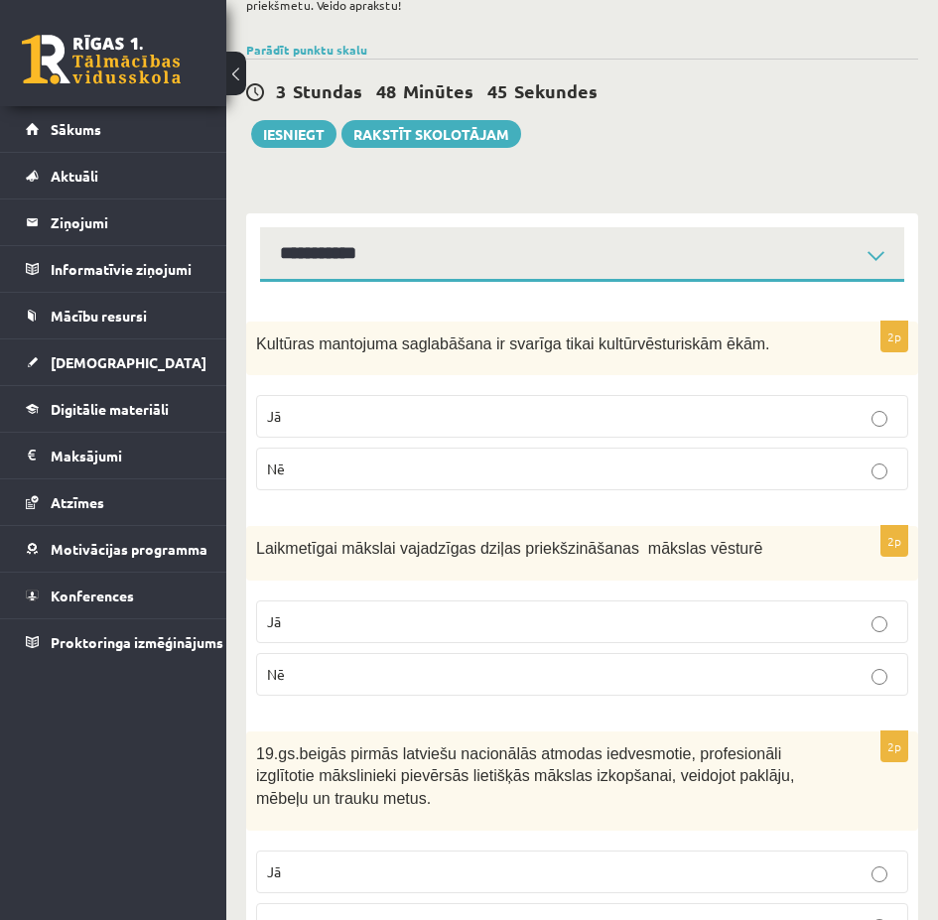
scroll to position [199, 0]
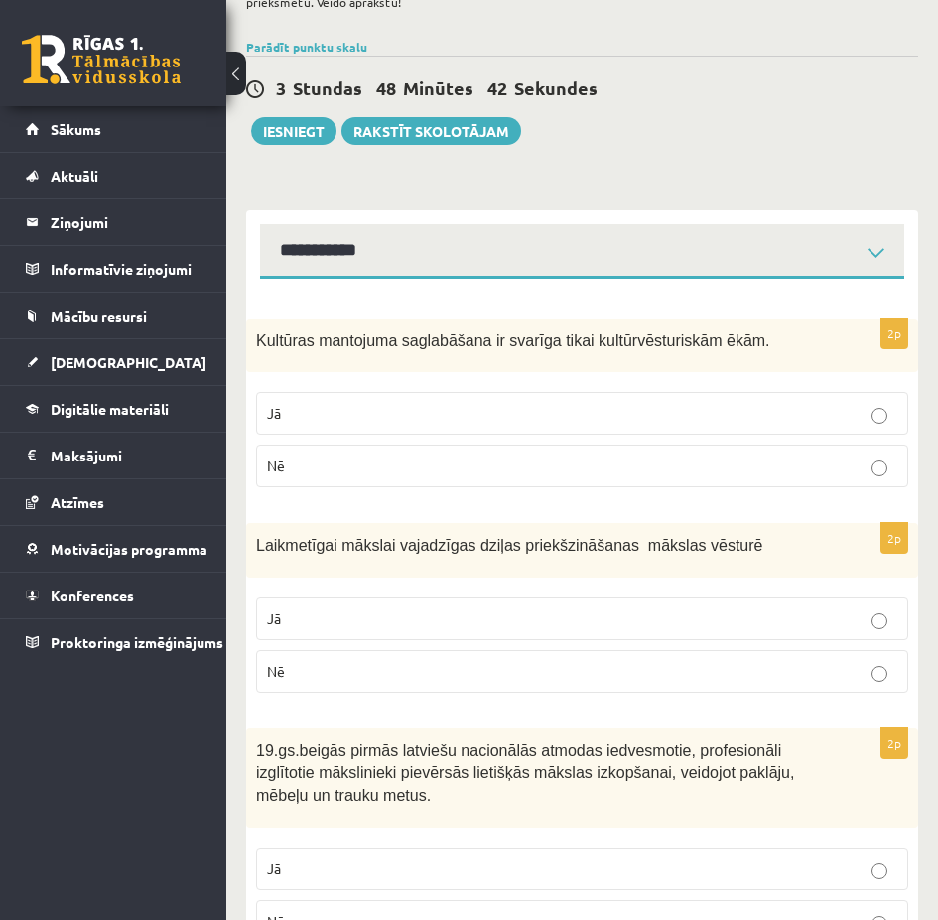
click at [383, 611] on p "Jā" at bounding box center [582, 619] width 630 height 21
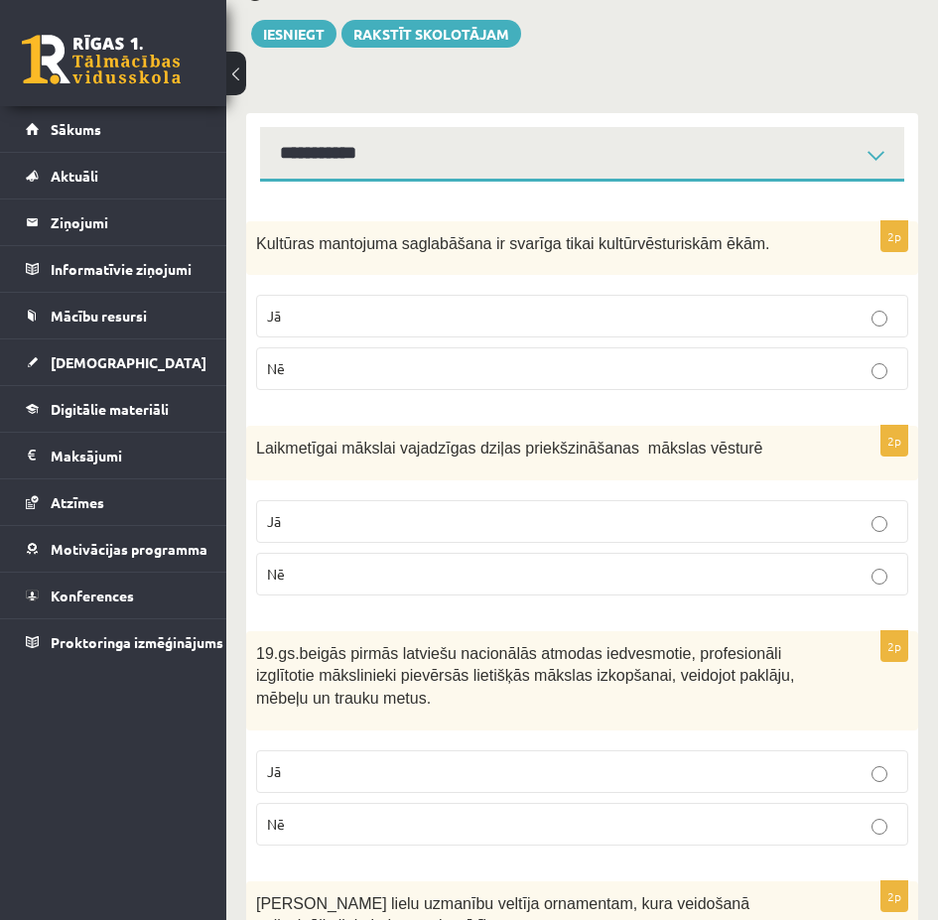
scroll to position [298, 0]
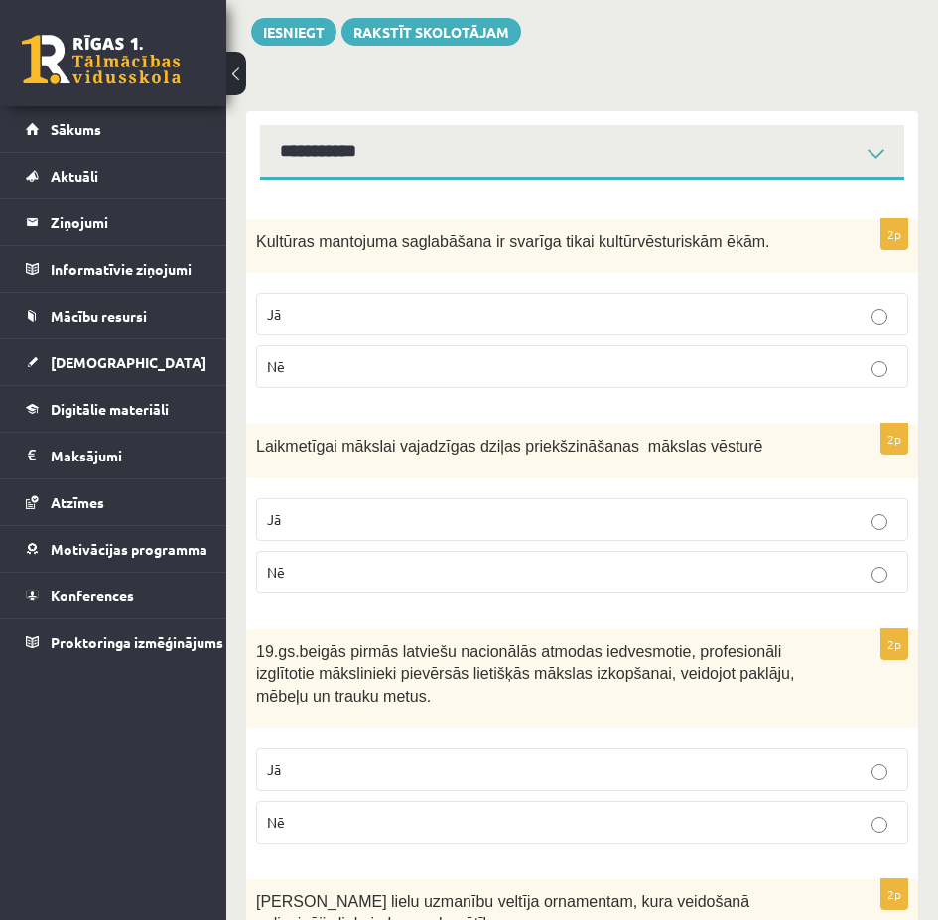
click at [514, 551] on label "Nē" at bounding box center [582, 572] width 652 height 43
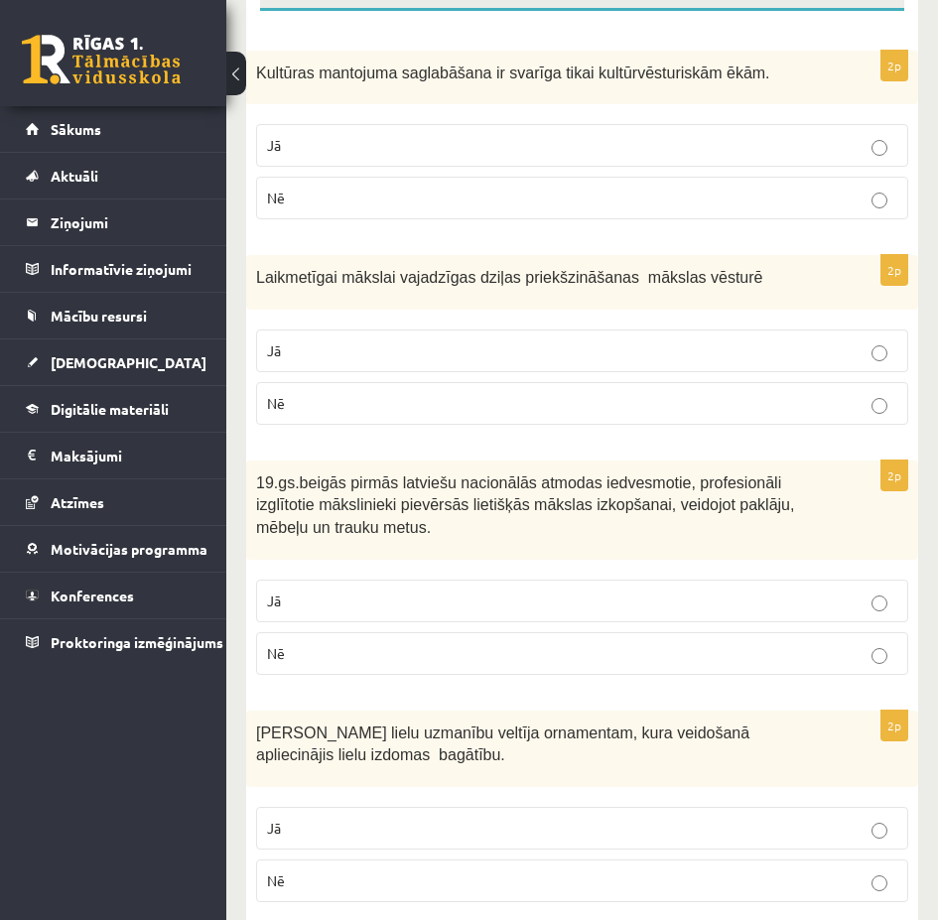
scroll to position [496, 0]
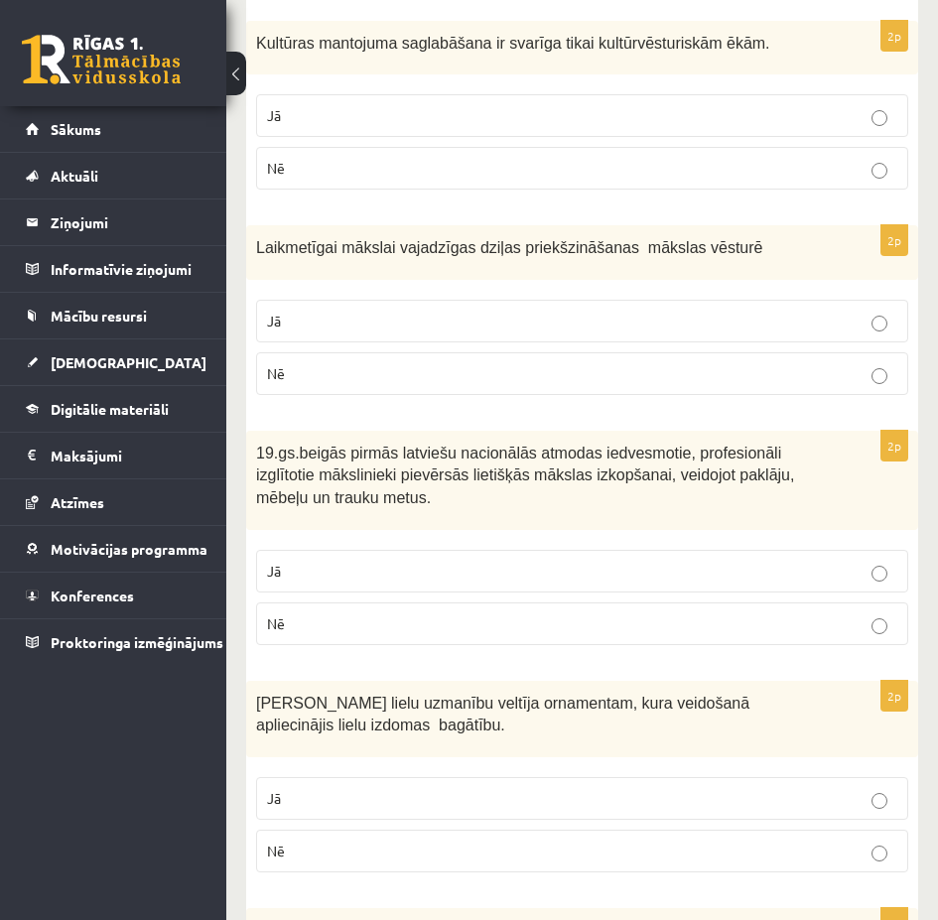
click at [498, 300] on label "Jā" at bounding box center [582, 321] width 652 height 43
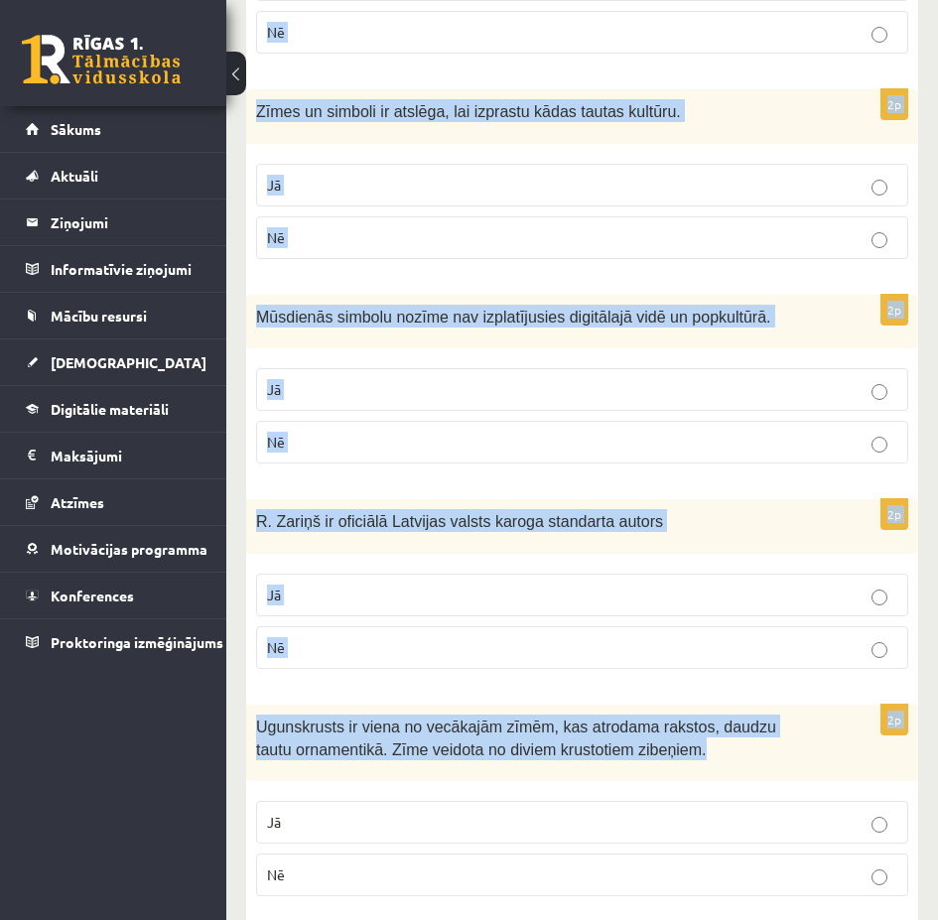
scroll to position [1775, 0]
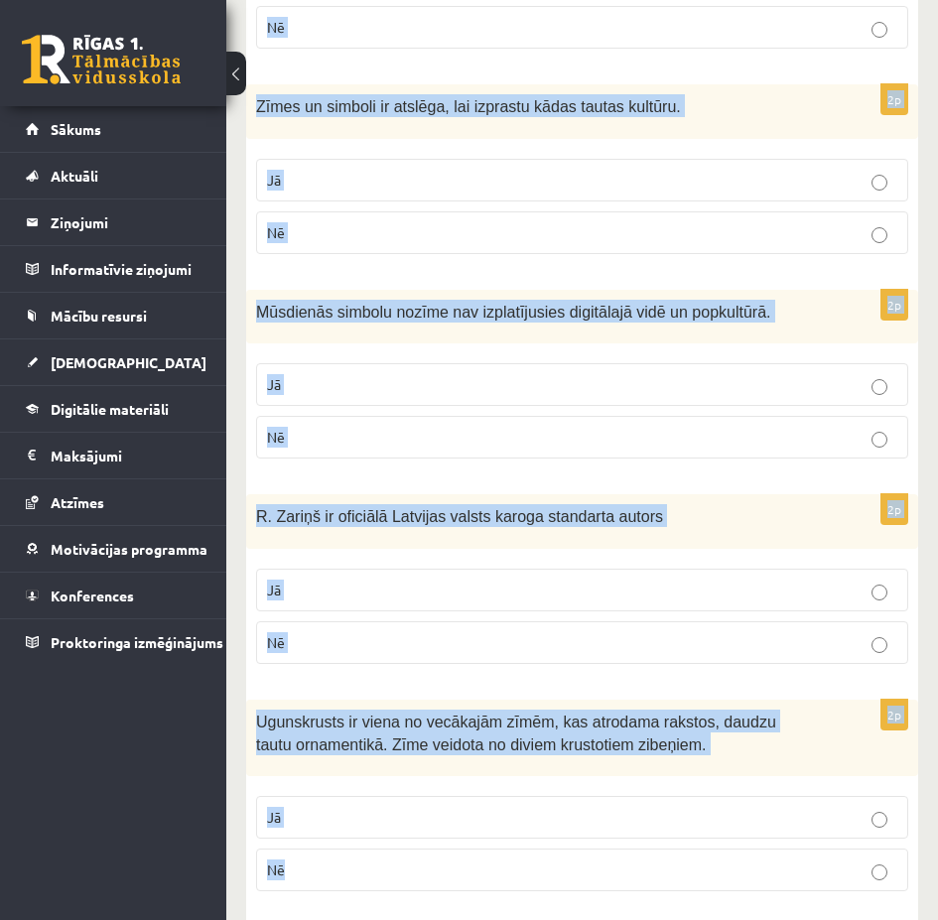
drag, startPoint x: 254, startPoint y: 436, endPoint x: 880, endPoint y: 860, distance: 755.6
copy form "19.gs.beigās pirmās latviešu nacionālās atmodas iedvesmotie, profesionāli izglī…"
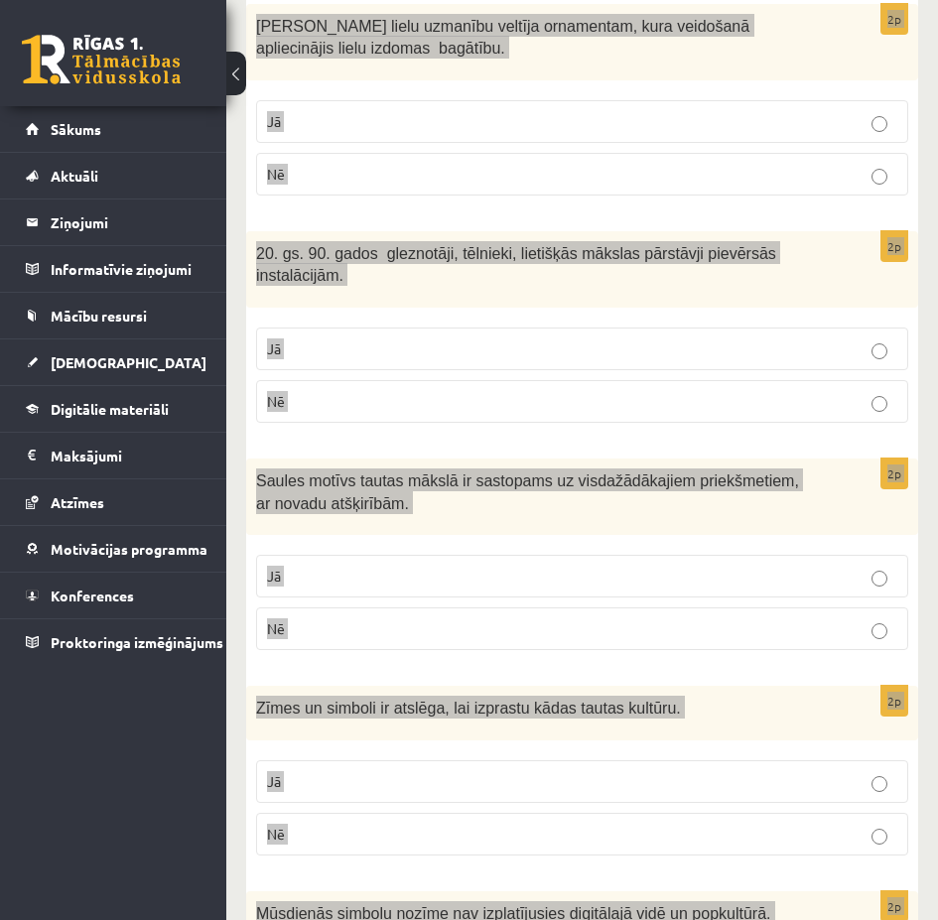
scroll to position [882, 0]
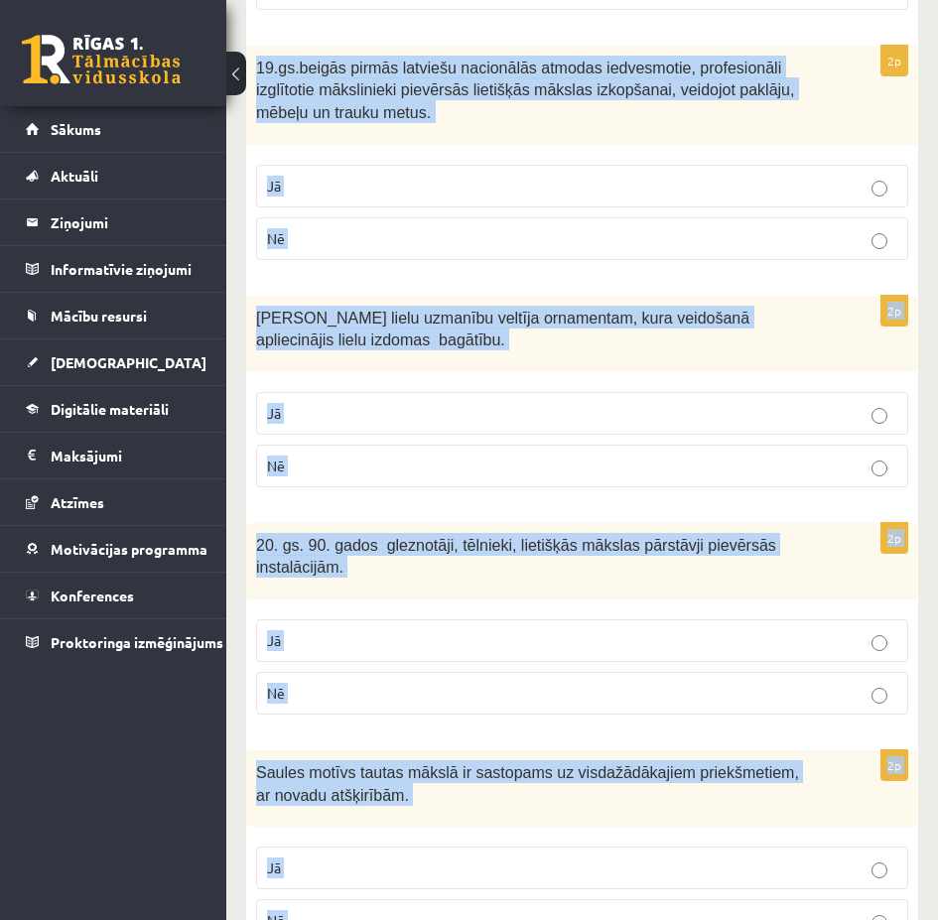
click at [869, 359] on div "2p J.Madernieks lielu uzmanību veltīja ornamentam, kura veidošanā apliecinājis …" at bounding box center [582, 400] width 672 height 208
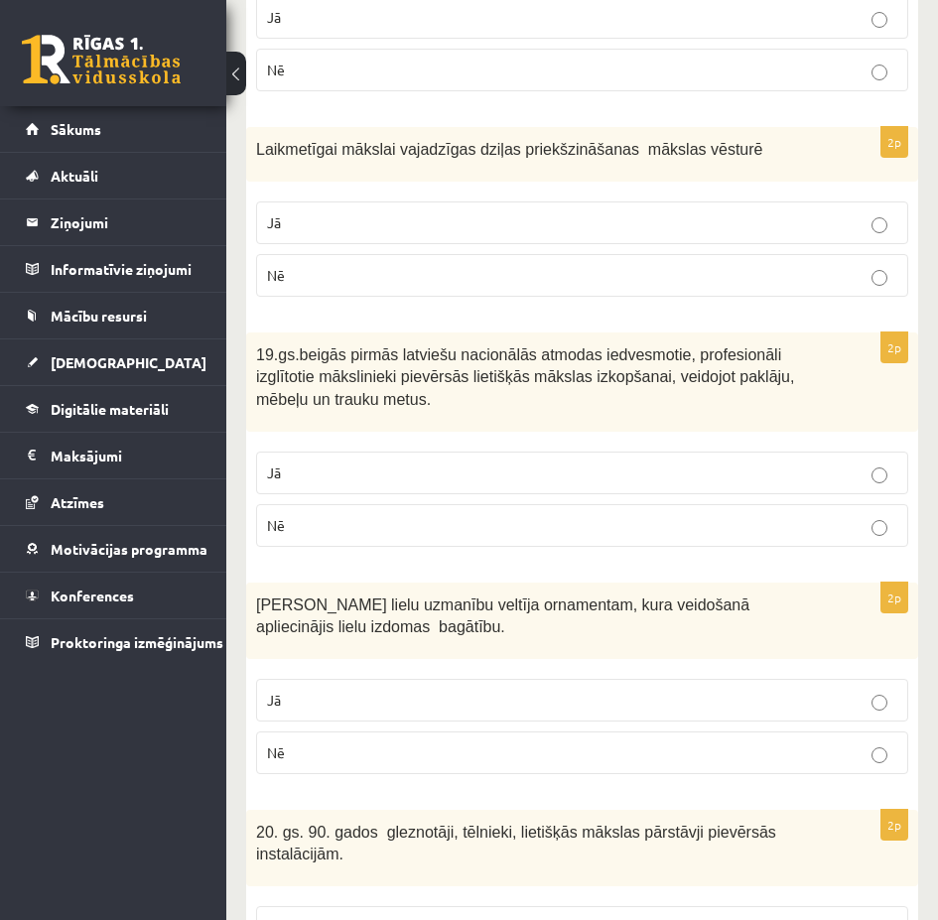
scroll to position [596, 0]
click at [865, 462] on p "Jā" at bounding box center [582, 472] width 630 height 21
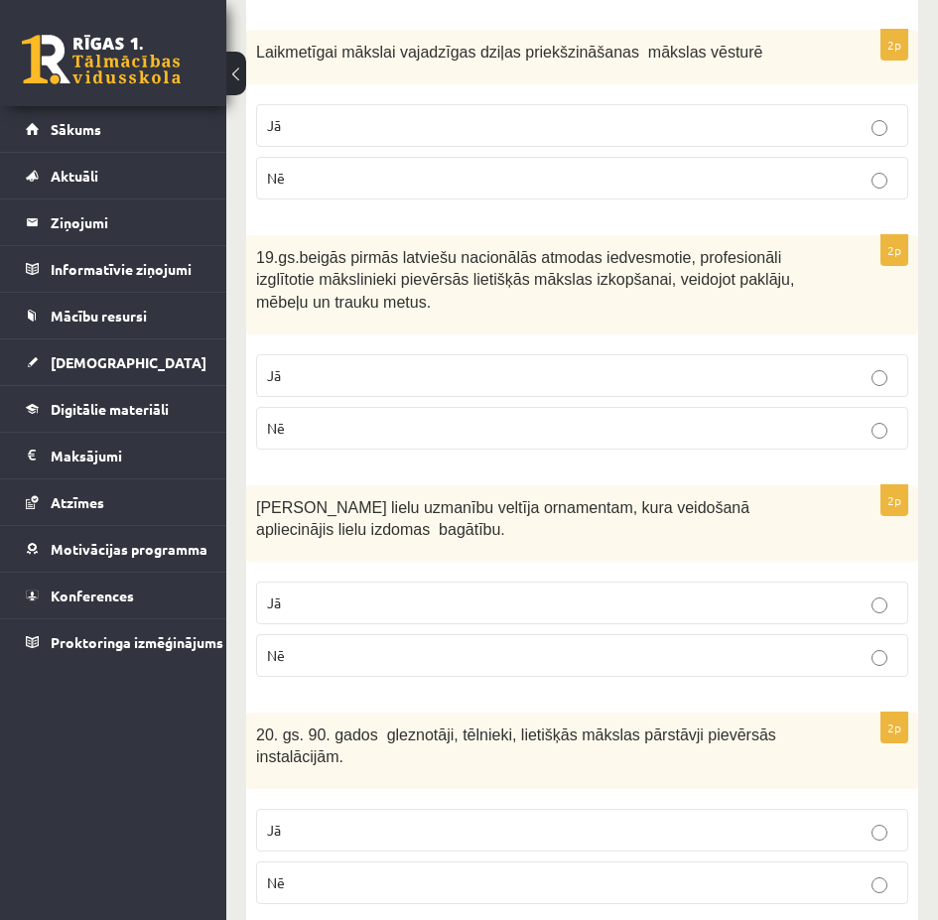
scroll to position [695, 0]
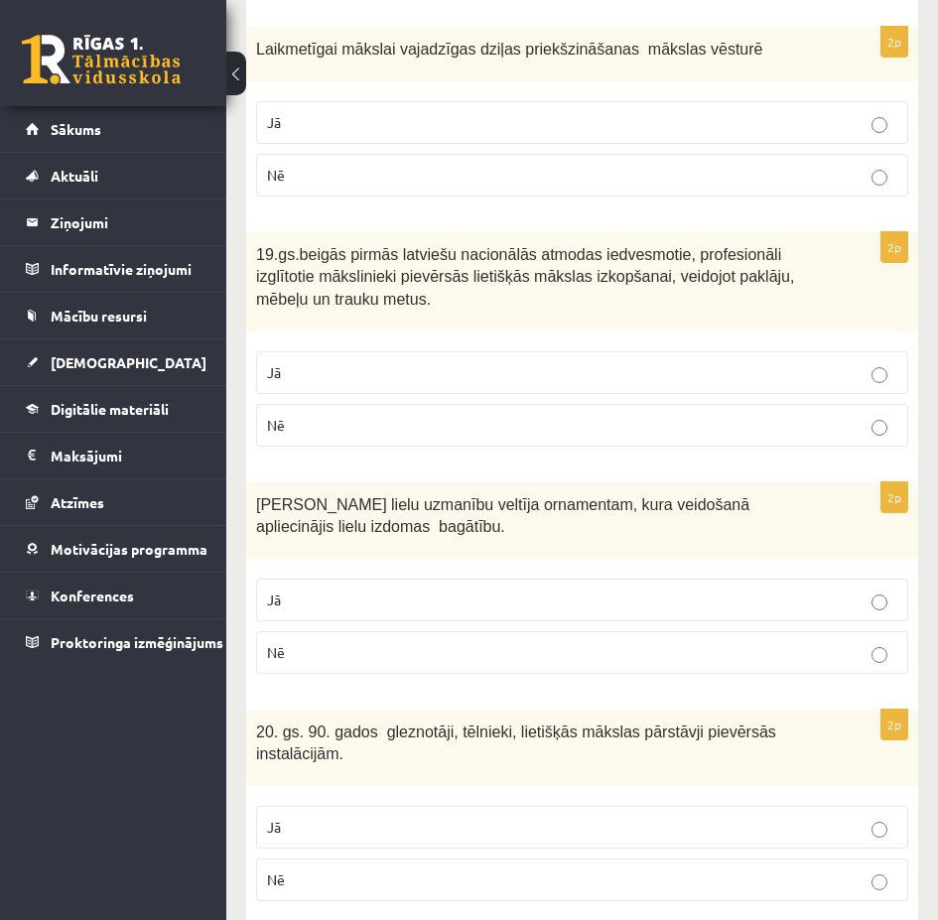
click at [877, 590] on p "Jā" at bounding box center [582, 600] width 630 height 21
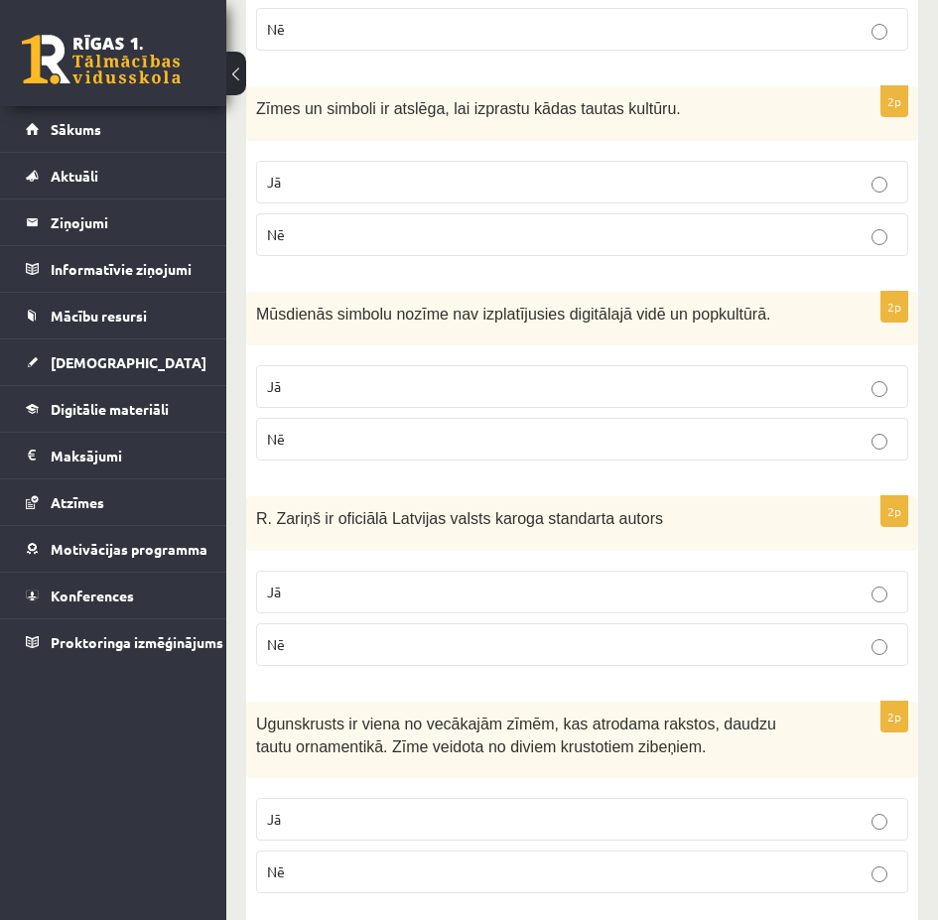
scroll to position [1775, 0]
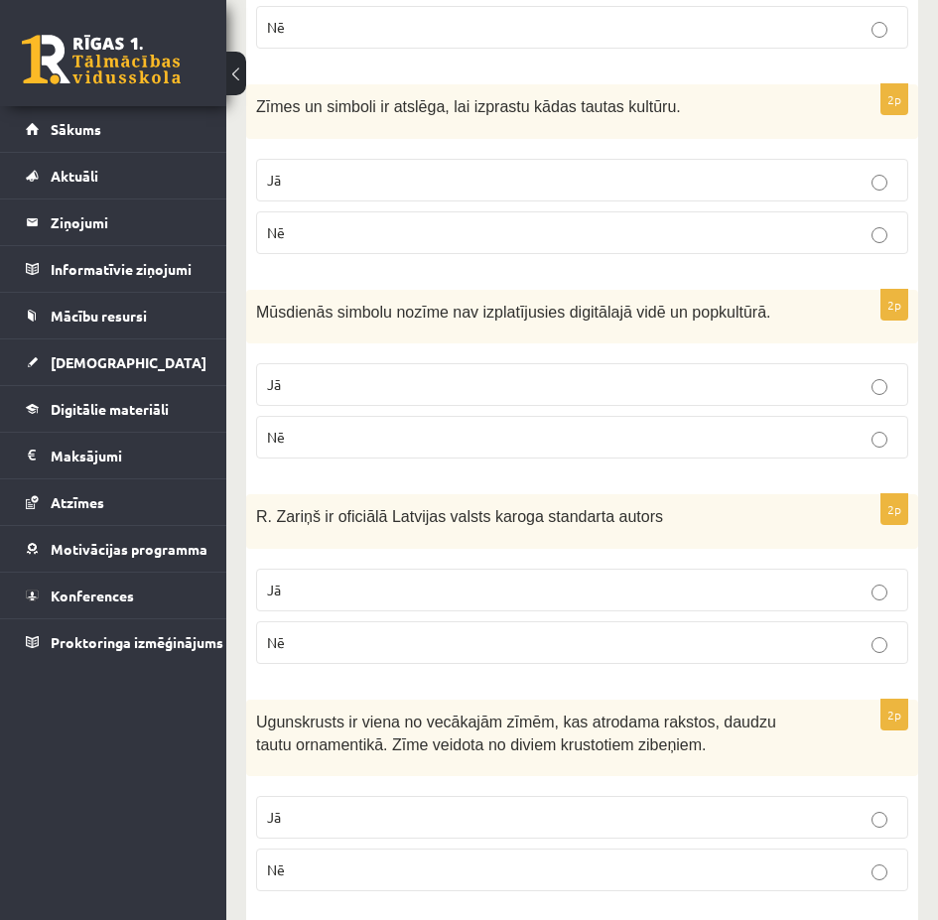
click at [868, 807] on p "Jā" at bounding box center [582, 817] width 630 height 21
click at [513, 632] on p "Nē" at bounding box center [582, 642] width 630 height 21
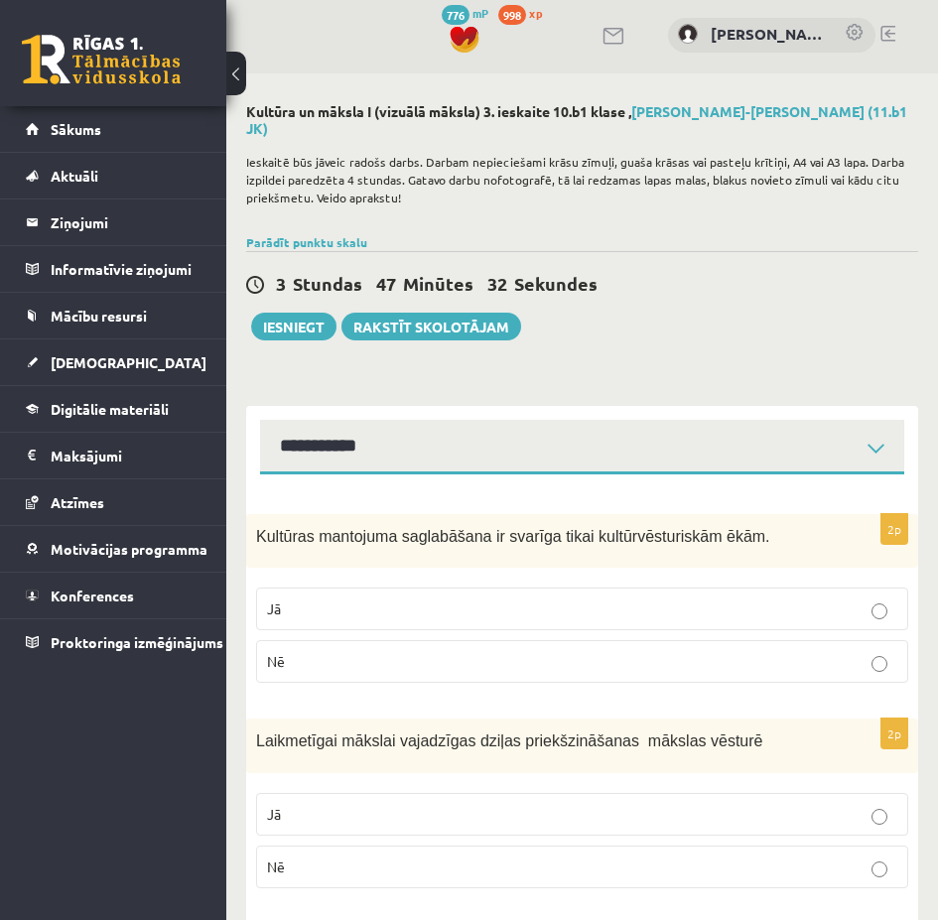
scroll to position [0, 0]
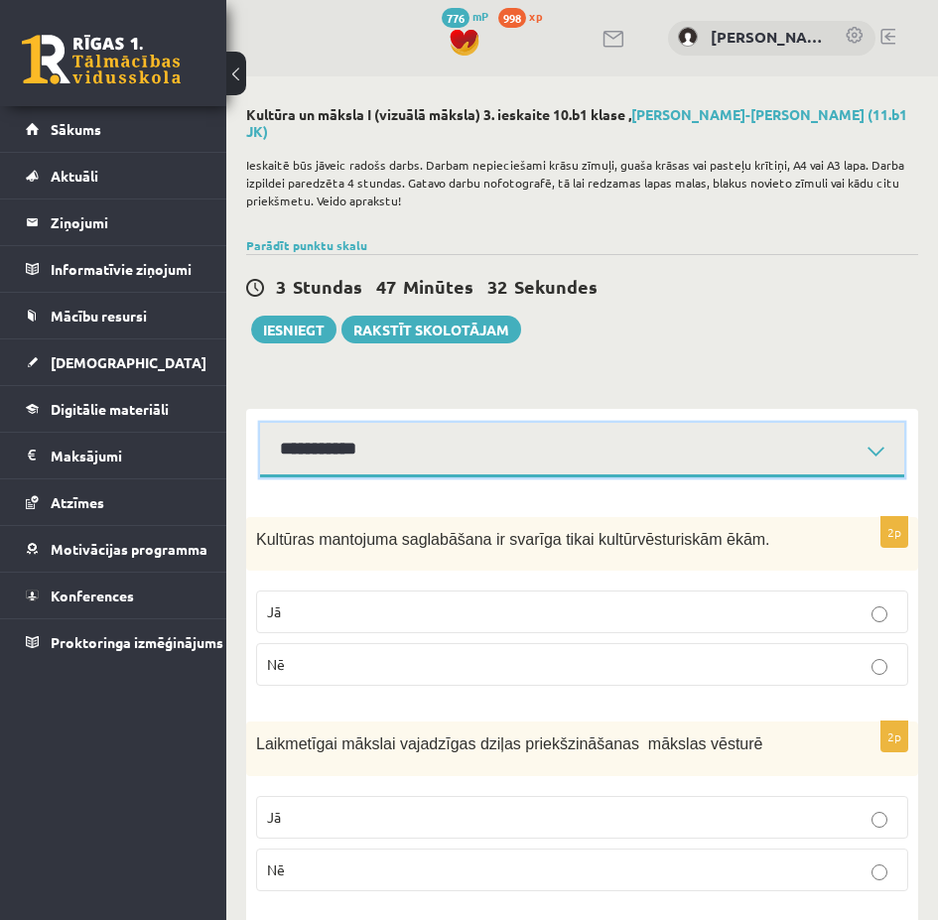
click at [424, 438] on select "**********" at bounding box center [582, 450] width 644 height 55
click at [260, 423] on select "**********" at bounding box center [582, 450] width 644 height 55
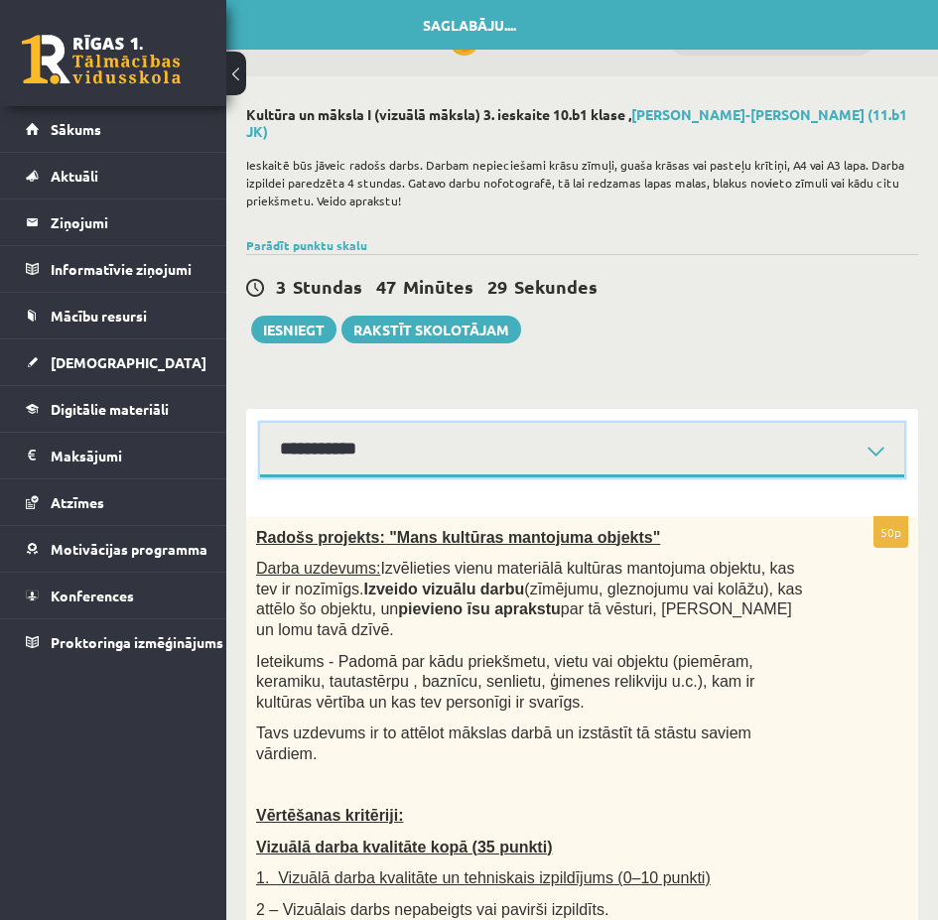
click at [388, 434] on select "**********" at bounding box center [582, 450] width 644 height 55
click at [260, 423] on select "**********" at bounding box center [582, 450] width 644 height 55
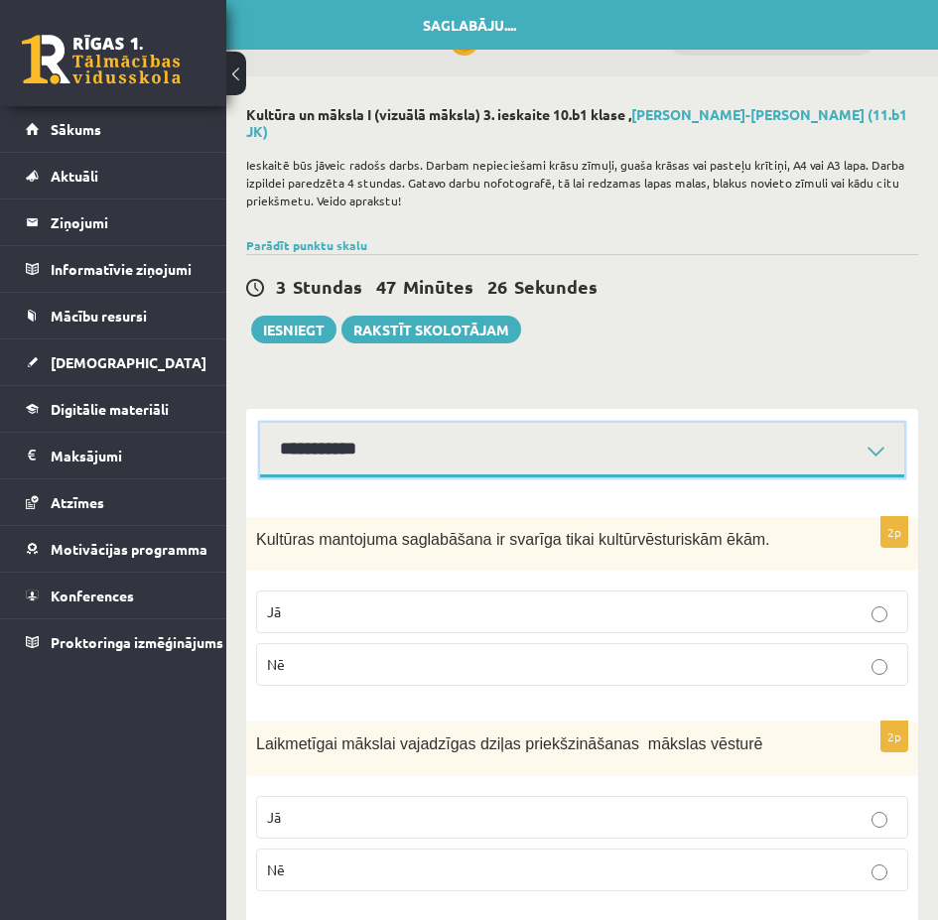
click at [395, 460] on select "**********" at bounding box center [582, 450] width 644 height 55
click at [386, 449] on select "**********" at bounding box center [582, 450] width 644 height 55
select select "**********"
click at [260, 423] on select "**********" at bounding box center [582, 450] width 644 height 55
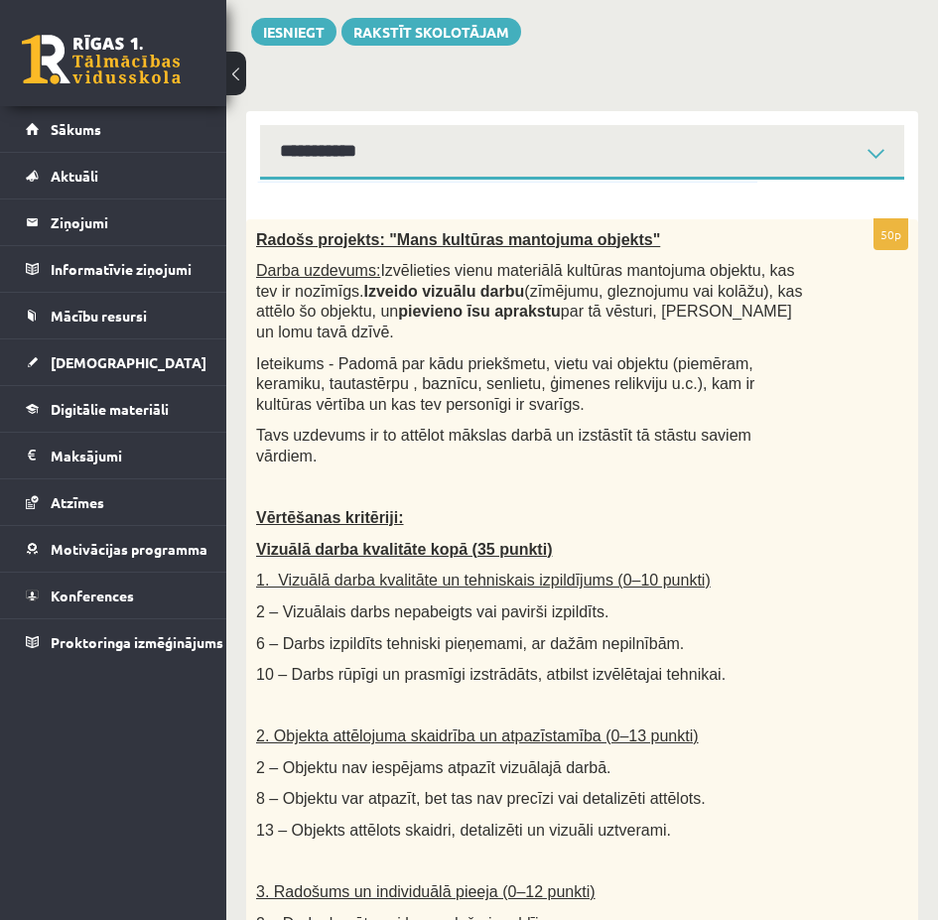
drag, startPoint x: 348, startPoint y: 287, endPoint x: 330, endPoint y: 278, distance: 20.0
click at [363, 283] on b "Izveido vizuālu darbu" at bounding box center [443, 291] width 161 height 17
drag, startPoint x: 421, startPoint y: 347, endPoint x: 398, endPoint y: 338, distance: 24.5
click at [398, 355] on span "Ieteikums - Padomā par kādu priekšmetu, vietu vai objektu (piemēram, keramiku, …" at bounding box center [505, 384] width 498 height 58
click at [419, 355] on span "Ieteikums - Padomā par kādu priekšmetu, vietu vai objektu (piemēram, keramiku, …" at bounding box center [505, 384] width 498 height 58
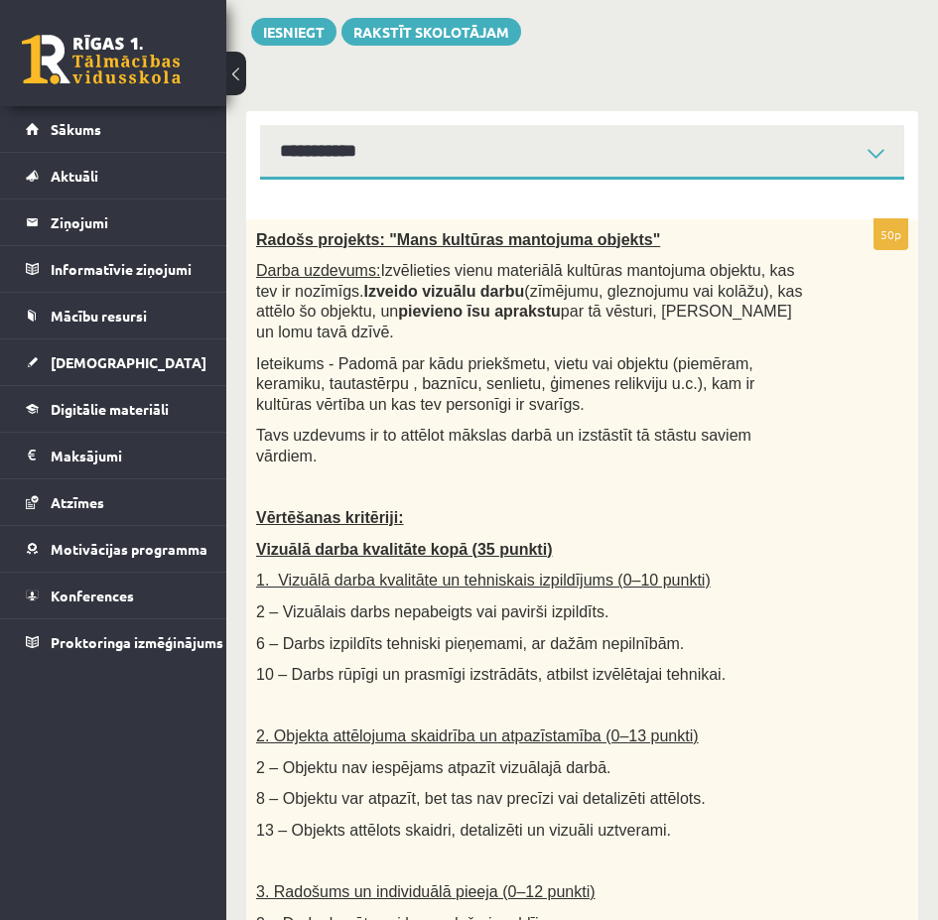
drag, startPoint x: 419, startPoint y: 342, endPoint x: 380, endPoint y: 321, distance: 44.0
click at [380, 355] on span "Ieteikums - Padomā par kādu priekšmetu, vietu vai objektu (piemēram, keramiku, …" at bounding box center [505, 384] width 498 height 58
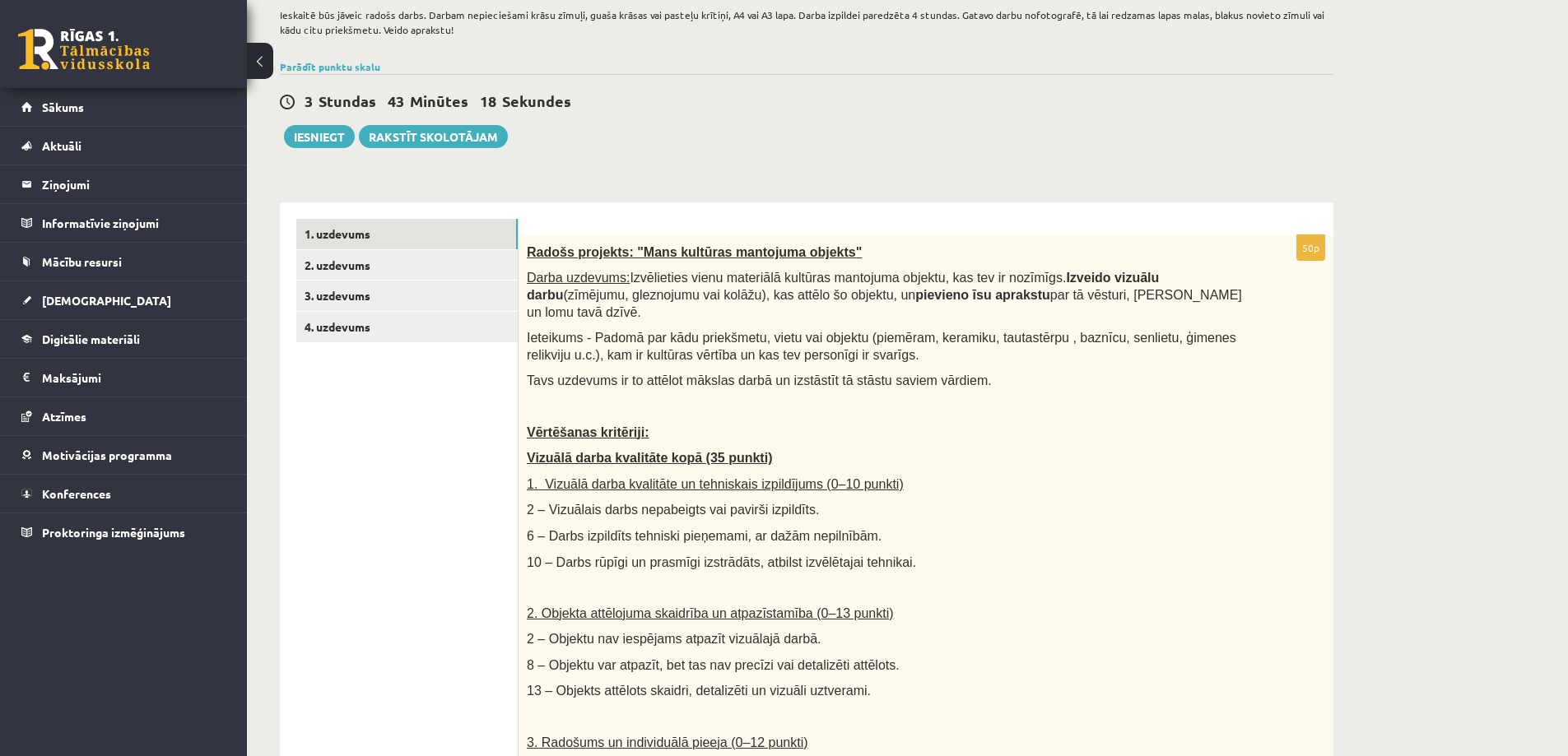
scroll to position [165, 0]
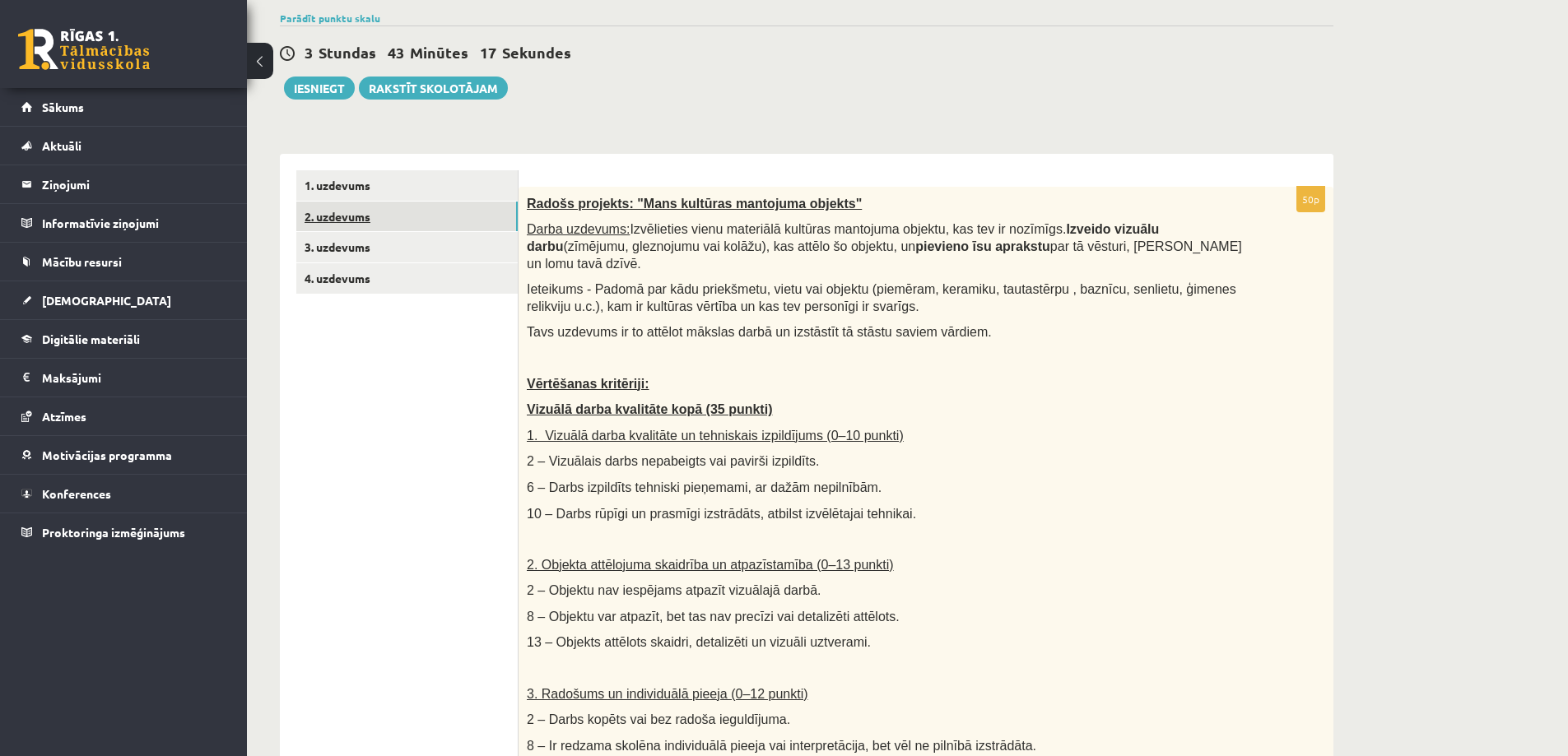
click at [410, 214] on link "2. uzdevums" at bounding box center [406, 216] width 221 height 31
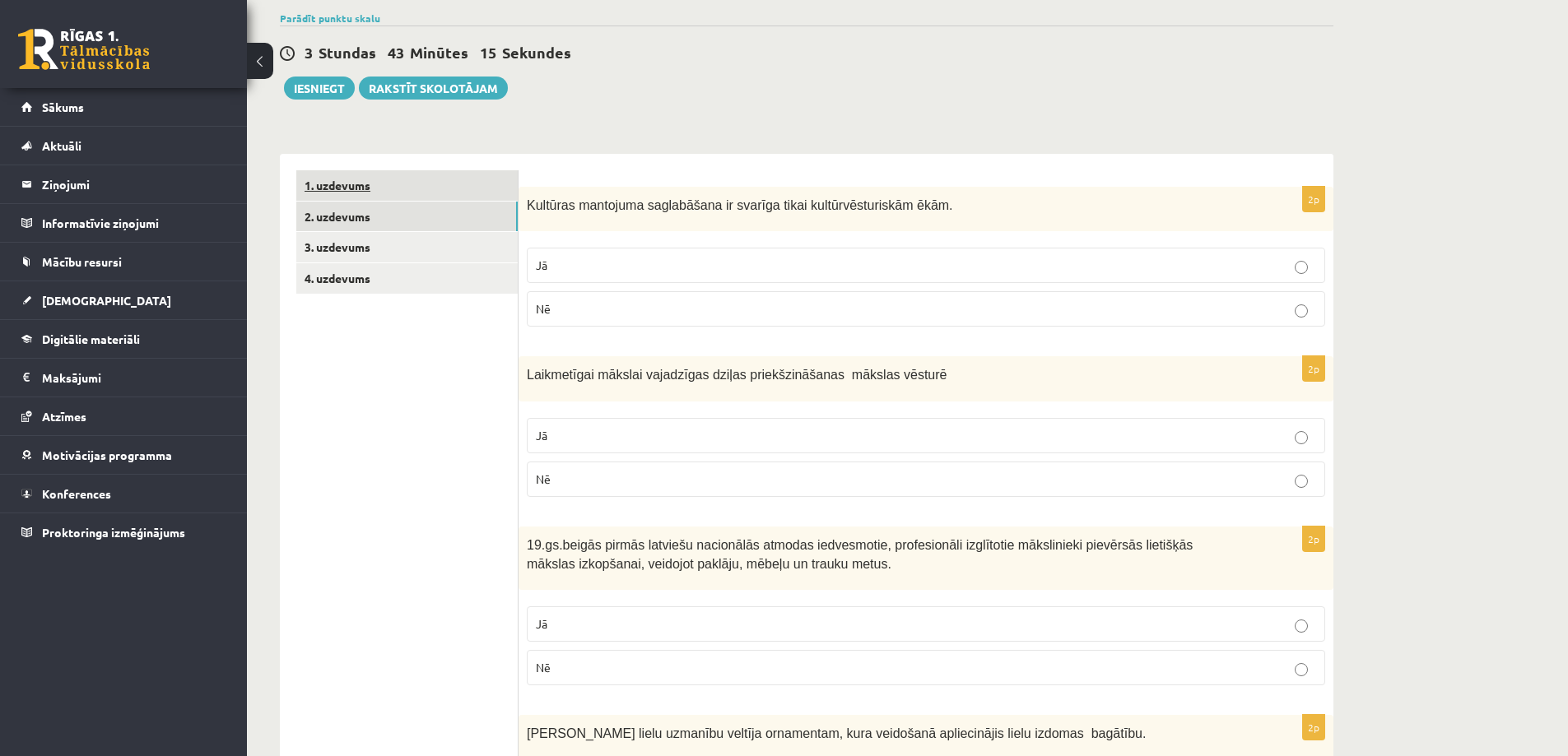
click at [379, 183] on link "1. uzdevums" at bounding box center [406, 186] width 221 height 31
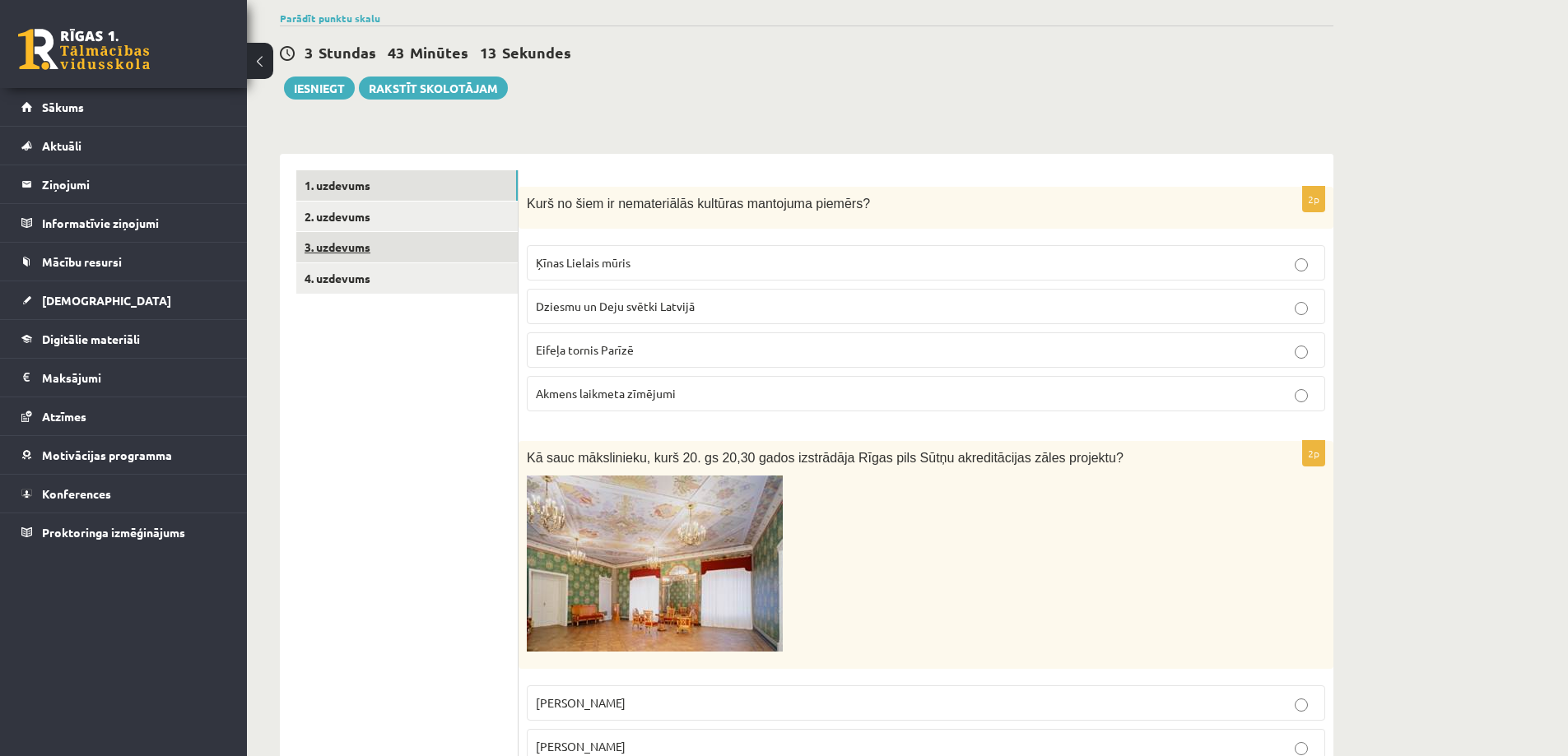
click at [418, 254] on link "3. uzdevums" at bounding box center [406, 247] width 221 height 31
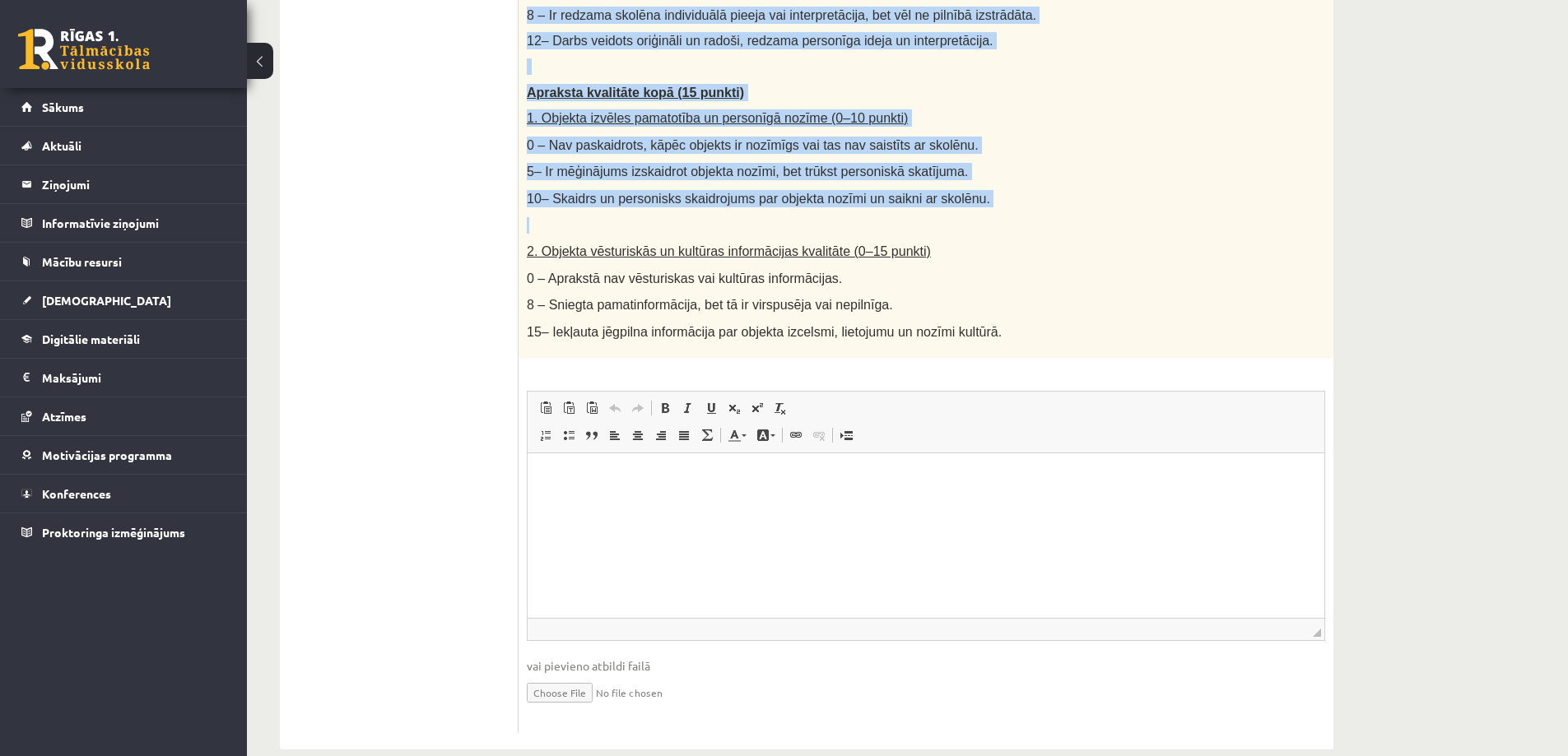
scroll to position [906, 0]
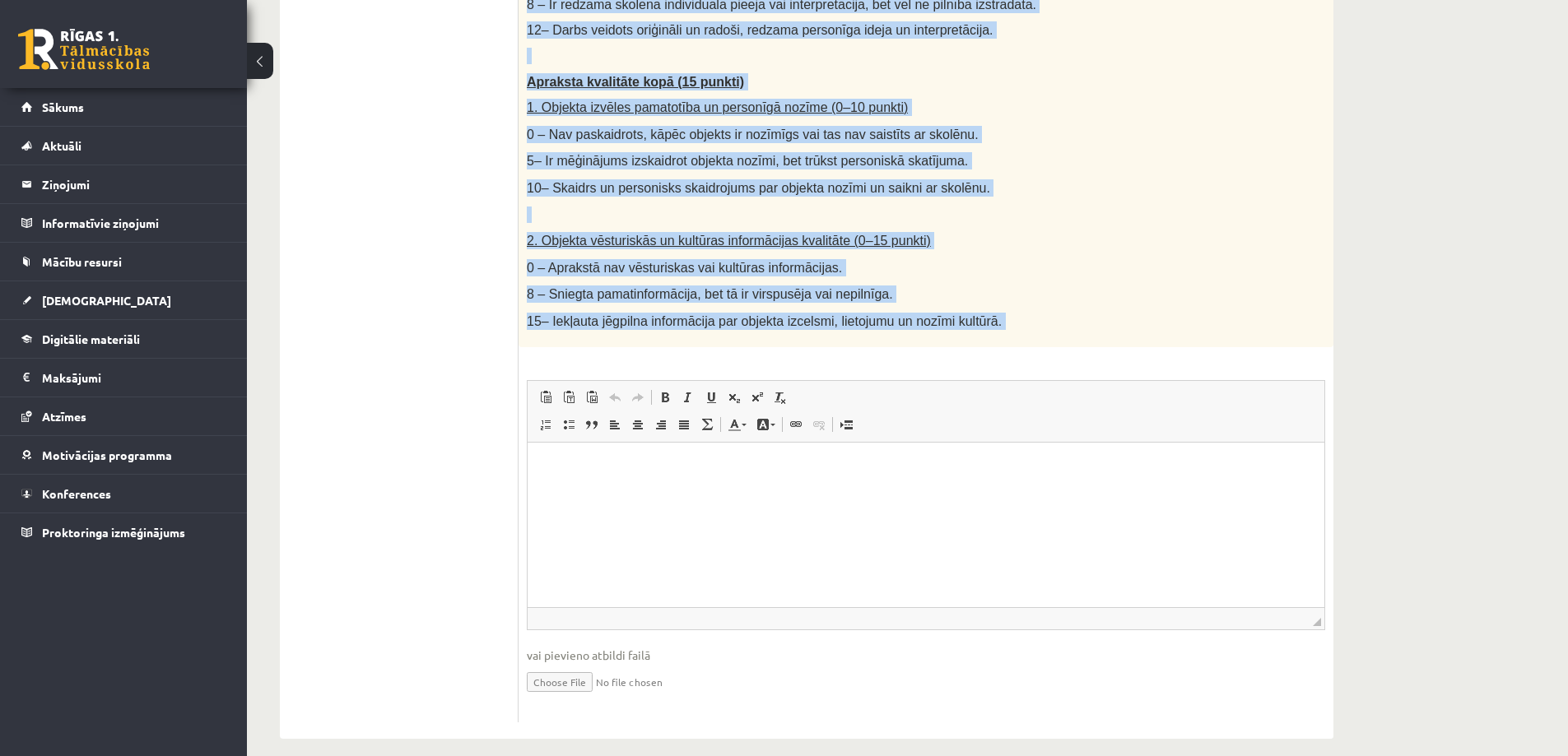
drag, startPoint x: 522, startPoint y: 116, endPoint x: 1007, endPoint y: 338, distance: 533.4
click at [1007, 338] on div "50p Radošs projekts: "Mans kultūras mantojuma objekts" Darba uzdevums: Izvēliet…" at bounding box center [926, 84] width 815 height 1277
copy div "Radošs projekts: "Mans kultūras mantojuma objekts" Darba uzdevums: Izvēlieties …"
